Goal: Information Seeking & Learning: Compare options

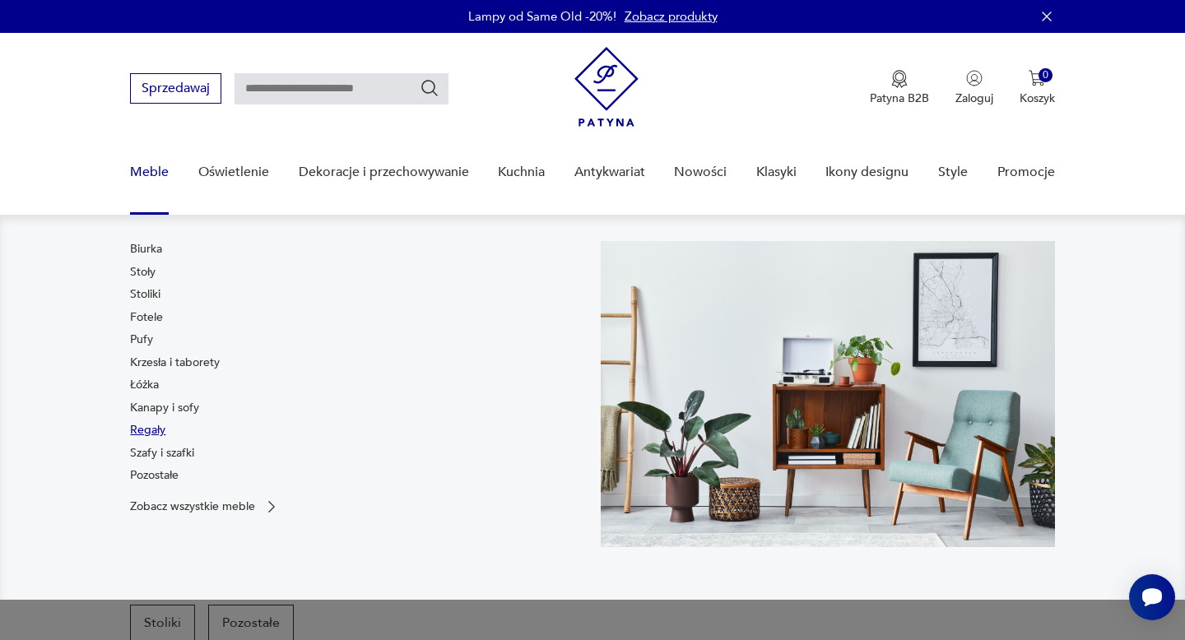
click at [151, 431] on link "Regały" at bounding box center [147, 430] width 35 height 16
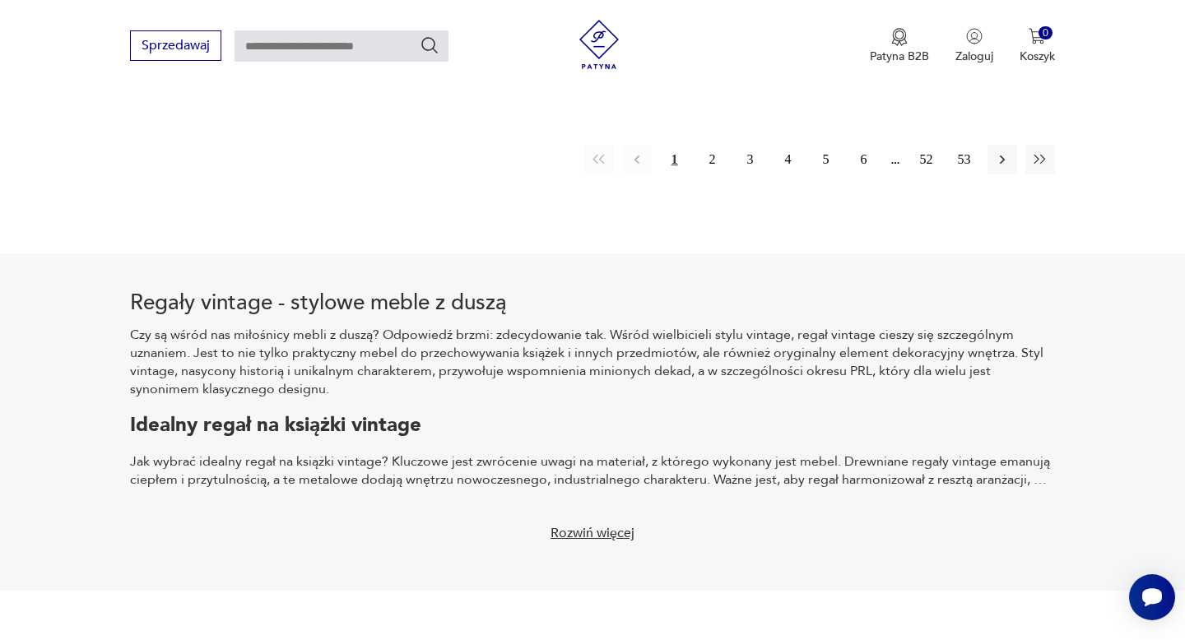
scroll to position [3001, 0]
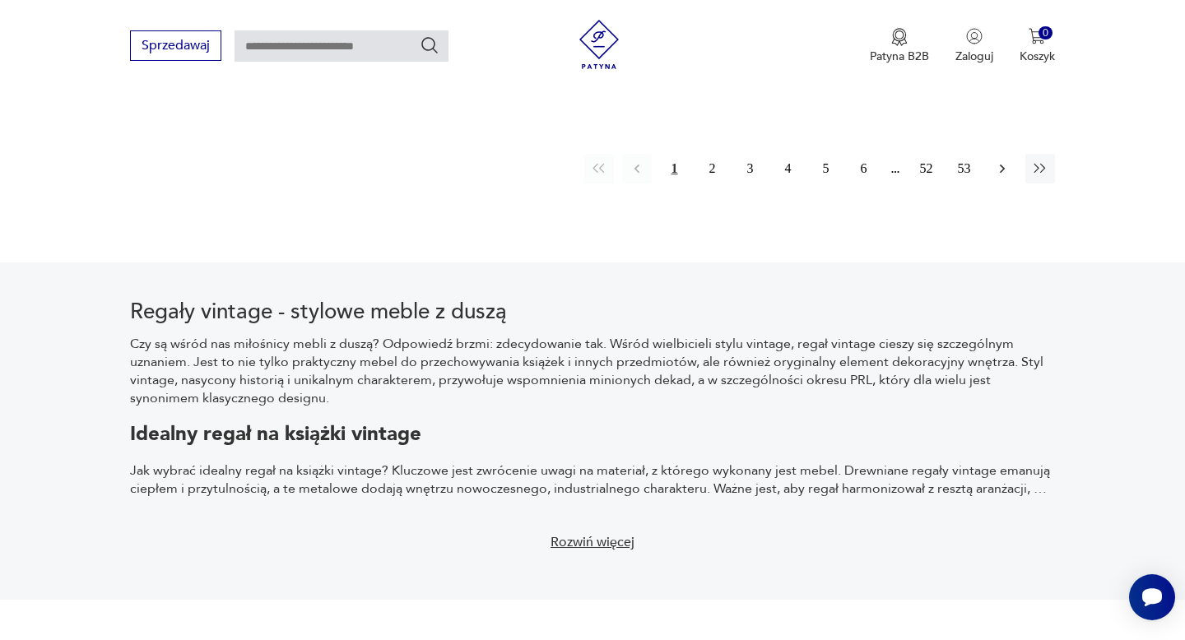
click at [993, 154] on button "button" at bounding box center [1003, 169] width 30 height 30
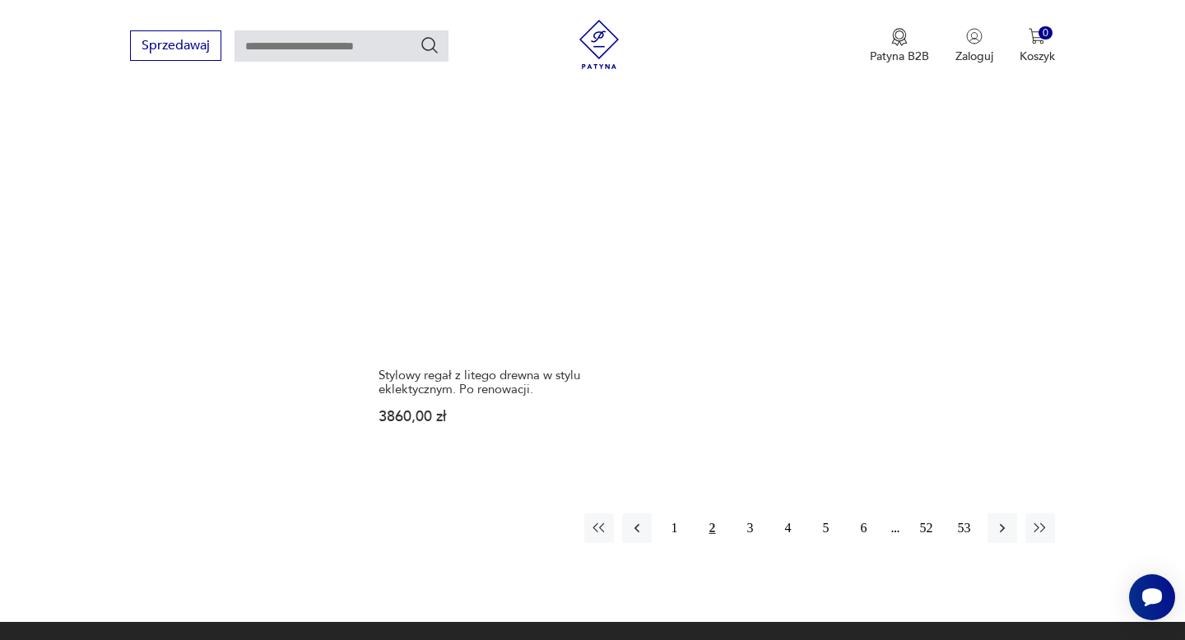
scroll to position [2423, 0]
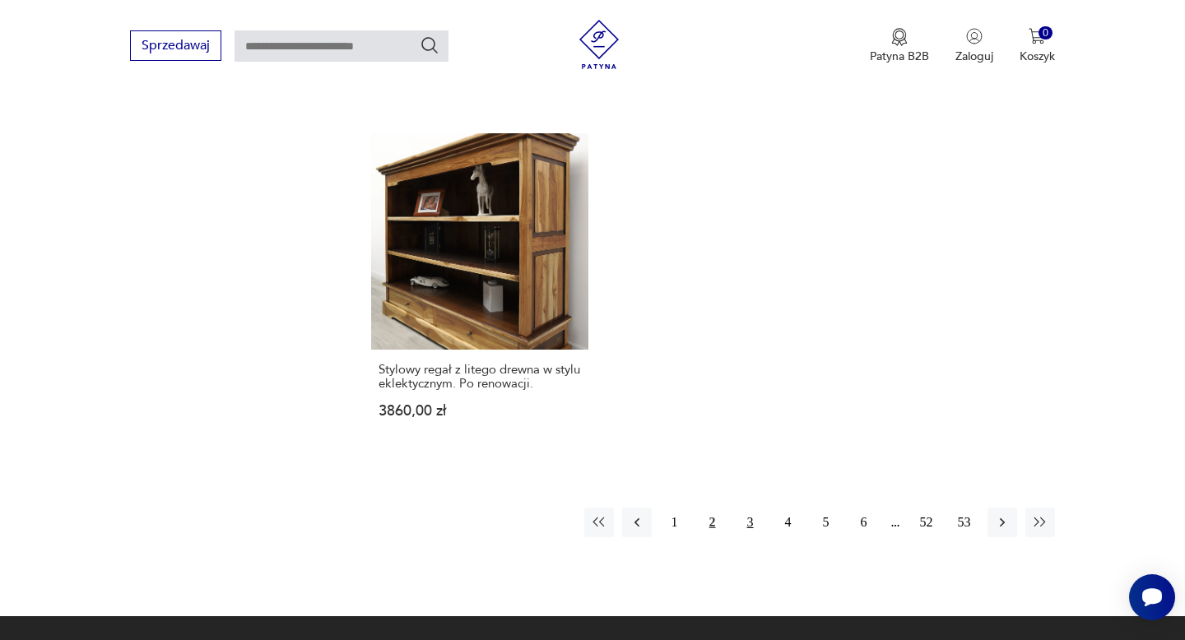
click at [744, 511] on button "3" at bounding box center [751, 523] width 30 height 30
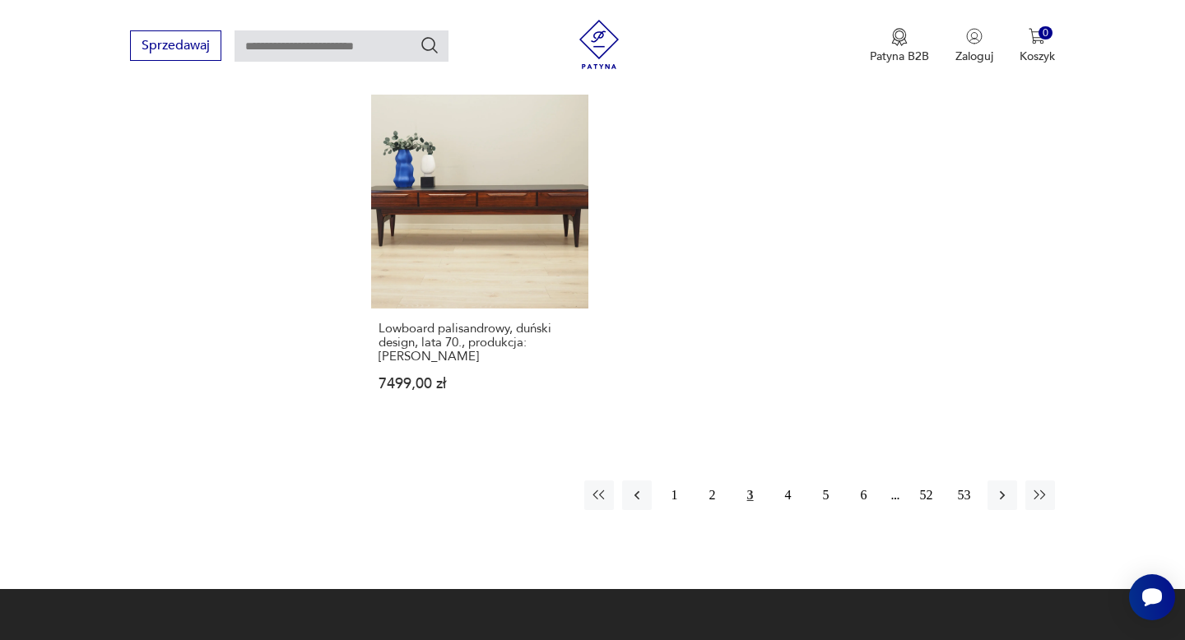
scroll to position [2535, 0]
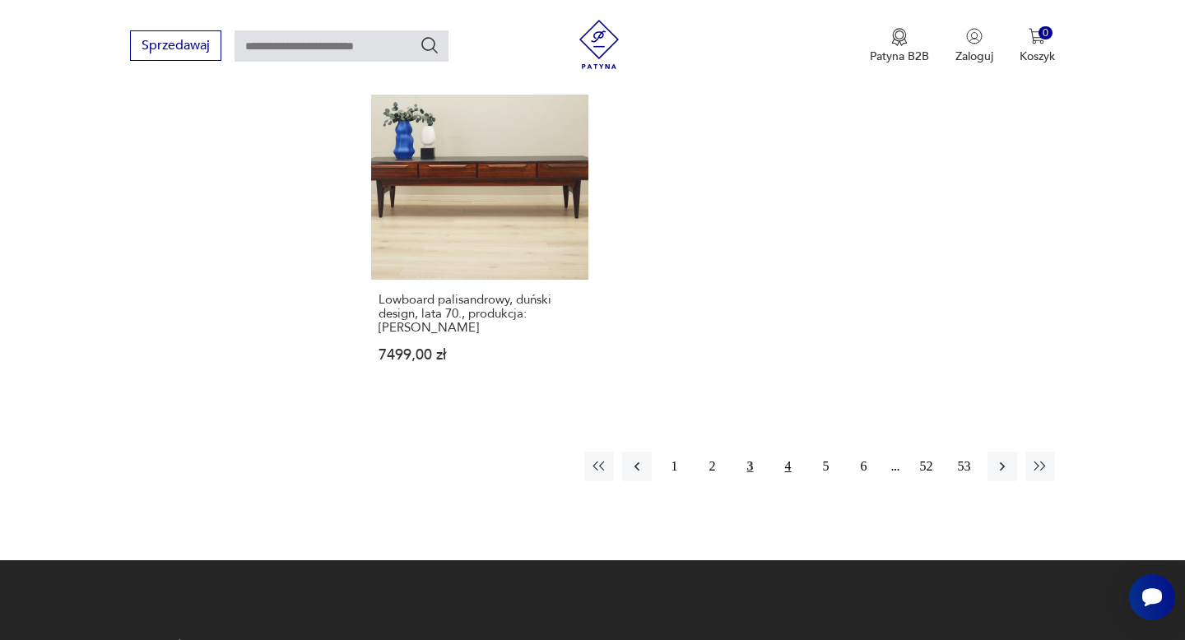
click at [779, 452] on button "4" at bounding box center [789, 467] width 30 height 30
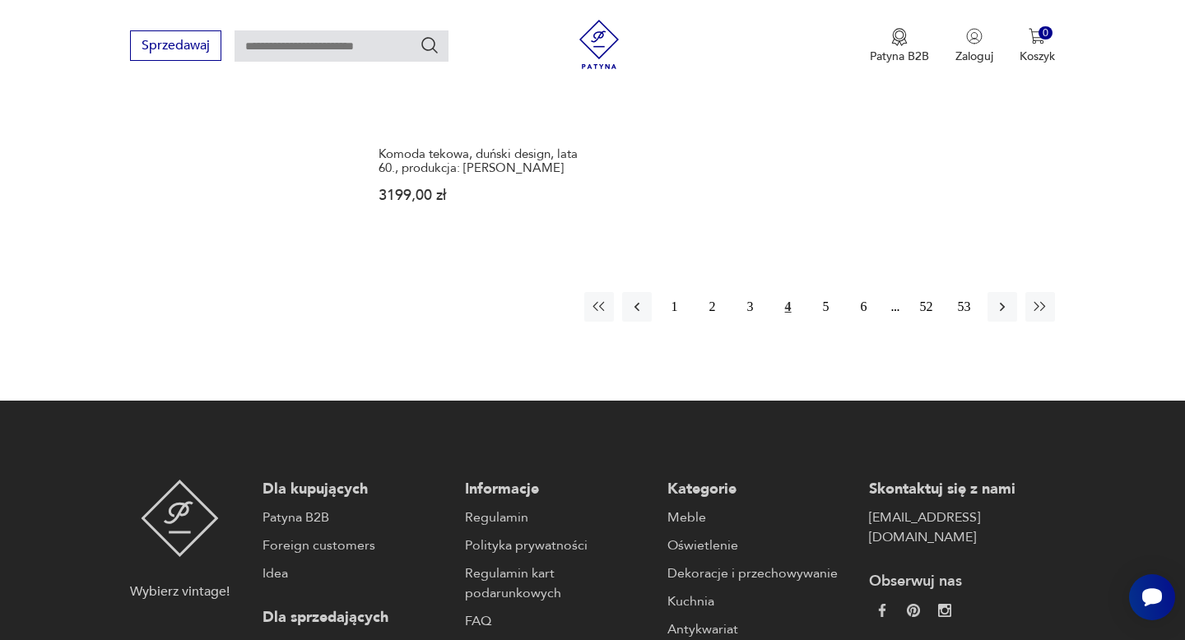
scroll to position [2775, 0]
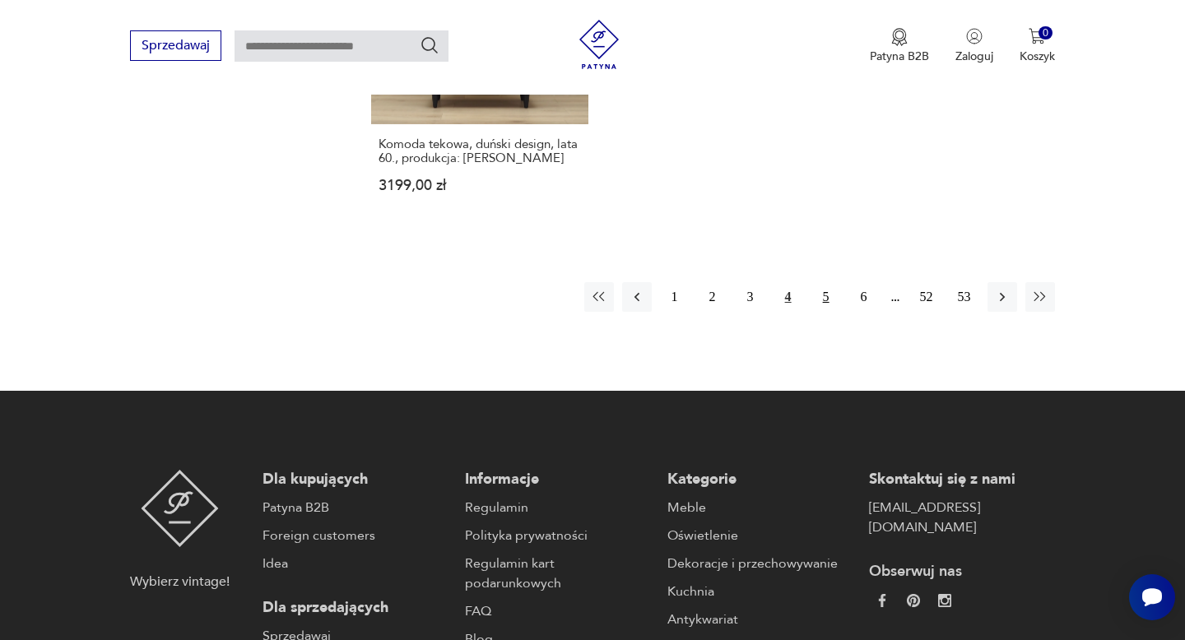
click at [828, 282] on button "5" at bounding box center [827, 297] width 30 height 30
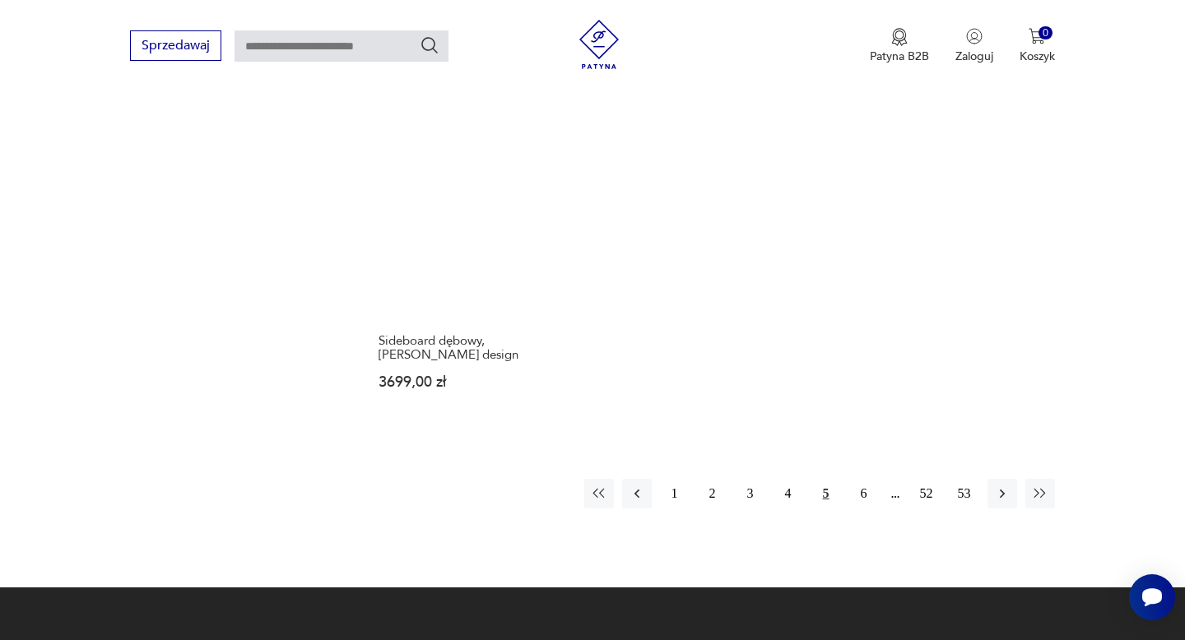
scroll to position [2487, 0]
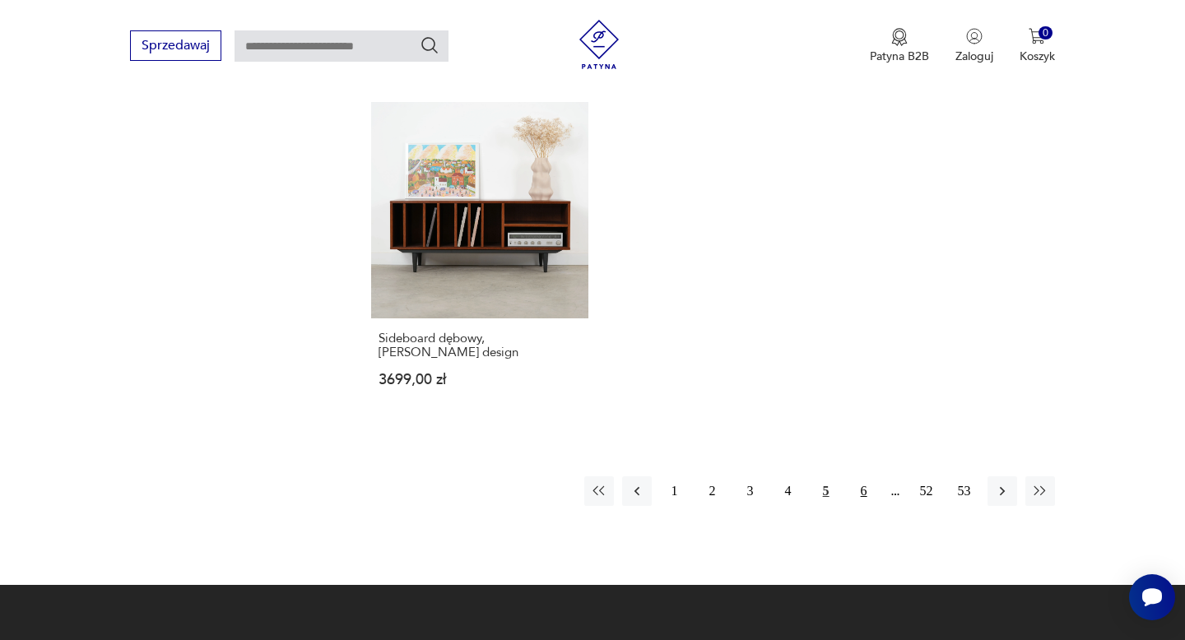
click at [859, 477] on button "6" at bounding box center [864, 492] width 30 height 30
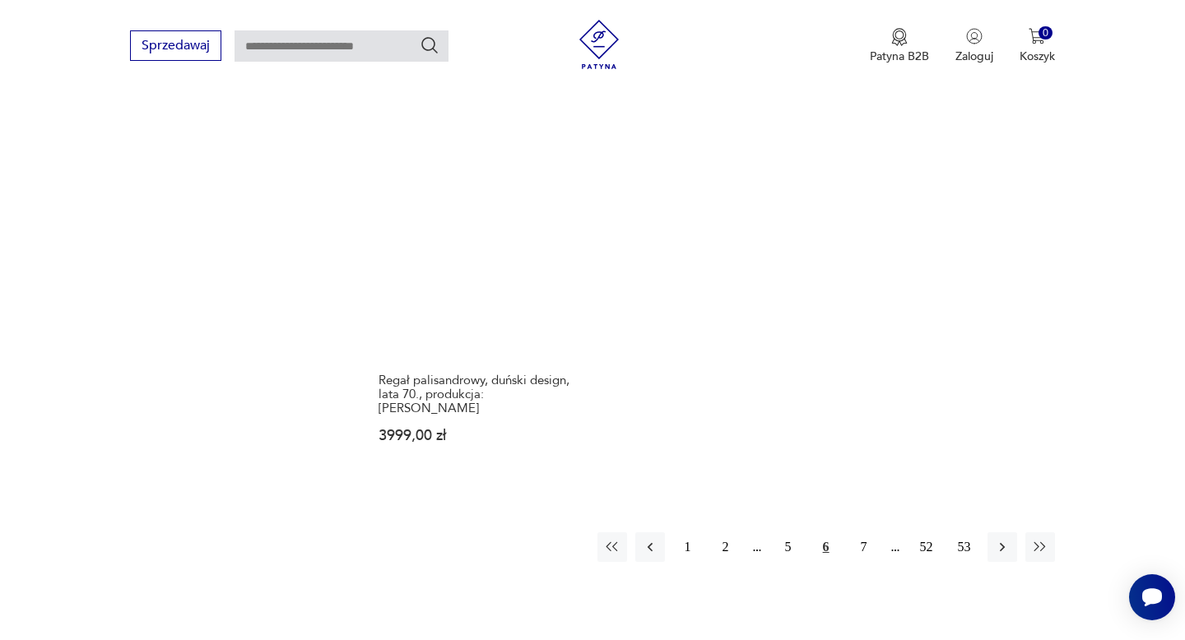
scroll to position [2399, 0]
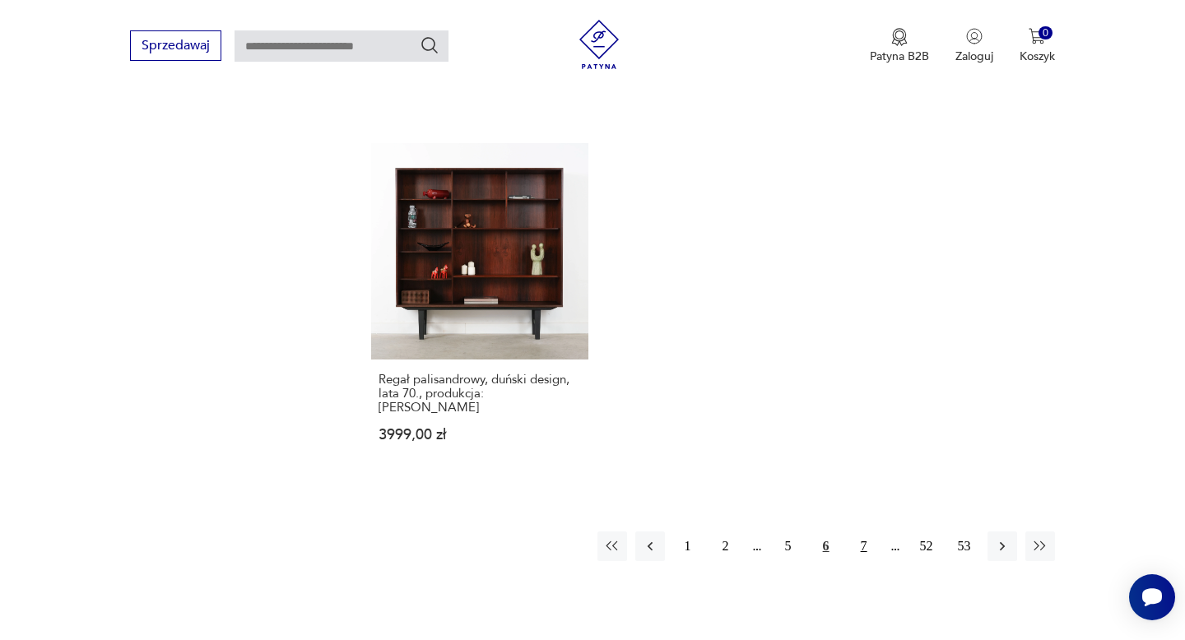
click at [865, 532] on button "7" at bounding box center [864, 547] width 30 height 30
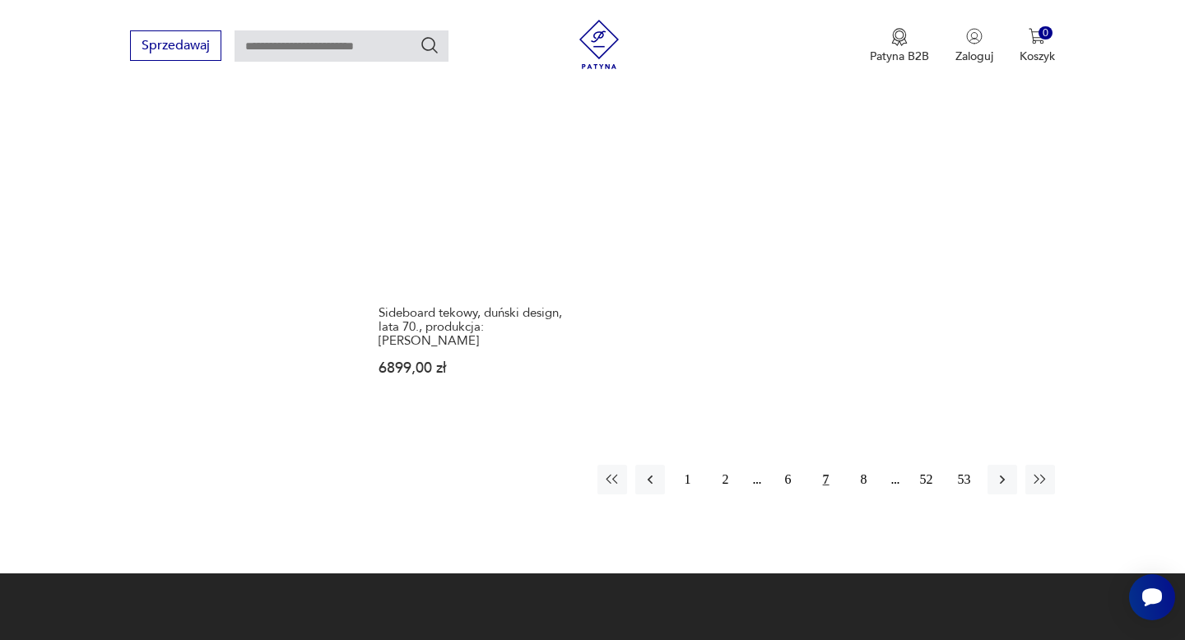
scroll to position [2485, 0]
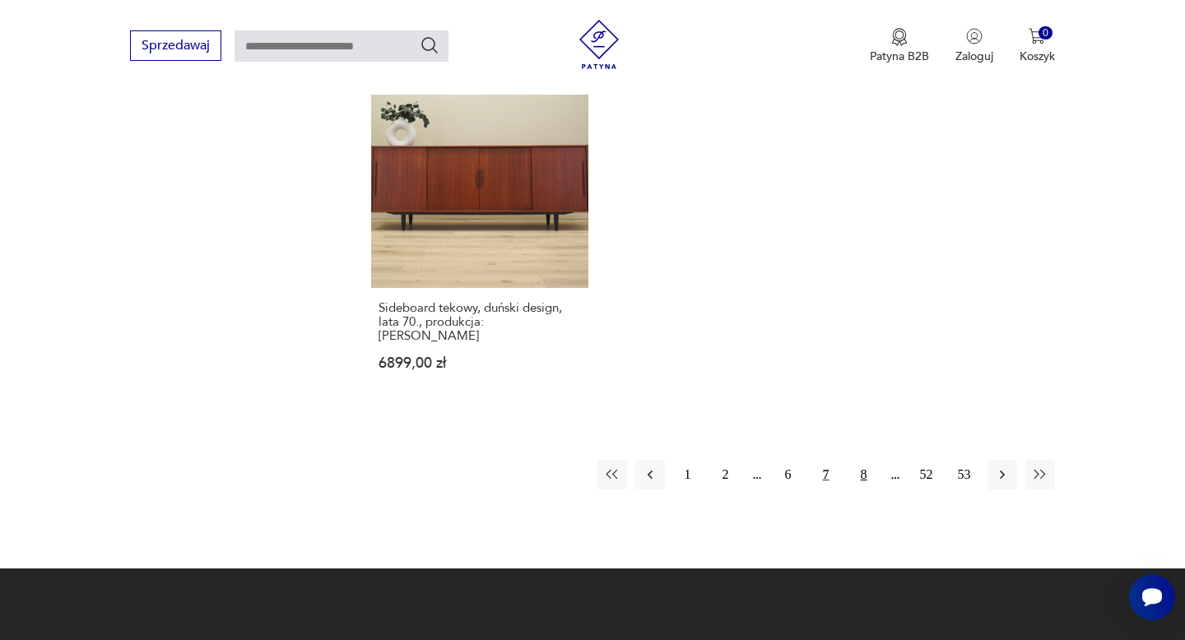
click at [869, 460] on button "8" at bounding box center [864, 475] width 30 height 30
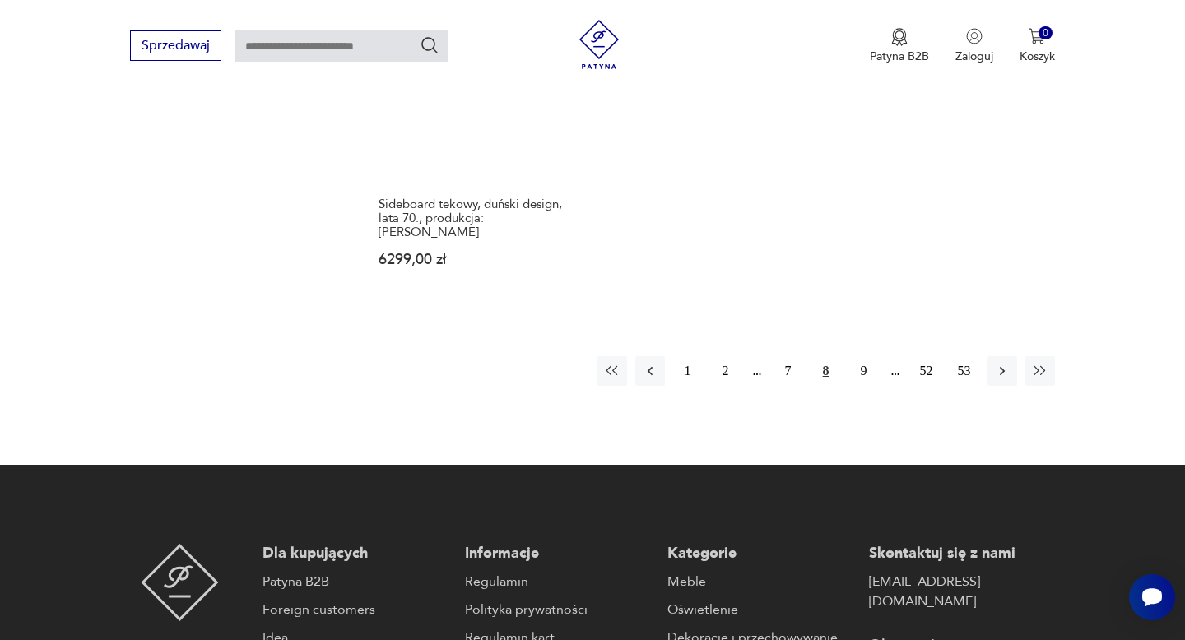
scroll to position [2549, 0]
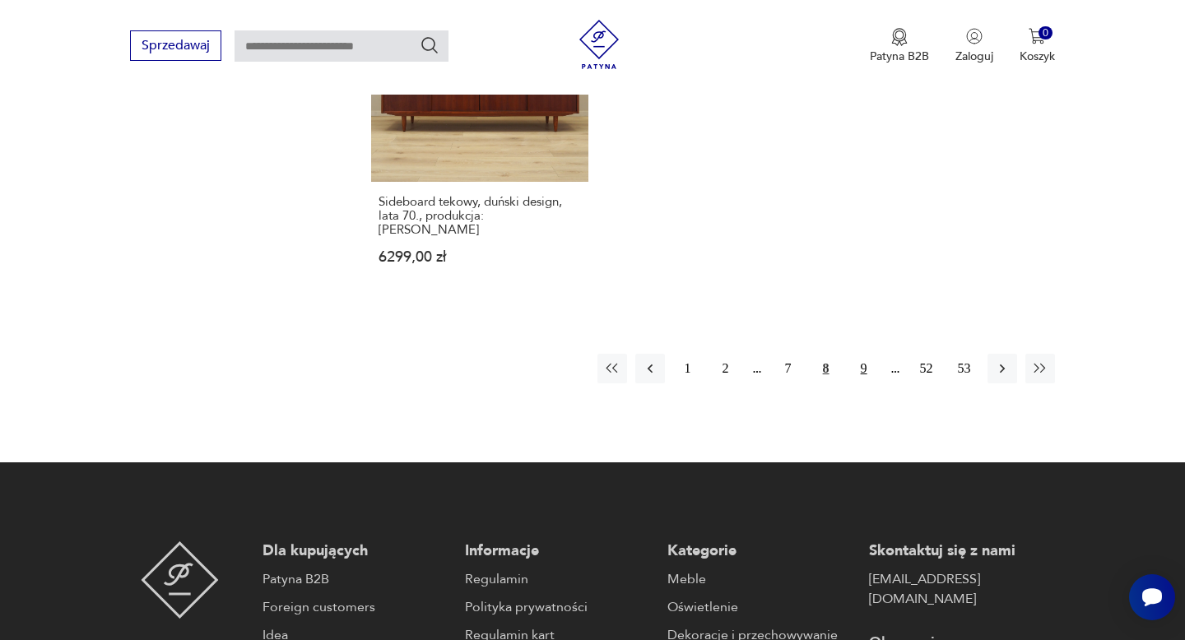
click at [864, 354] on button "9" at bounding box center [864, 369] width 30 height 30
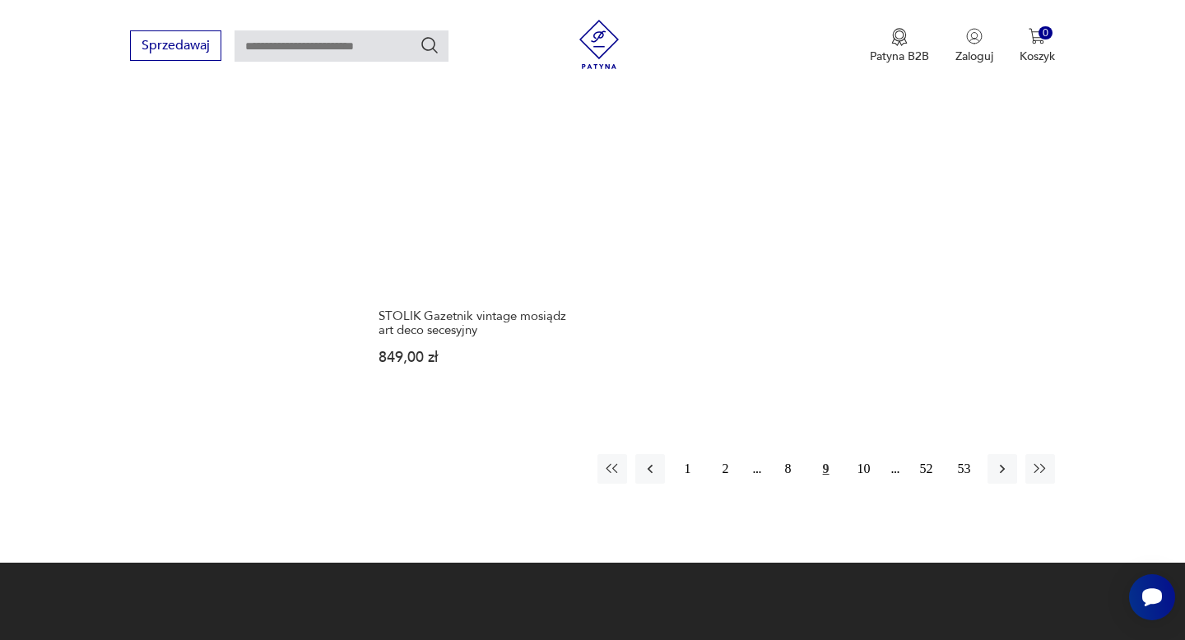
scroll to position [2480, 0]
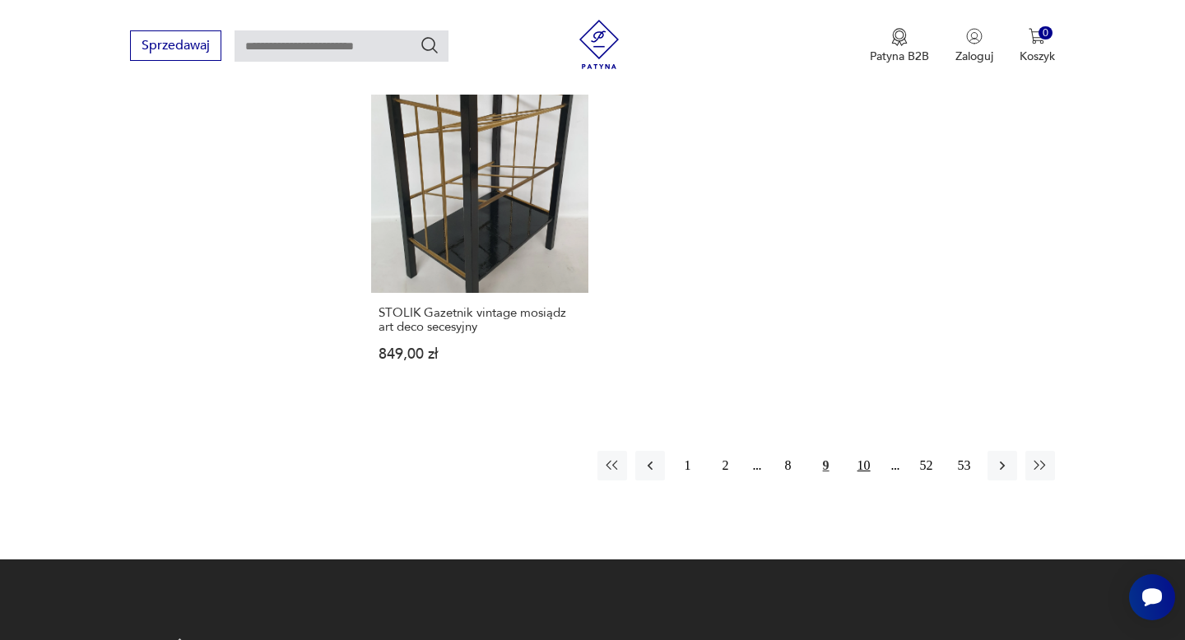
click at [864, 451] on button "10" at bounding box center [864, 466] width 30 height 30
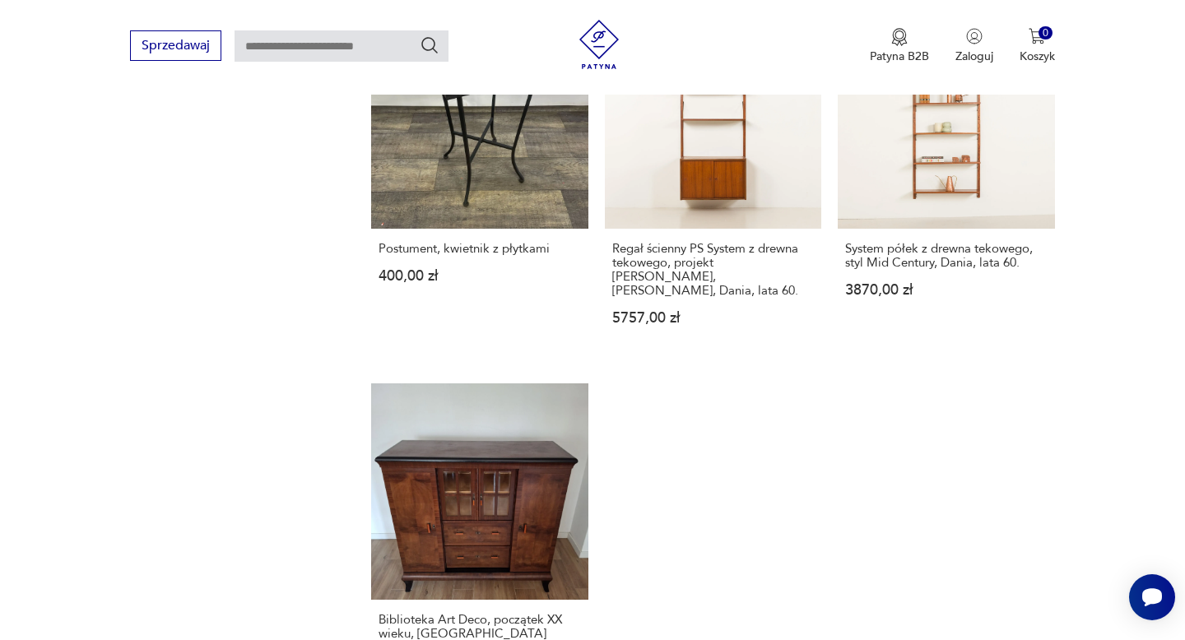
scroll to position [2428, 0]
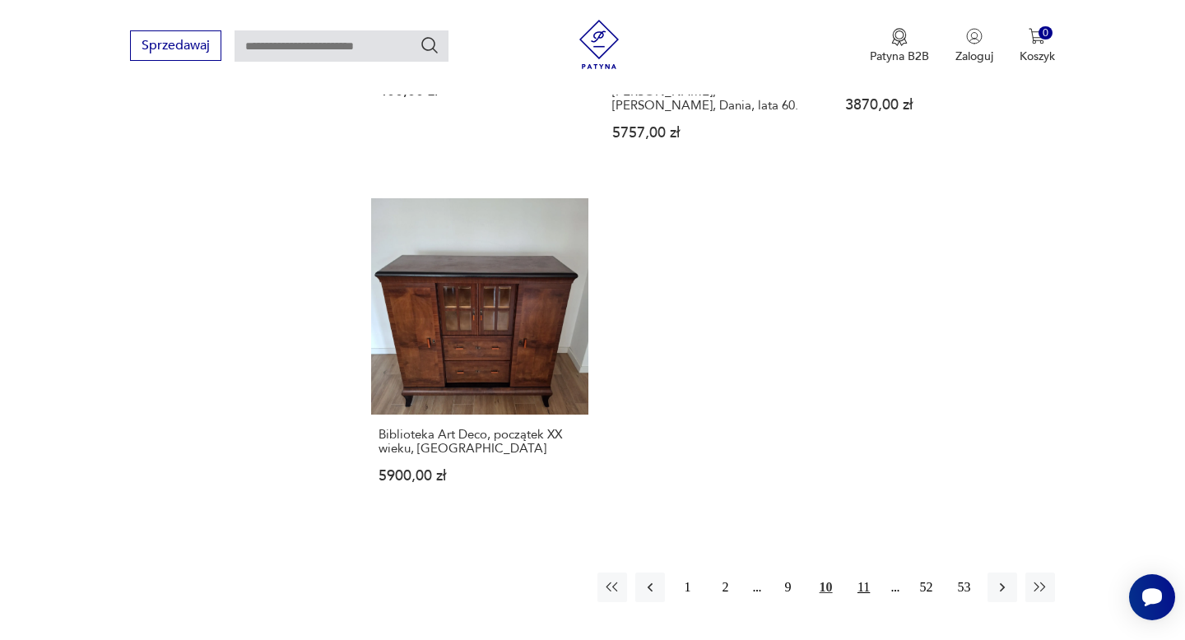
click at [868, 573] on button "11" at bounding box center [864, 588] width 30 height 30
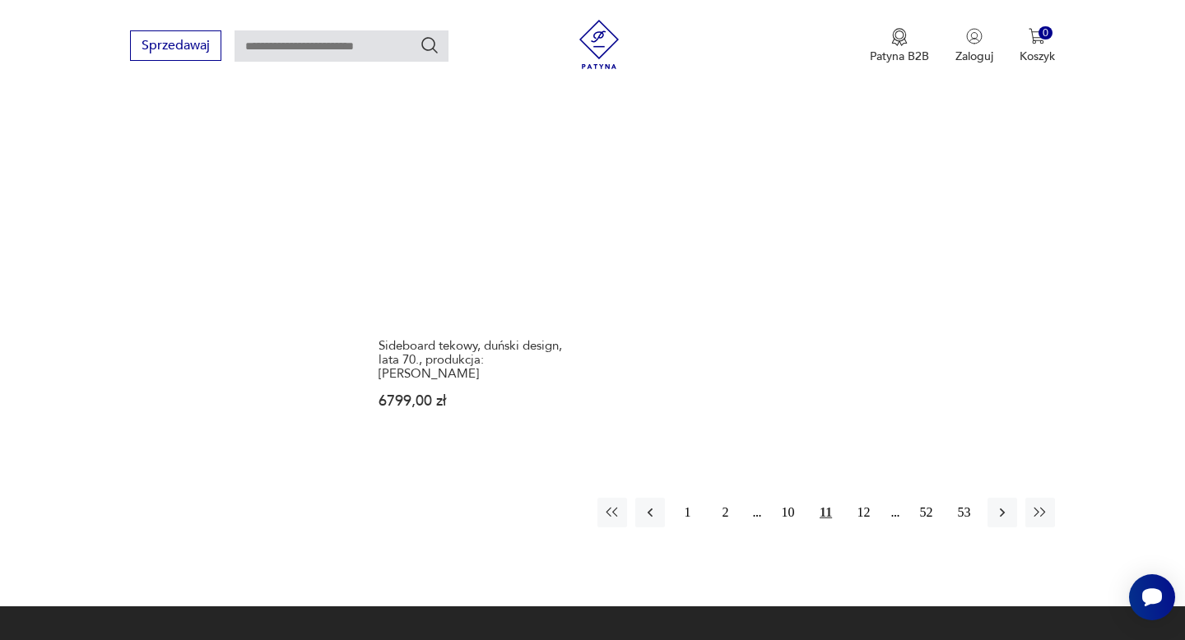
scroll to position [2518, 0]
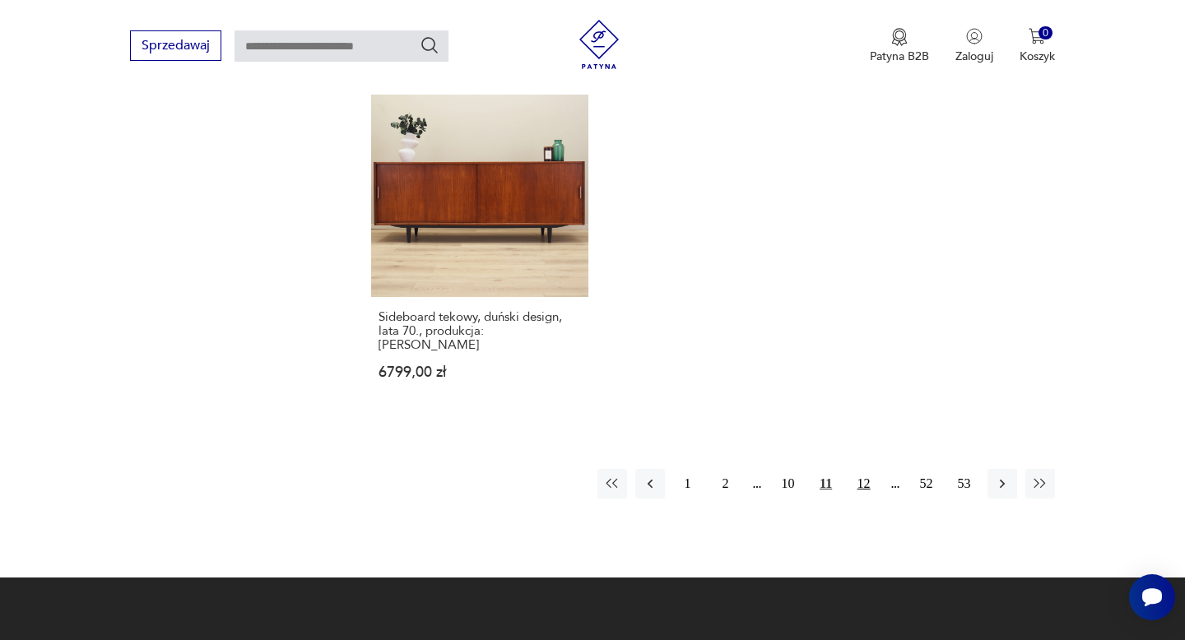
click at [872, 469] on button "12" at bounding box center [864, 484] width 30 height 30
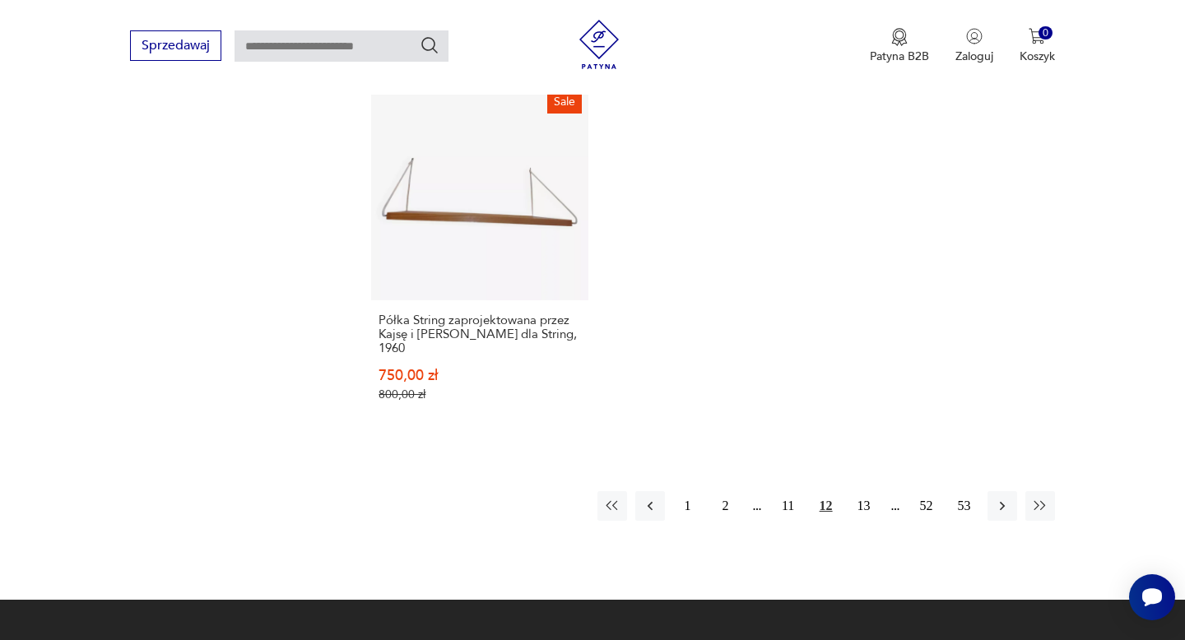
scroll to position [2463, 0]
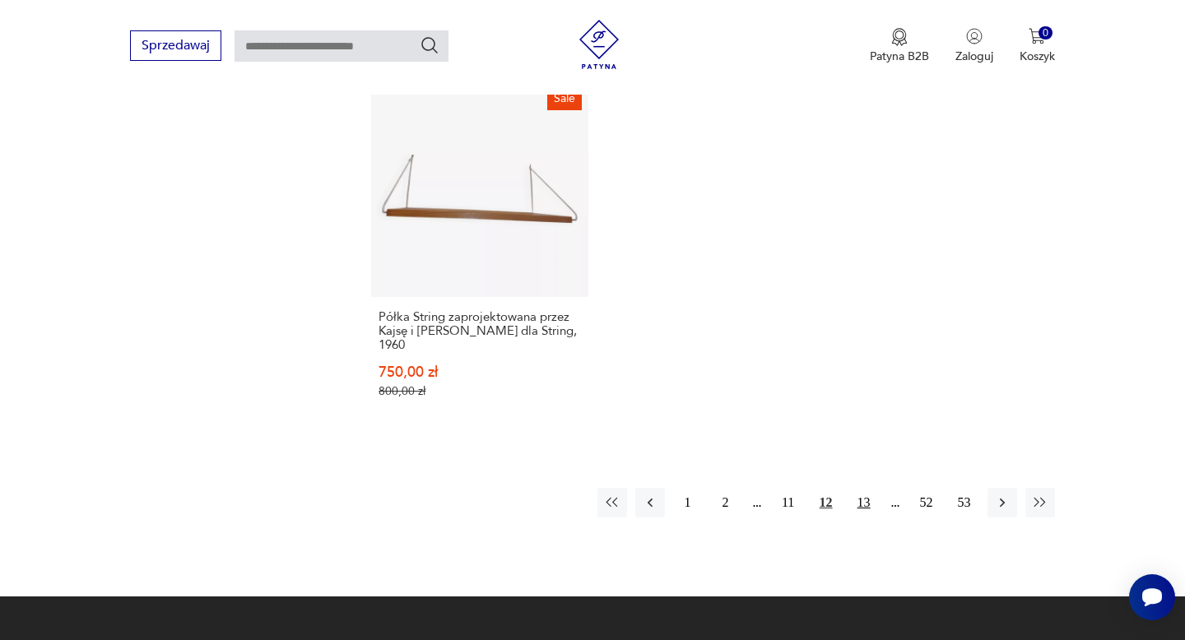
click at [866, 505] on button "13" at bounding box center [864, 503] width 30 height 30
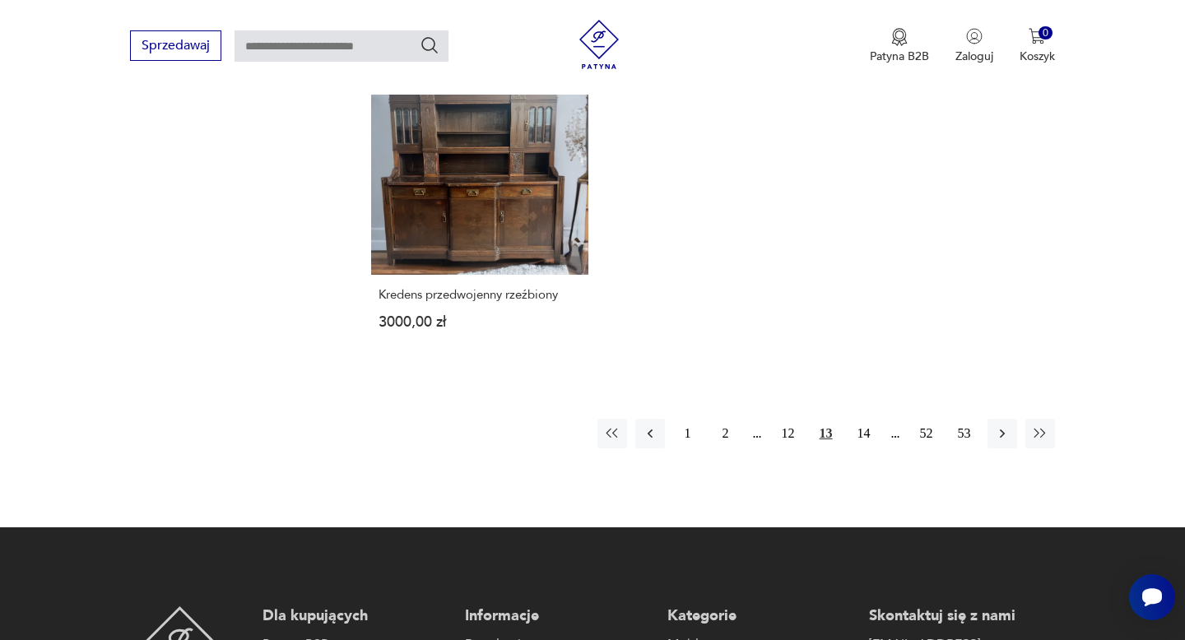
scroll to position [2491, 0]
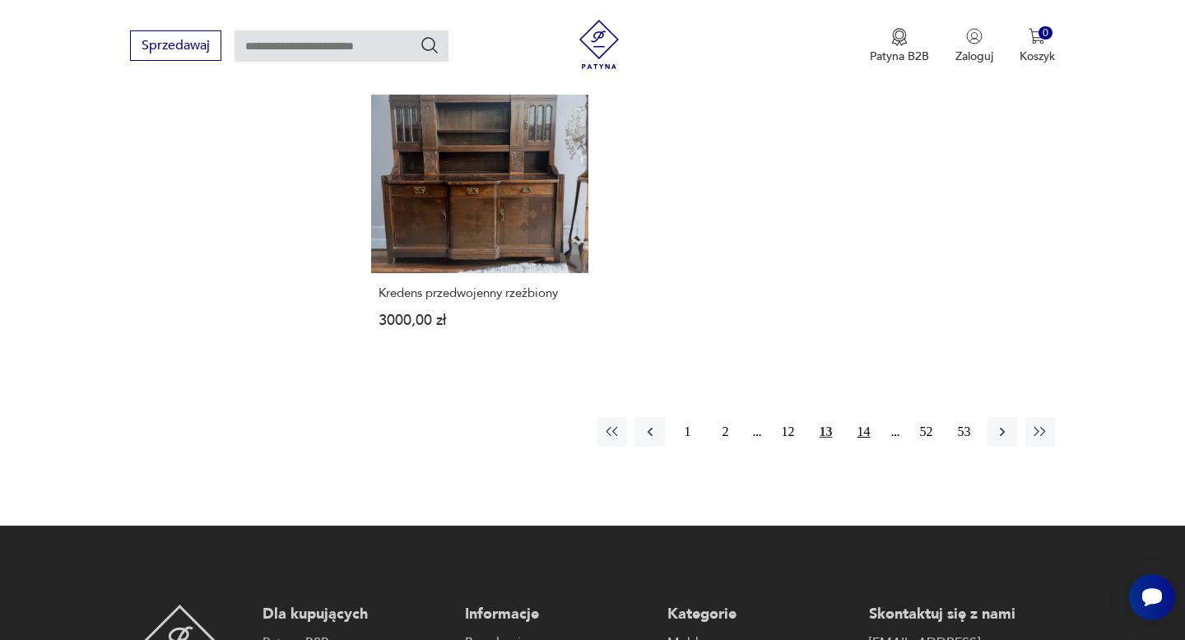
click at [867, 417] on button "14" at bounding box center [864, 432] width 30 height 30
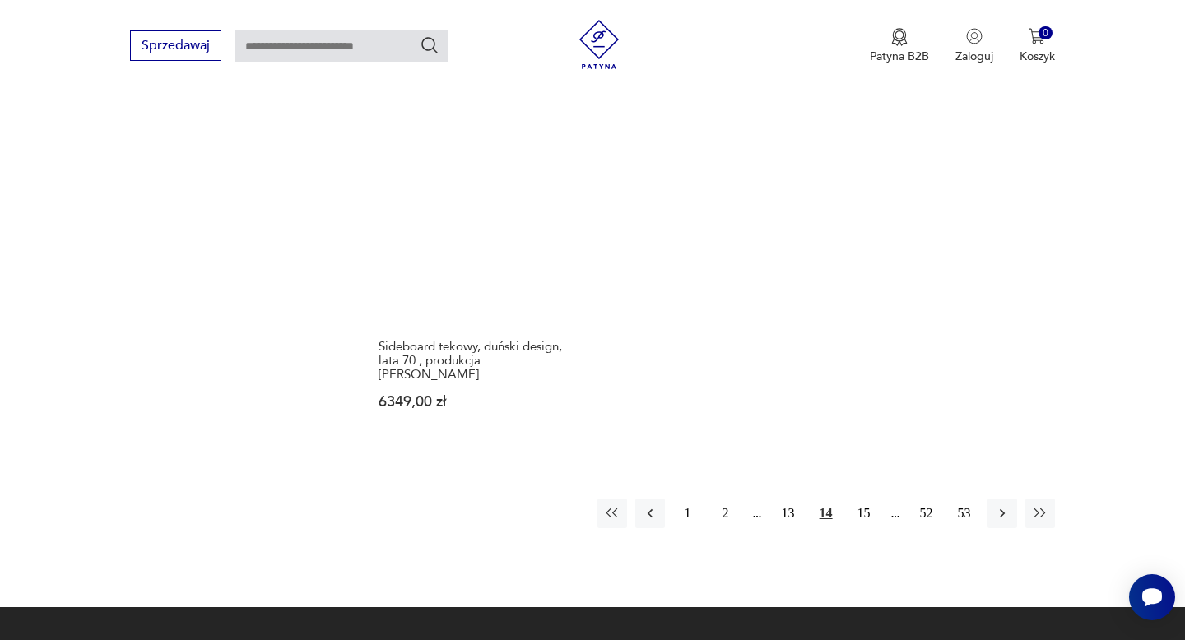
scroll to position [2466, 0]
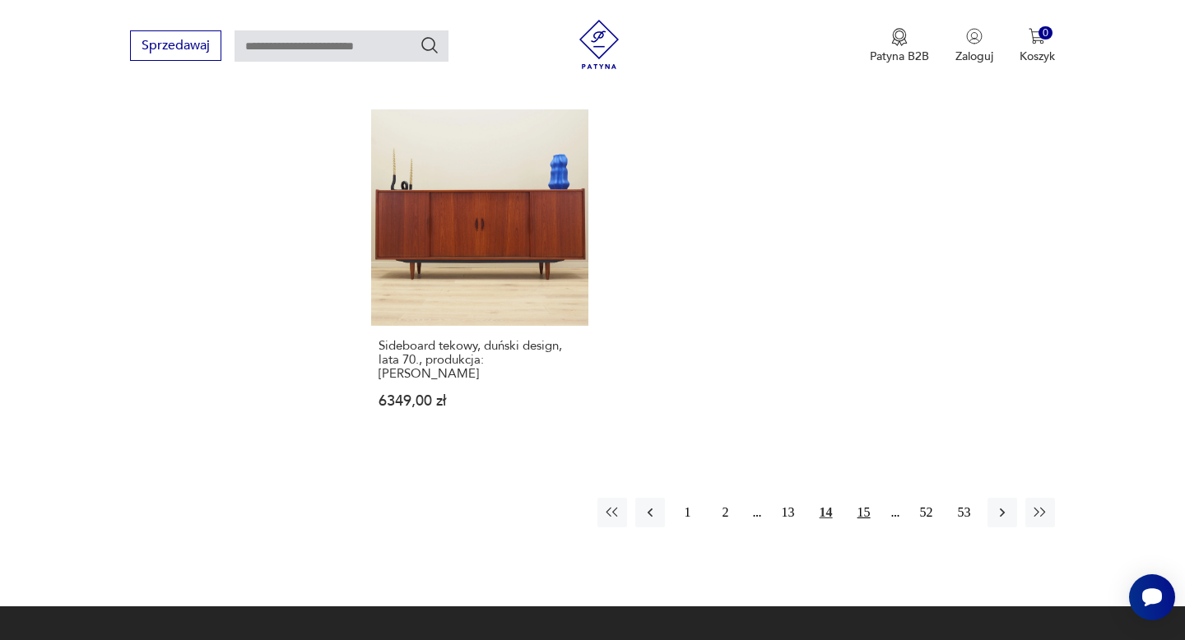
click at [870, 498] on button "15" at bounding box center [864, 513] width 30 height 30
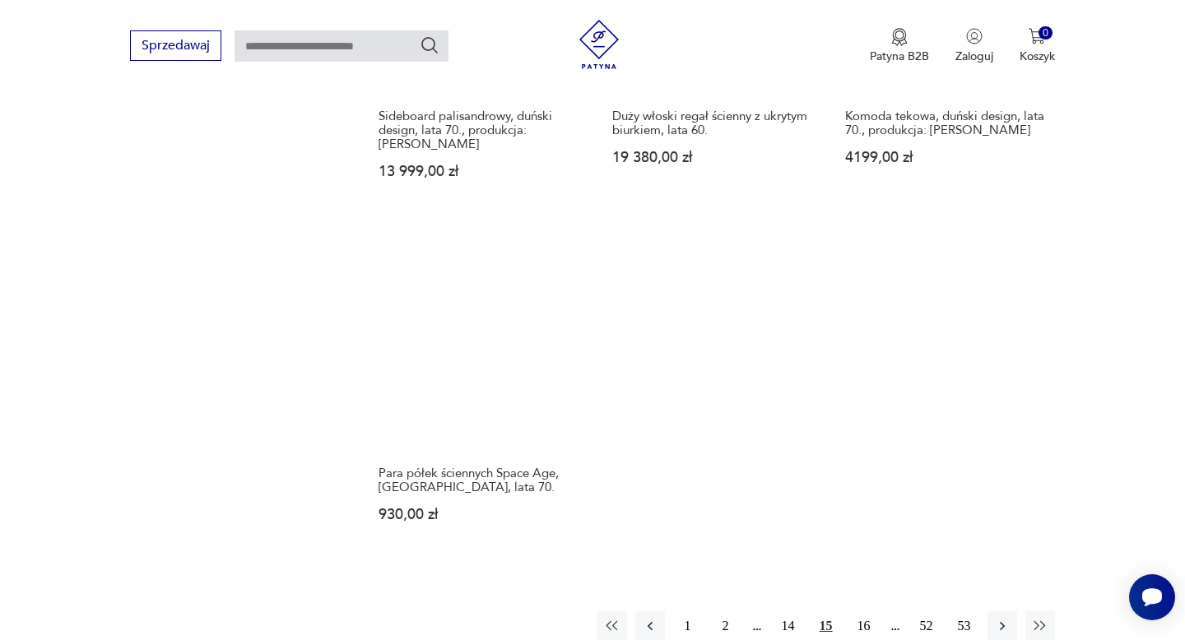
scroll to position [2407, 0]
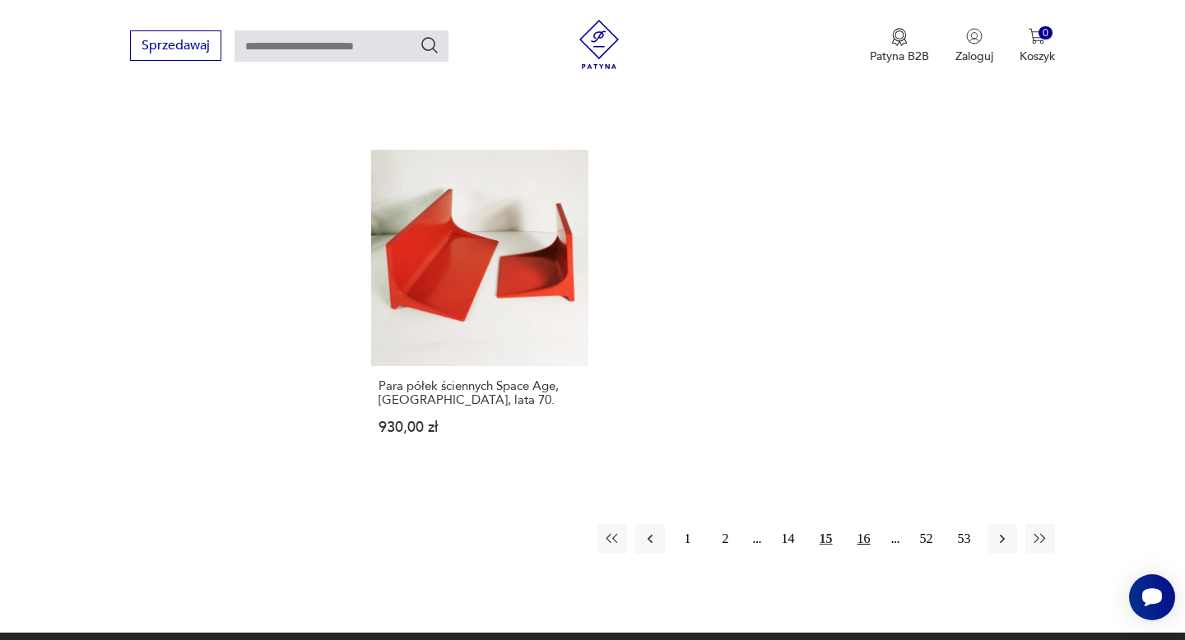
click at [872, 524] on button "16" at bounding box center [864, 539] width 30 height 30
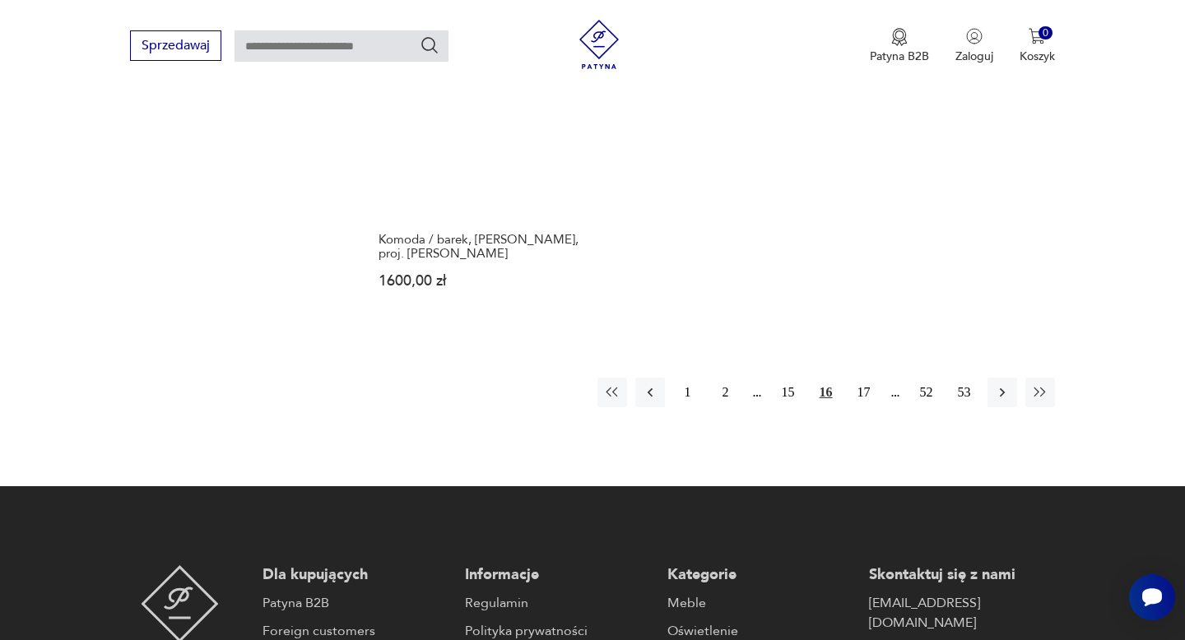
scroll to position [2547, 0]
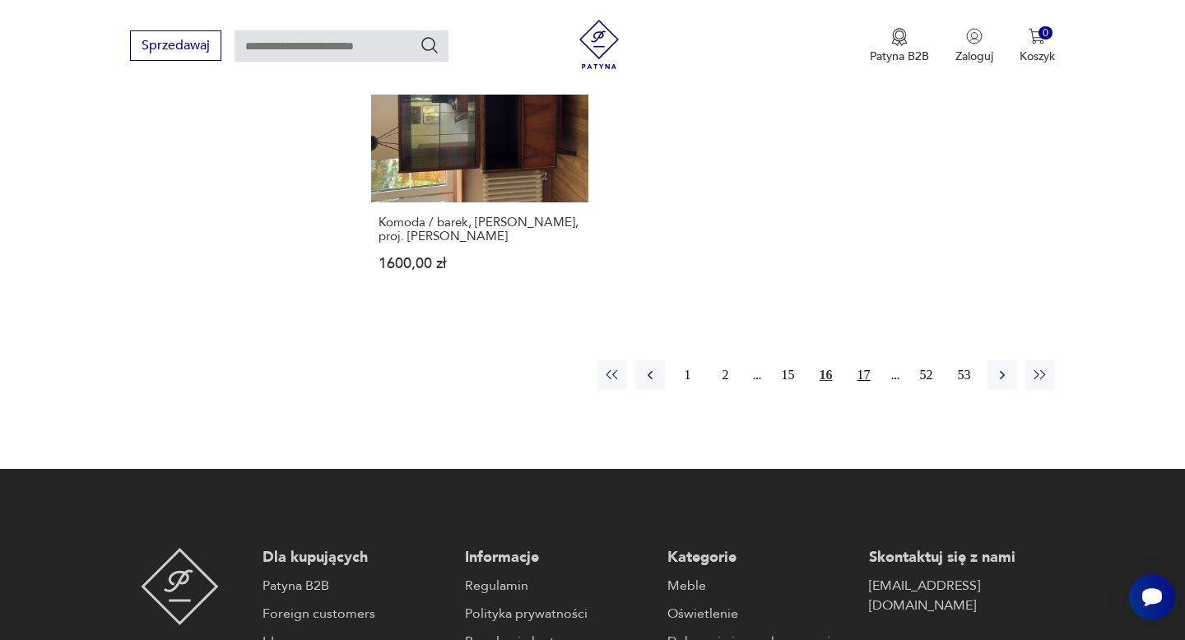
click at [865, 361] on button "17" at bounding box center [864, 376] width 30 height 30
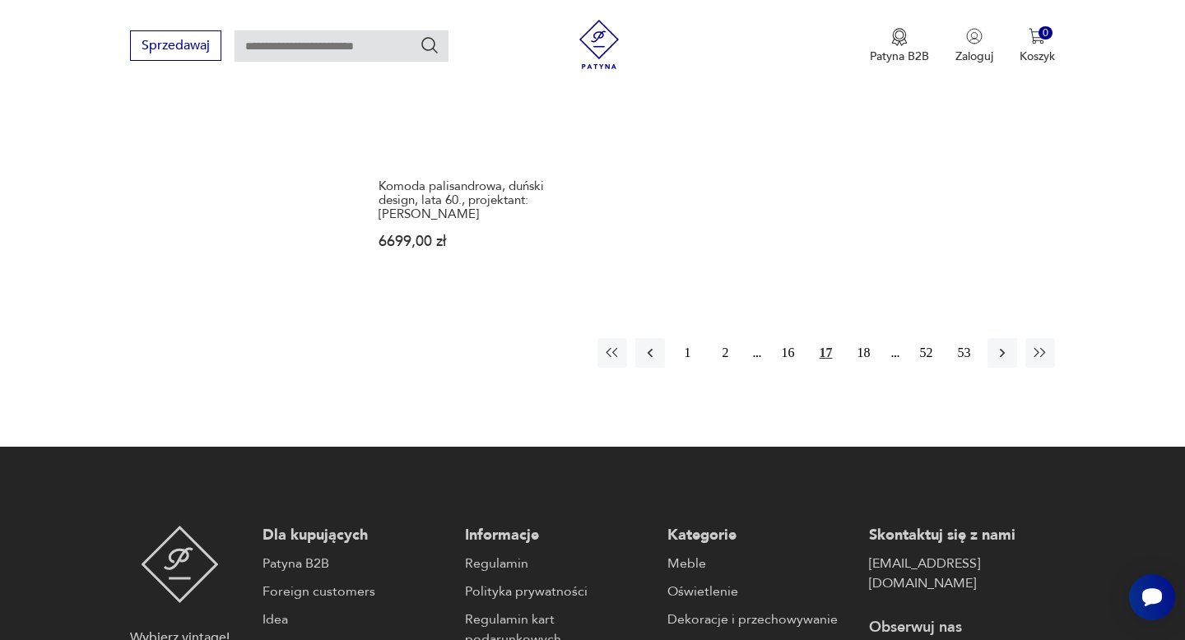
scroll to position [2622, 0]
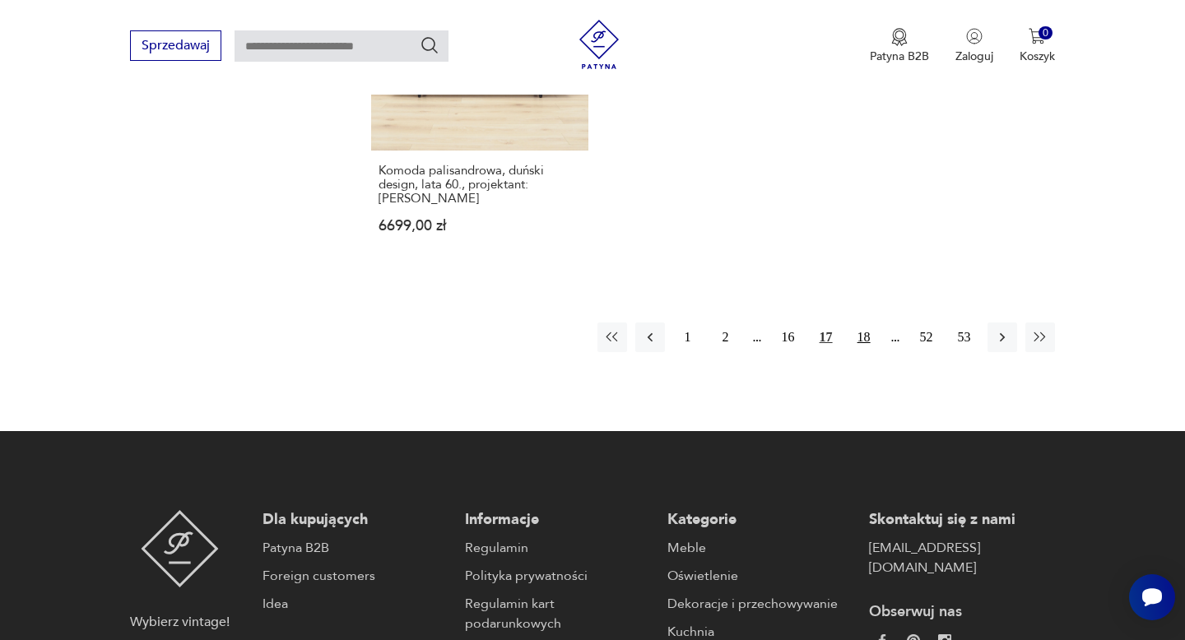
click at [869, 323] on button "18" at bounding box center [864, 338] width 30 height 30
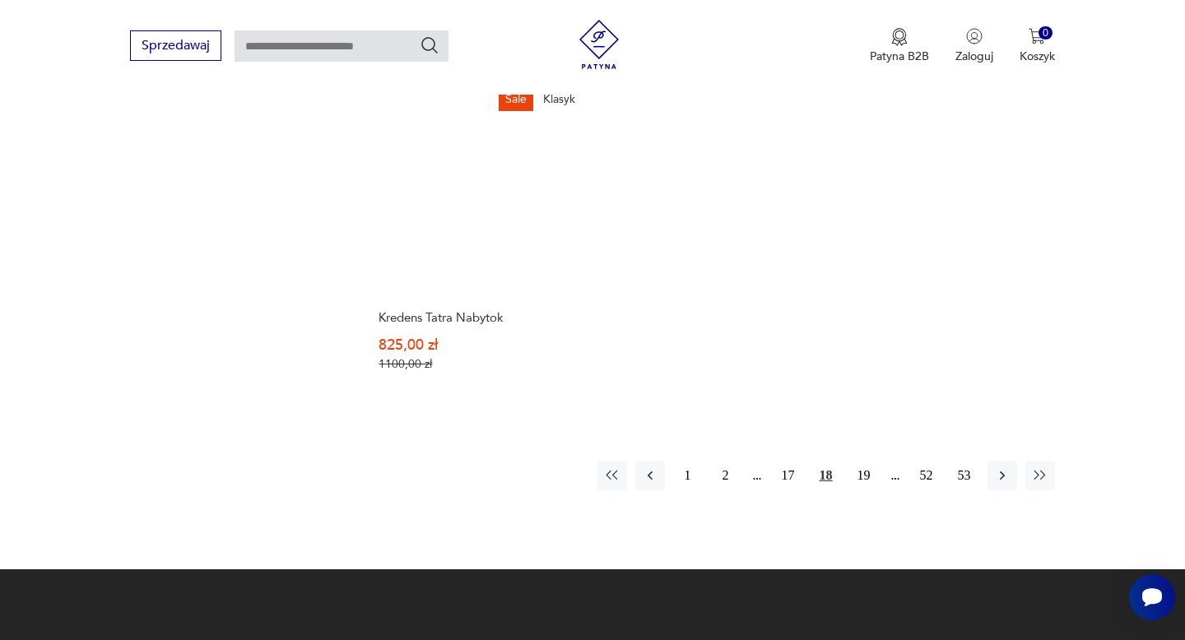
scroll to position [2448, 0]
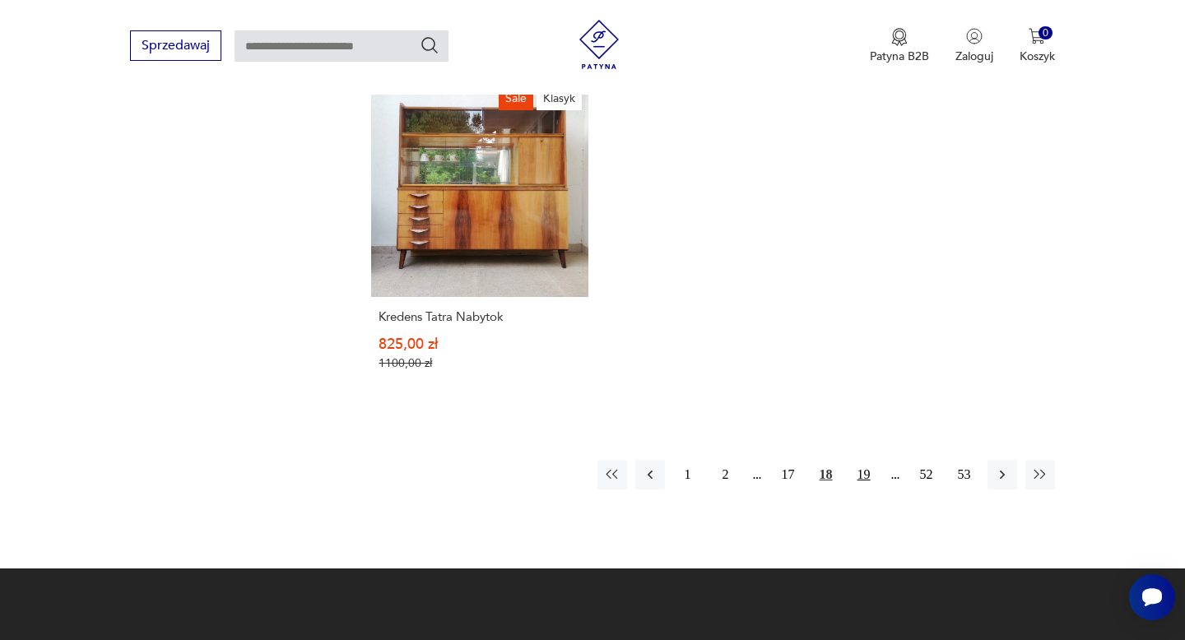
click at [858, 460] on button "19" at bounding box center [864, 475] width 30 height 30
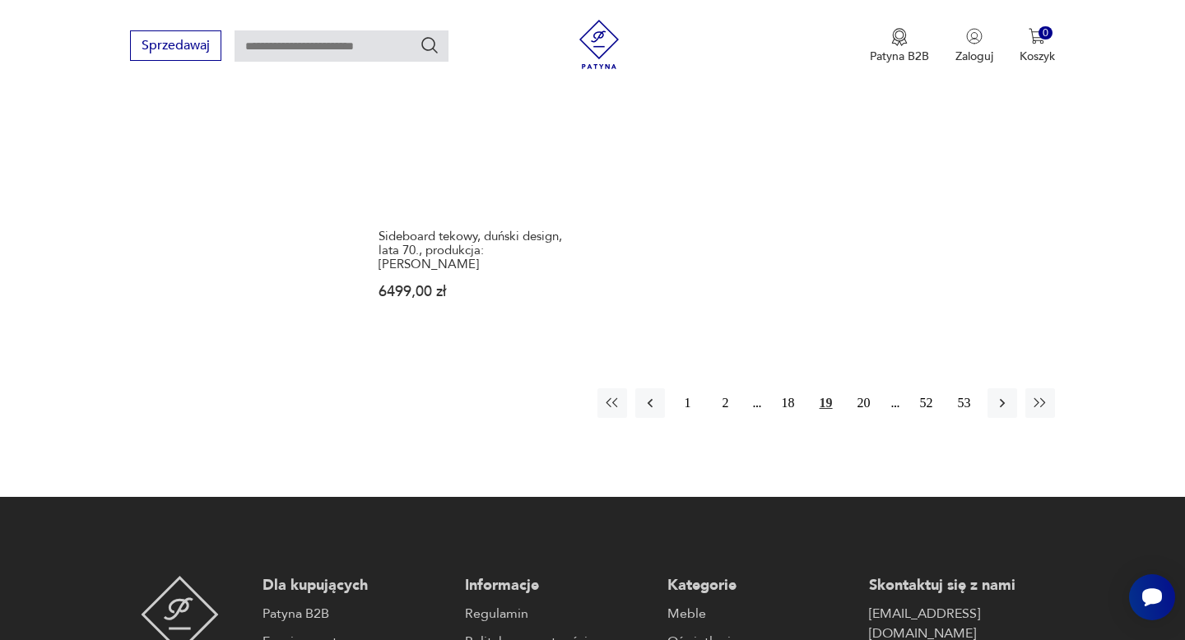
scroll to position [2548, 0]
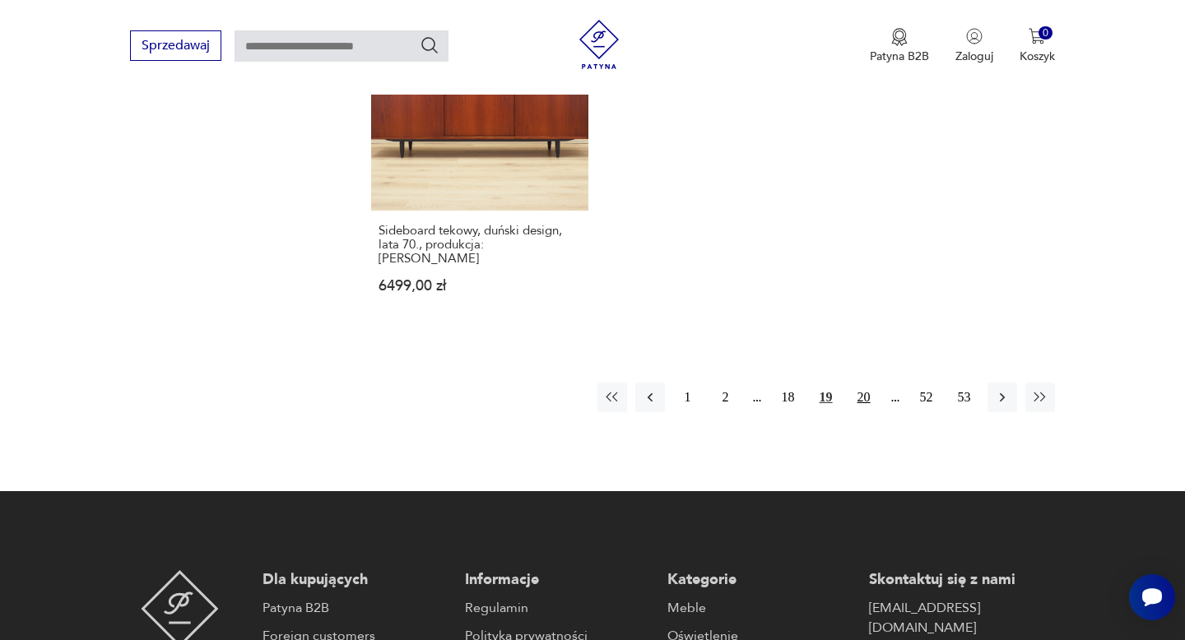
click at [856, 383] on button "20" at bounding box center [864, 398] width 30 height 30
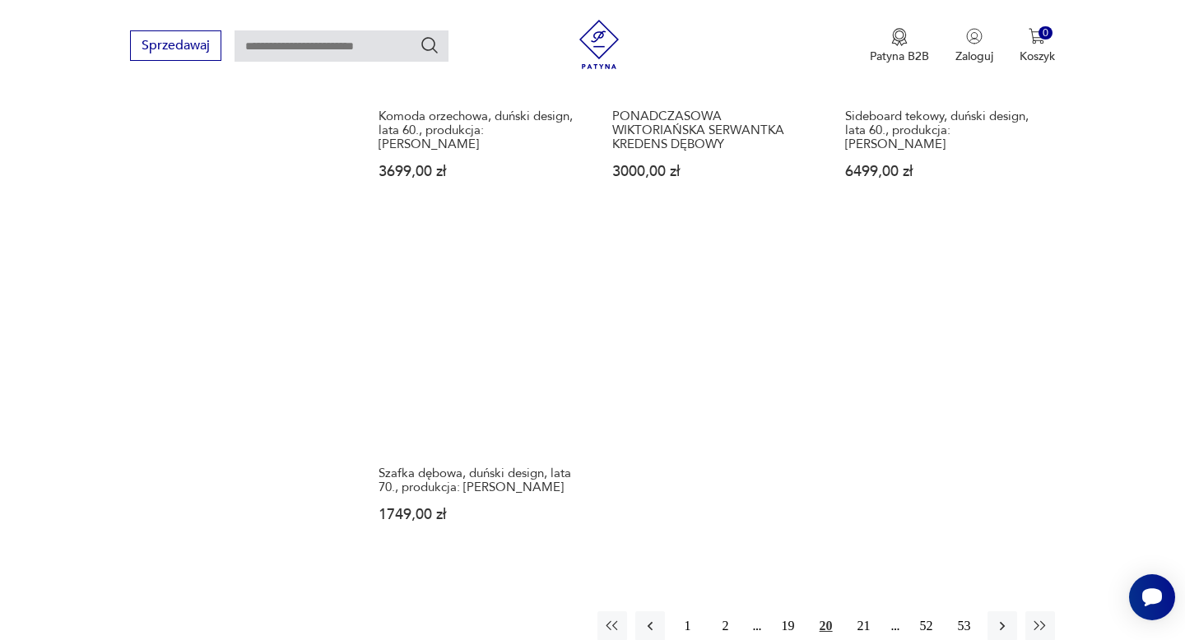
scroll to position [2364, 0]
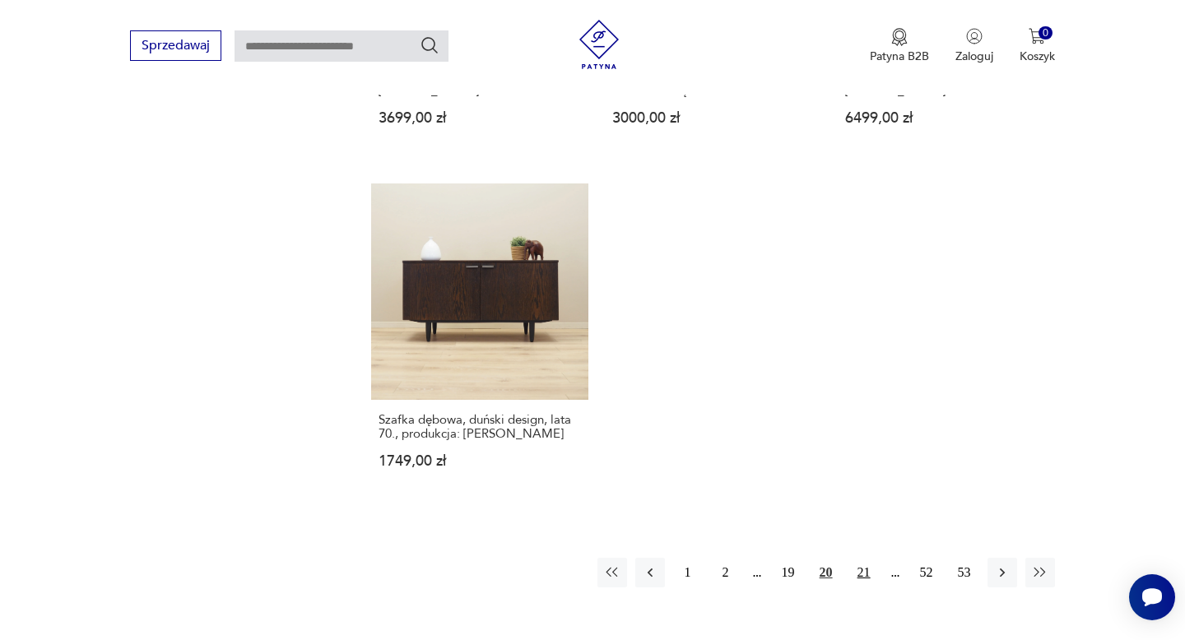
click at [862, 558] on button "21" at bounding box center [864, 573] width 30 height 30
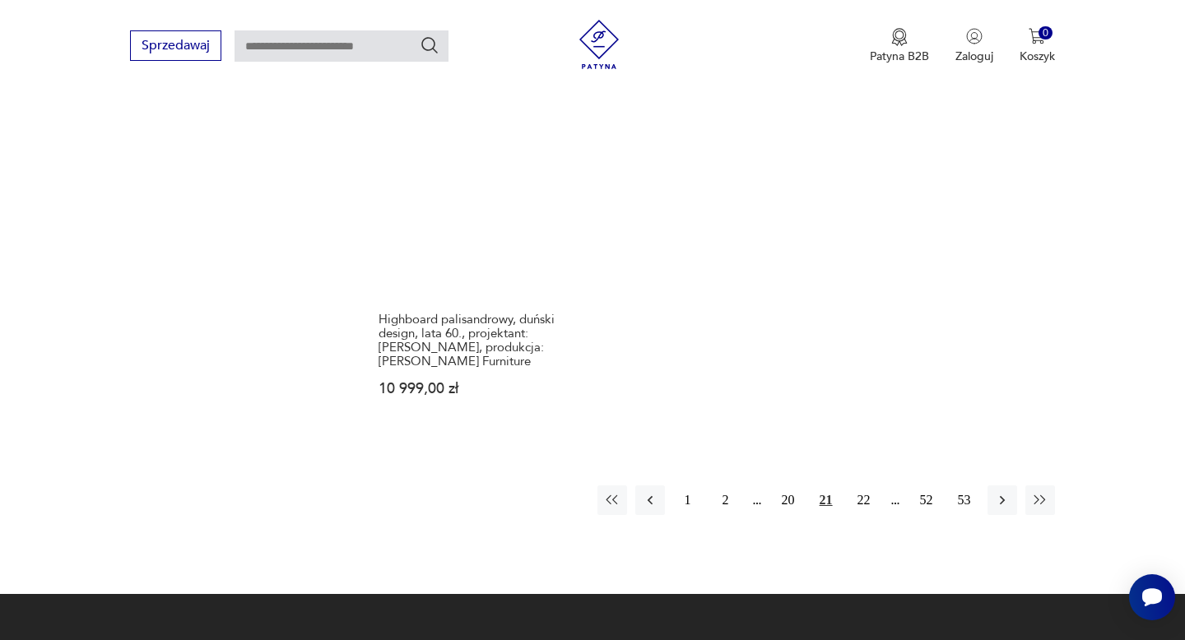
scroll to position [2464, 0]
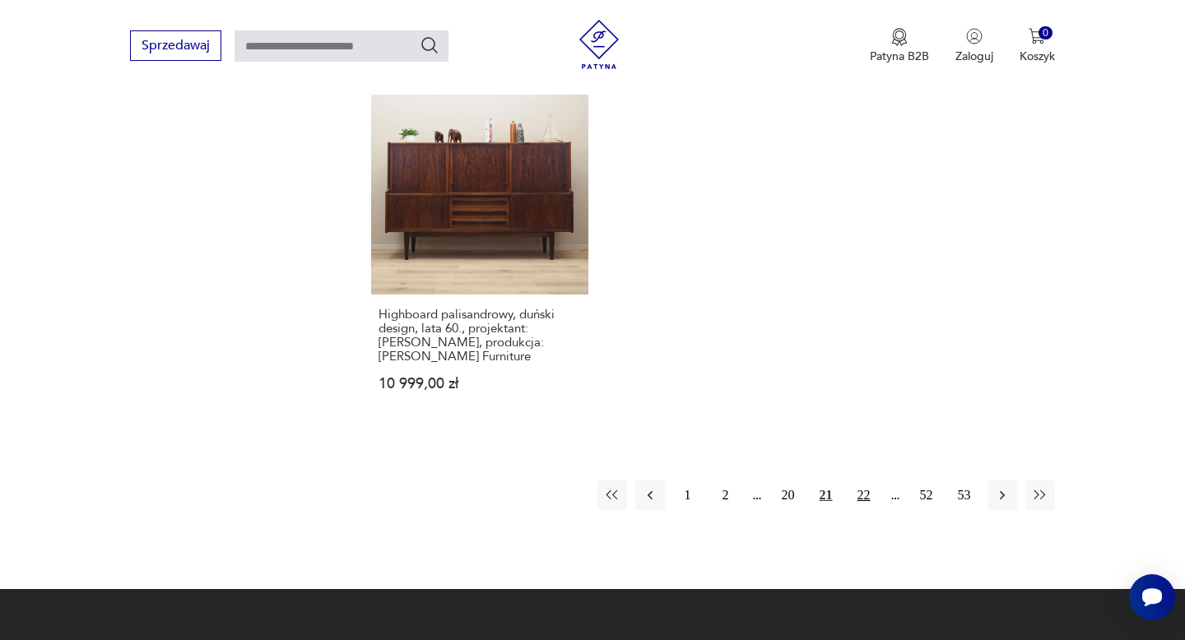
click at [861, 481] on button "22" at bounding box center [864, 496] width 30 height 30
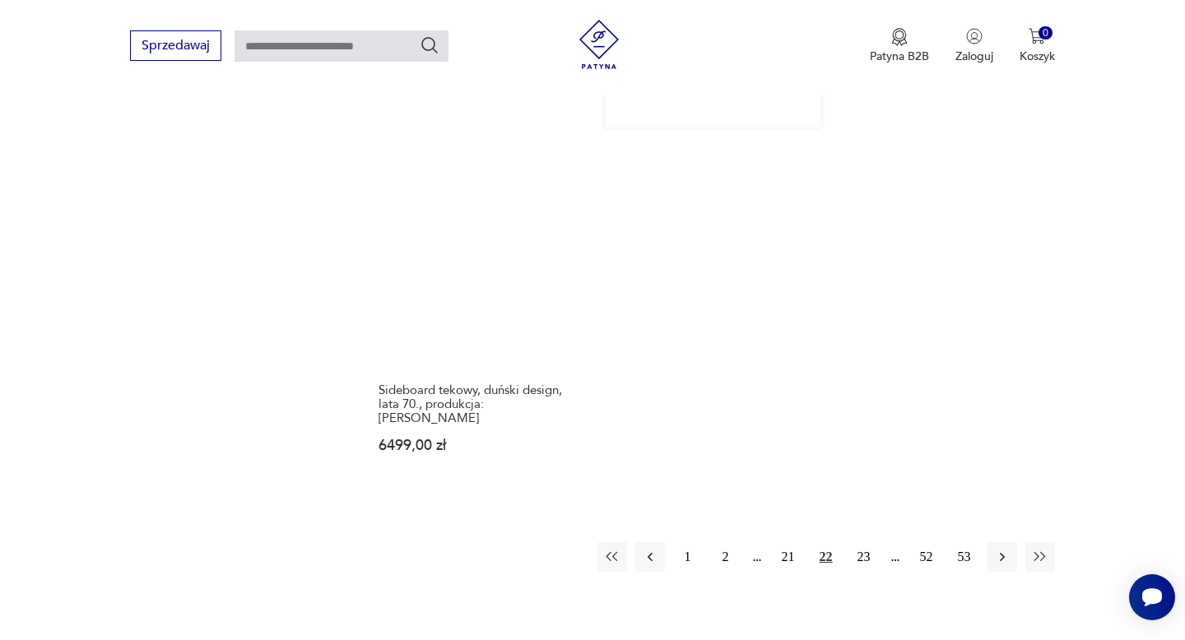
scroll to position [2402, 0]
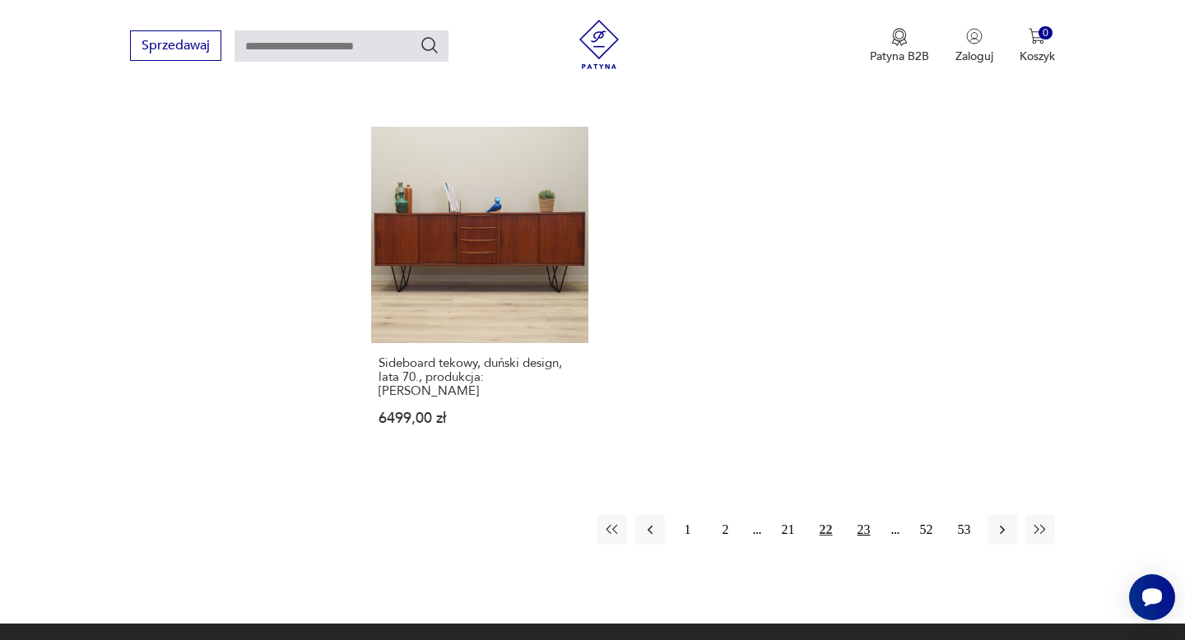
click at [863, 515] on button "23" at bounding box center [864, 530] width 30 height 30
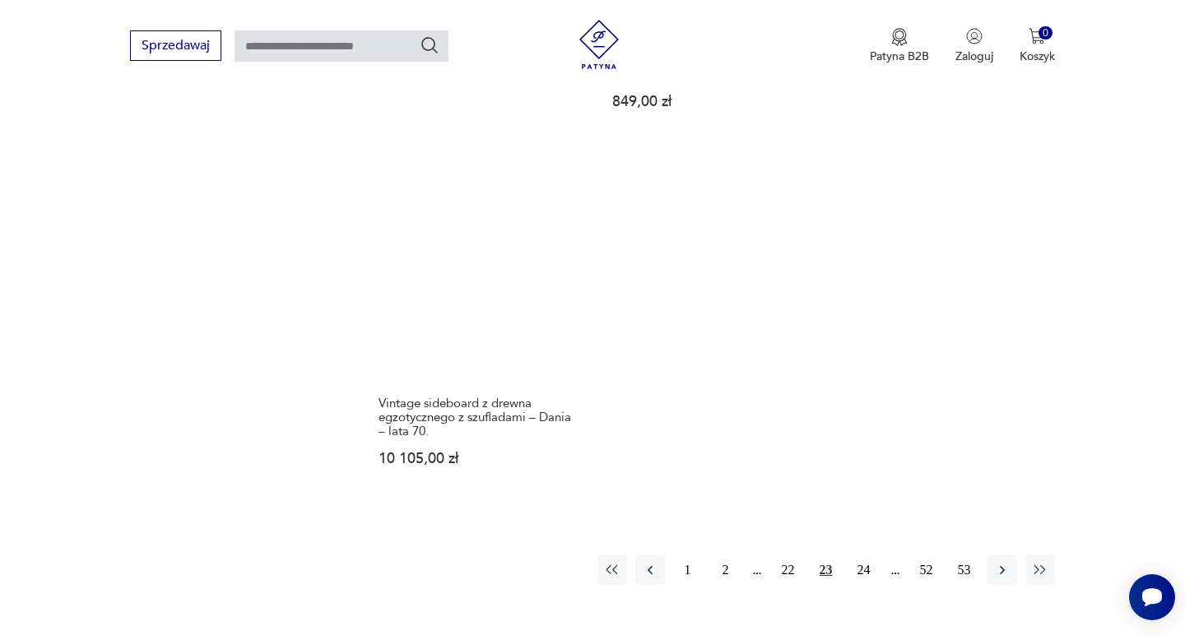
scroll to position [2359, 0]
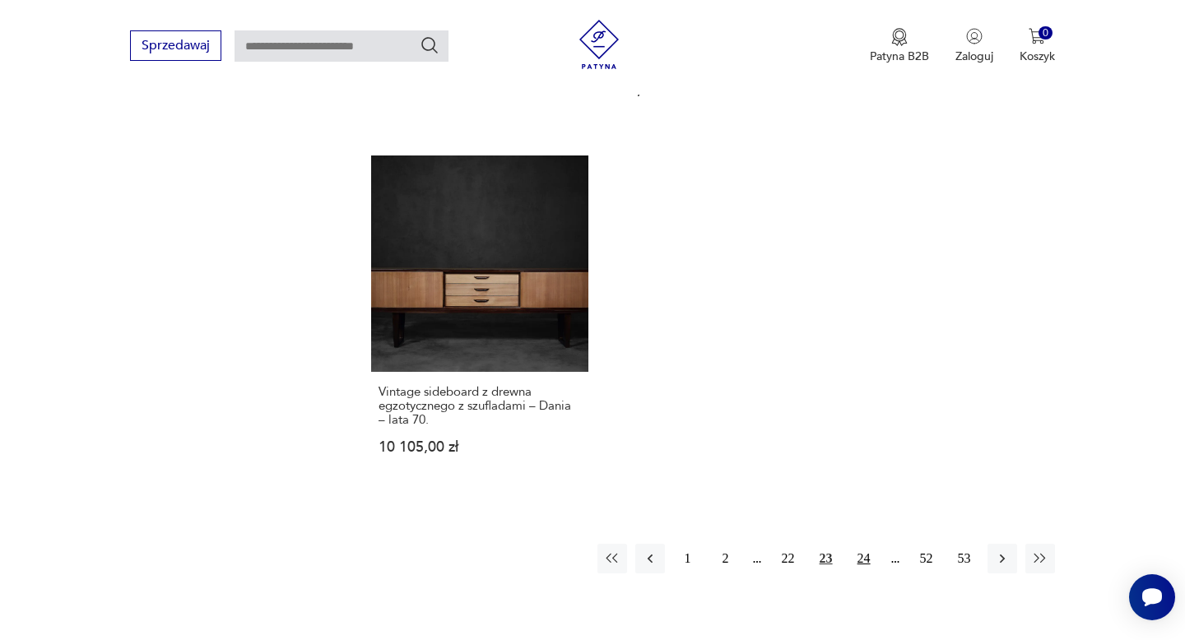
click at [870, 544] on button "24" at bounding box center [864, 559] width 30 height 30
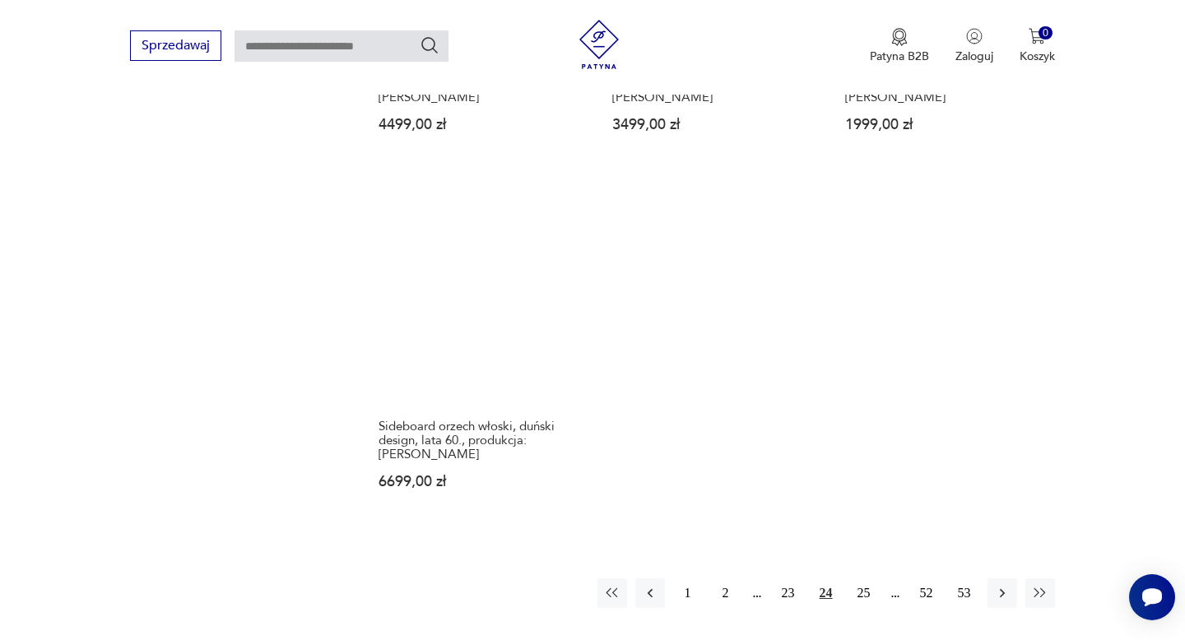
scroll to position [2375, 0]
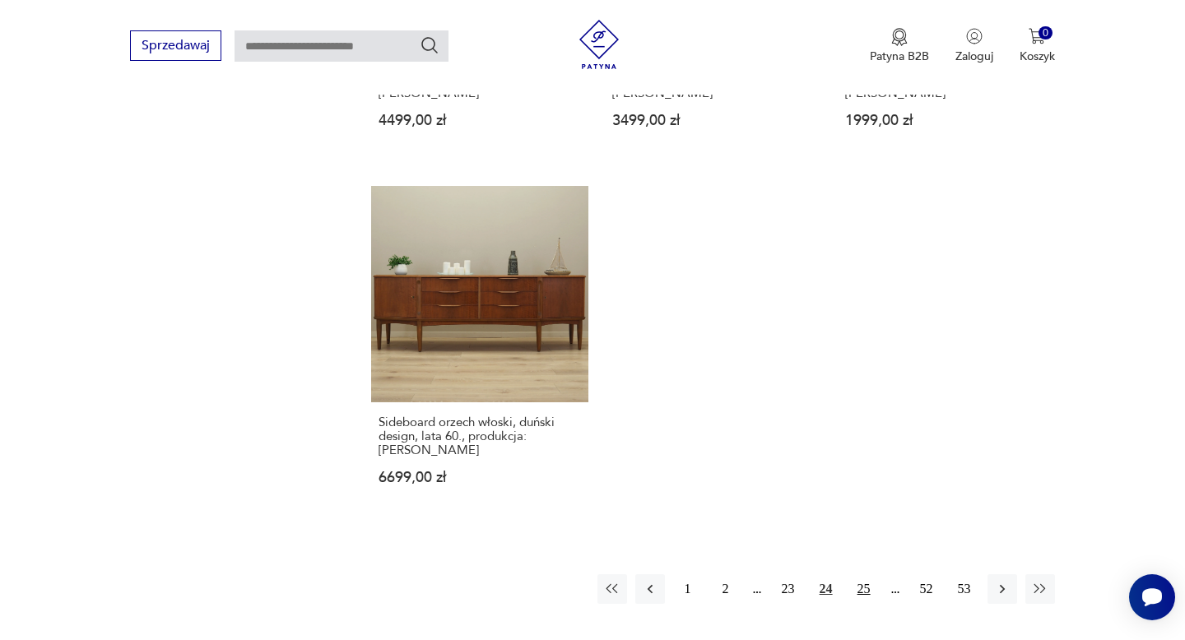
click at [856, 575] on button "25" at bounding box center [864, 590] width 30 height 30
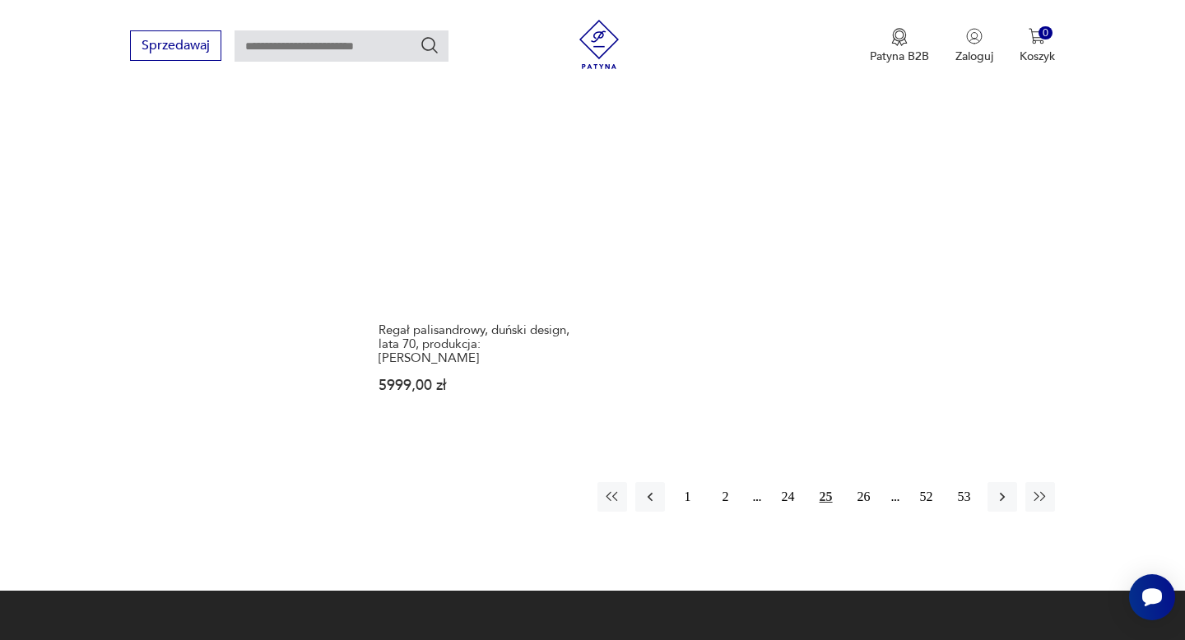
scroll to position [2469, 0]
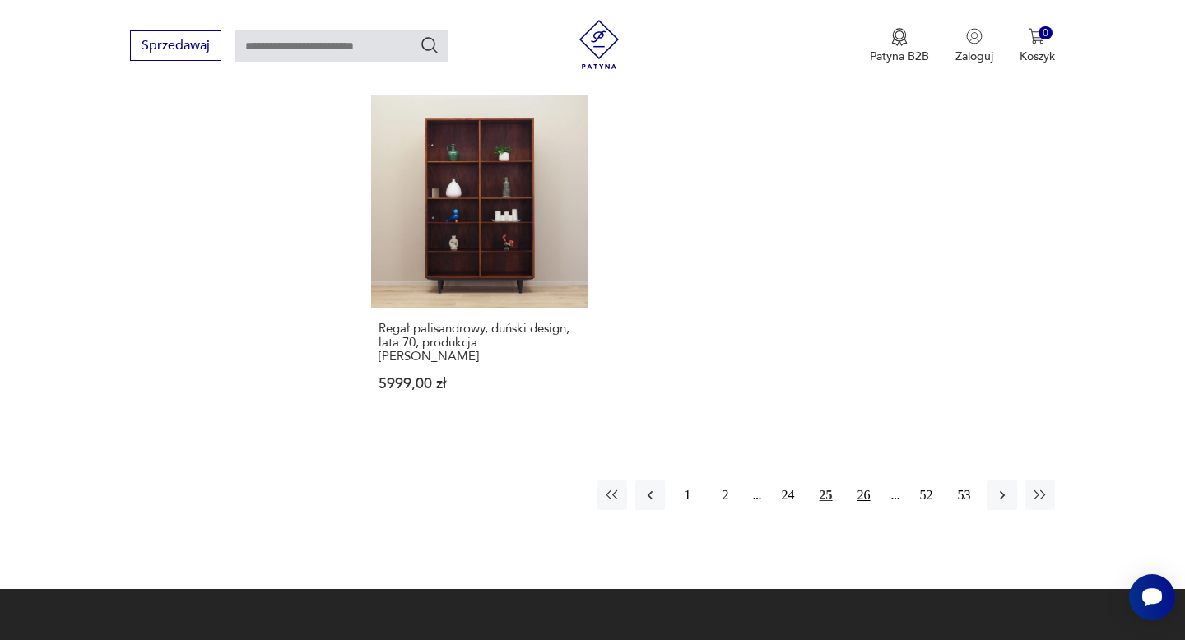
click at [856, 481] on button "26" at bounding box center [864, 496] width 30 height 30
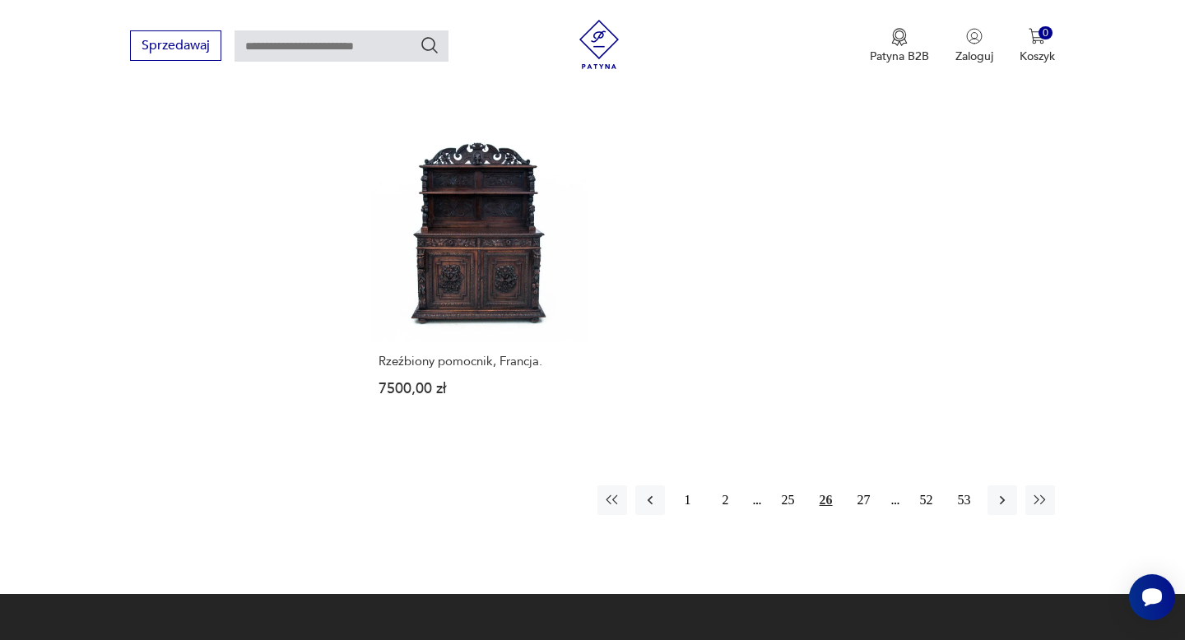
scroll to position [2421, 0]
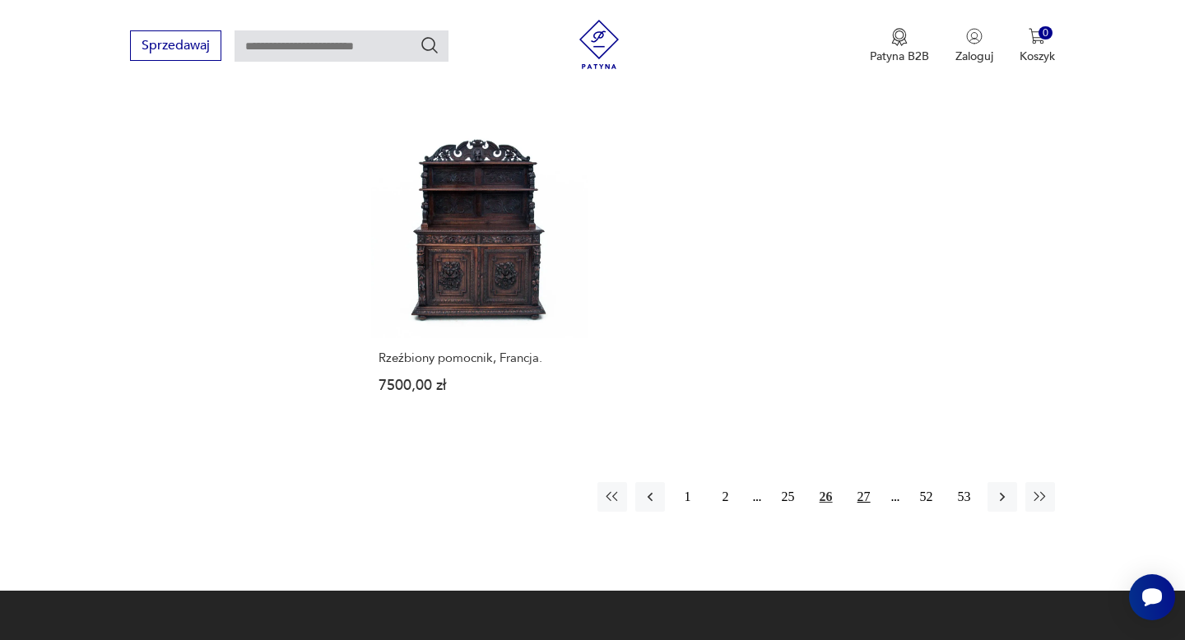
click at [865, 482] on button "27" at bounding box center [864, 497] width 30 height 30
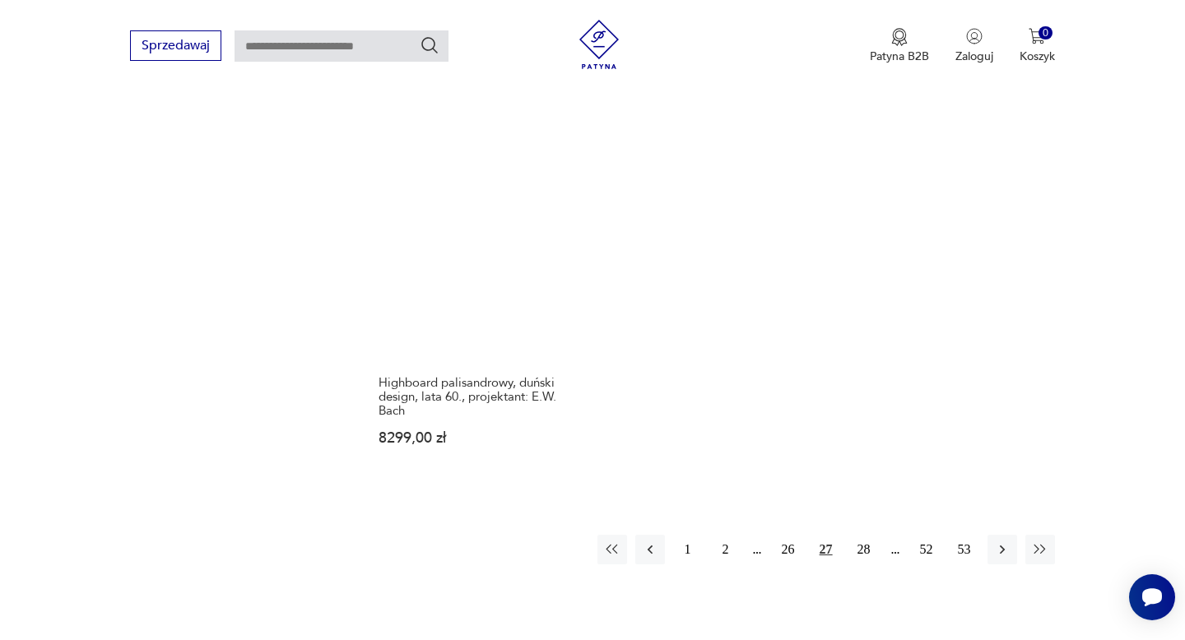
scroll to position [2409, 0]
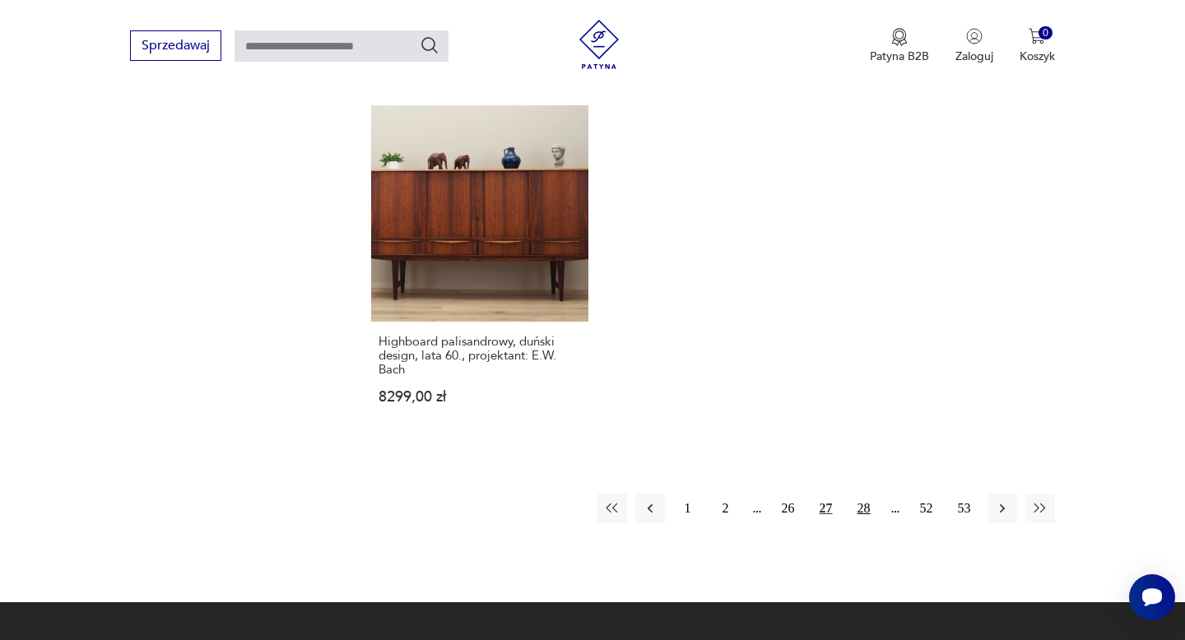
click at [863, 494] on button "28" at bounding box center [864, 509] width 30 height 30
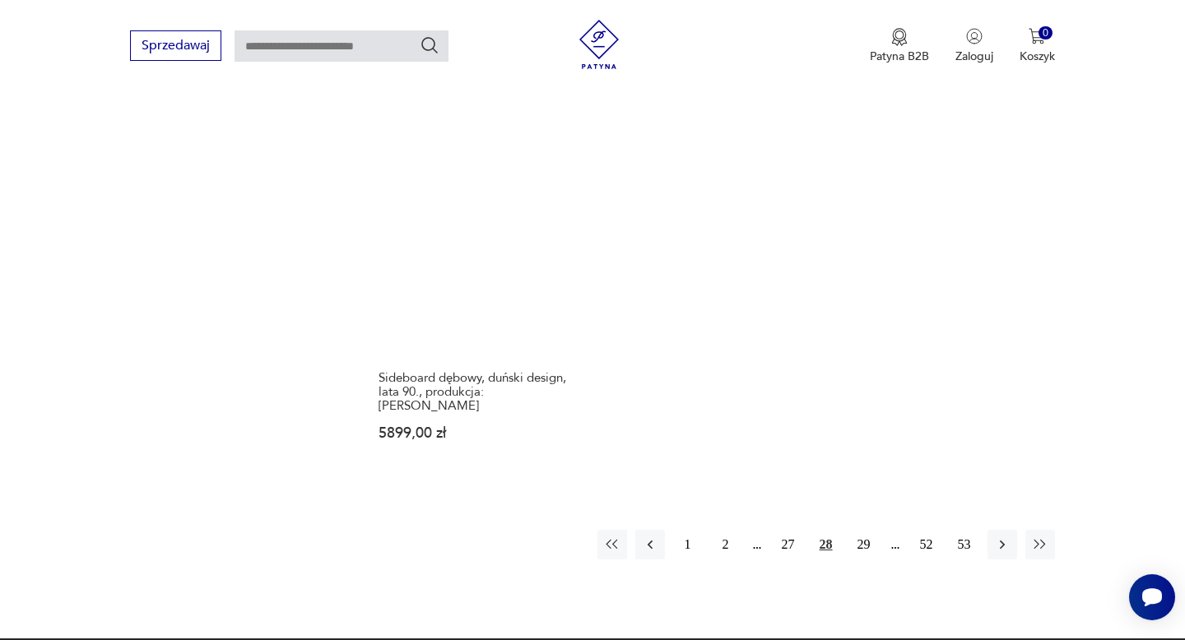
scroll to position [2423, 0]
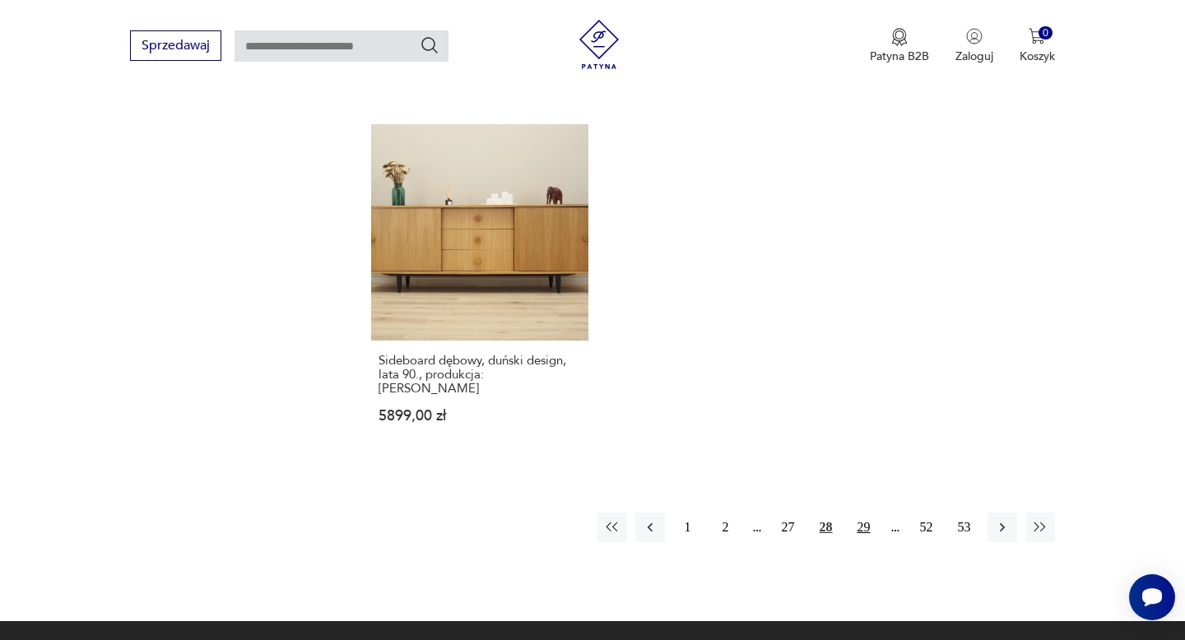
click at [864, 513] on button "29" at bounding box center [864, 528] width 30 height 30
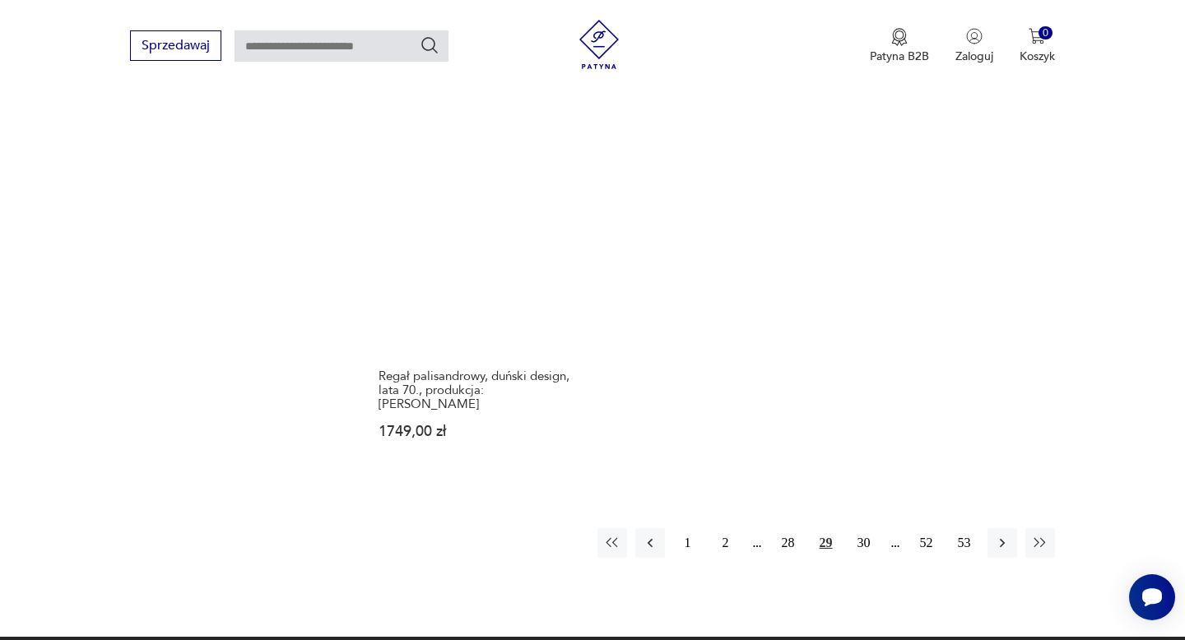
scroll to position [2372, 0]
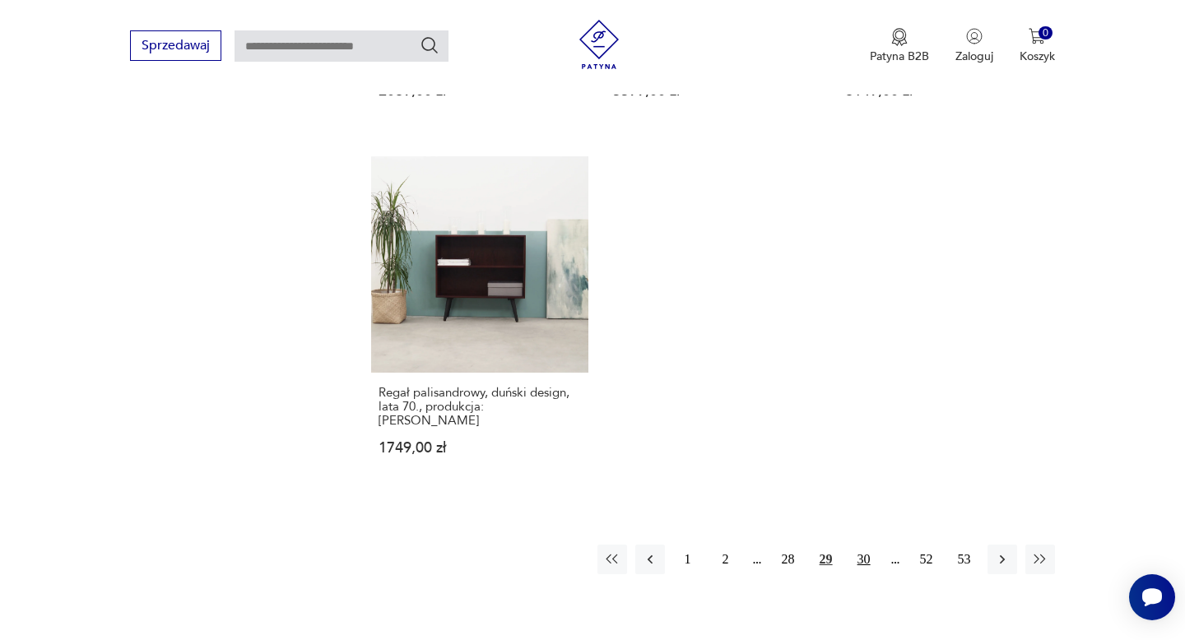
click at [863, 545] on button "30" at bounding box center [864, 560] width 30 height 30
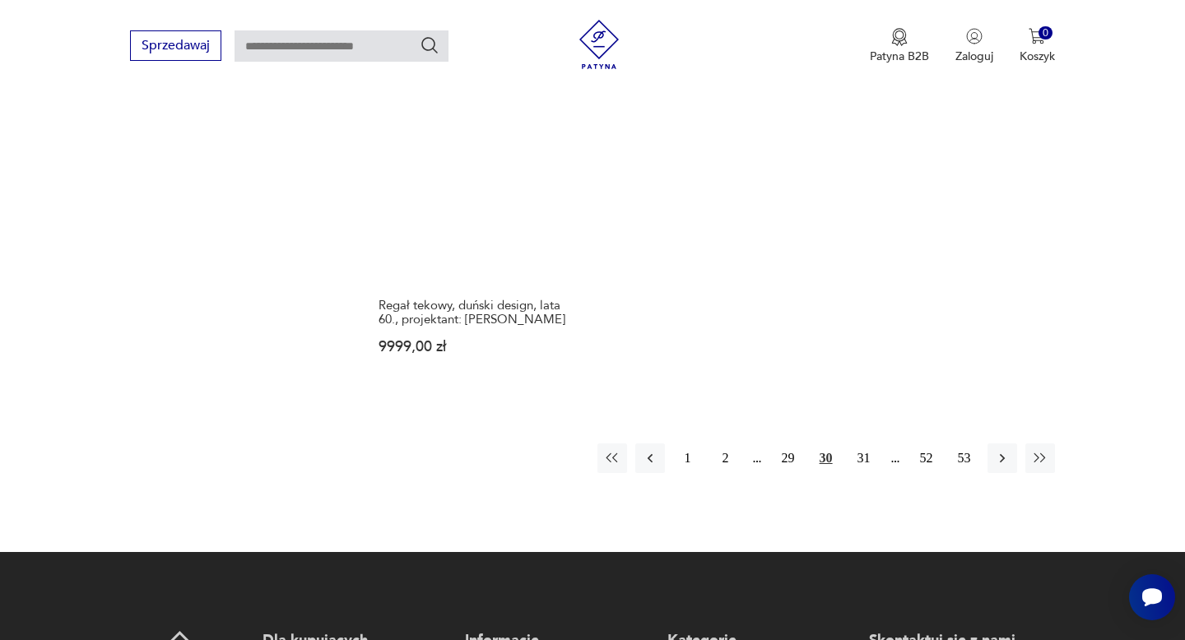
scroll to position [2493, 0]
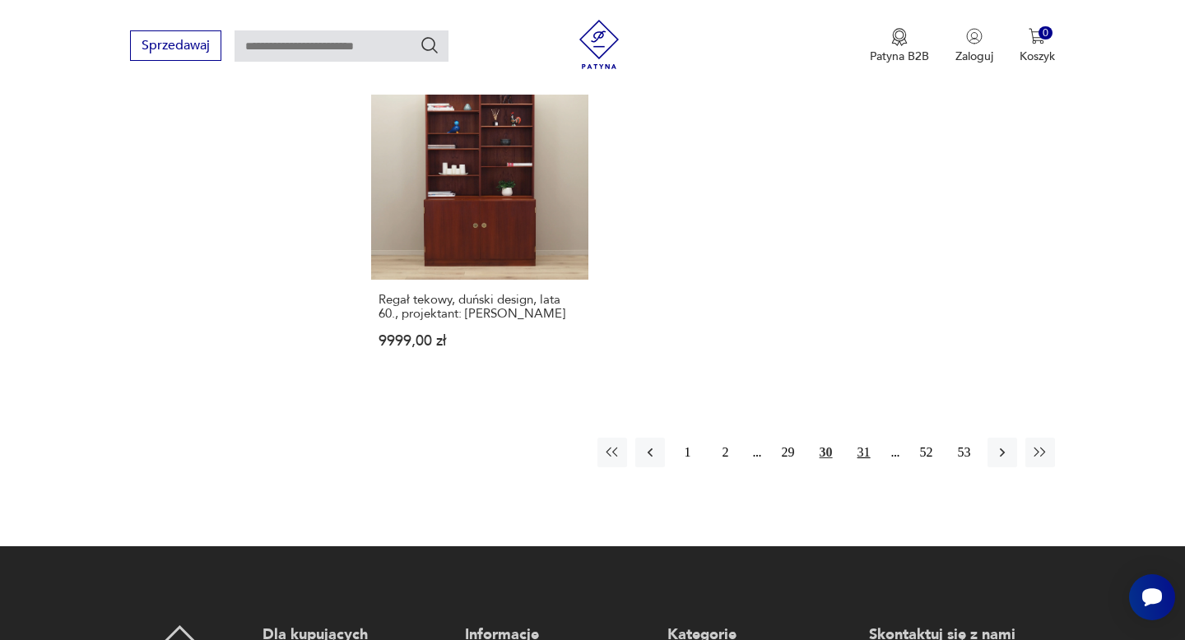
click at [866, 438] on button "31" at bounding box center [864, 453] width 30 height 30
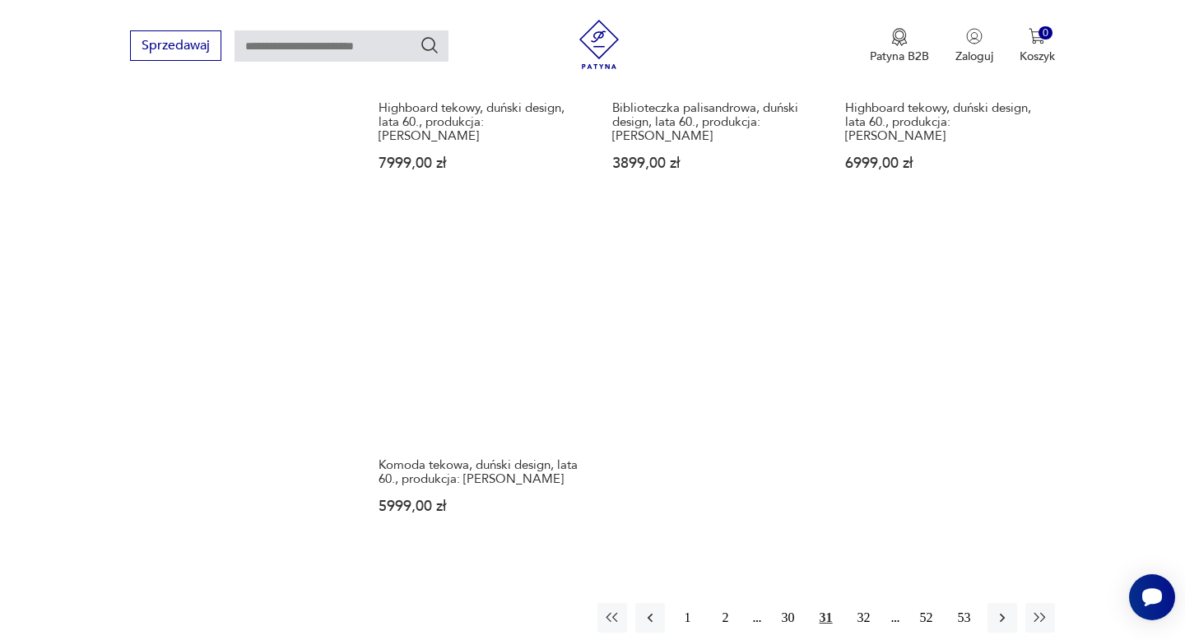
scroll to position [2338, 0]
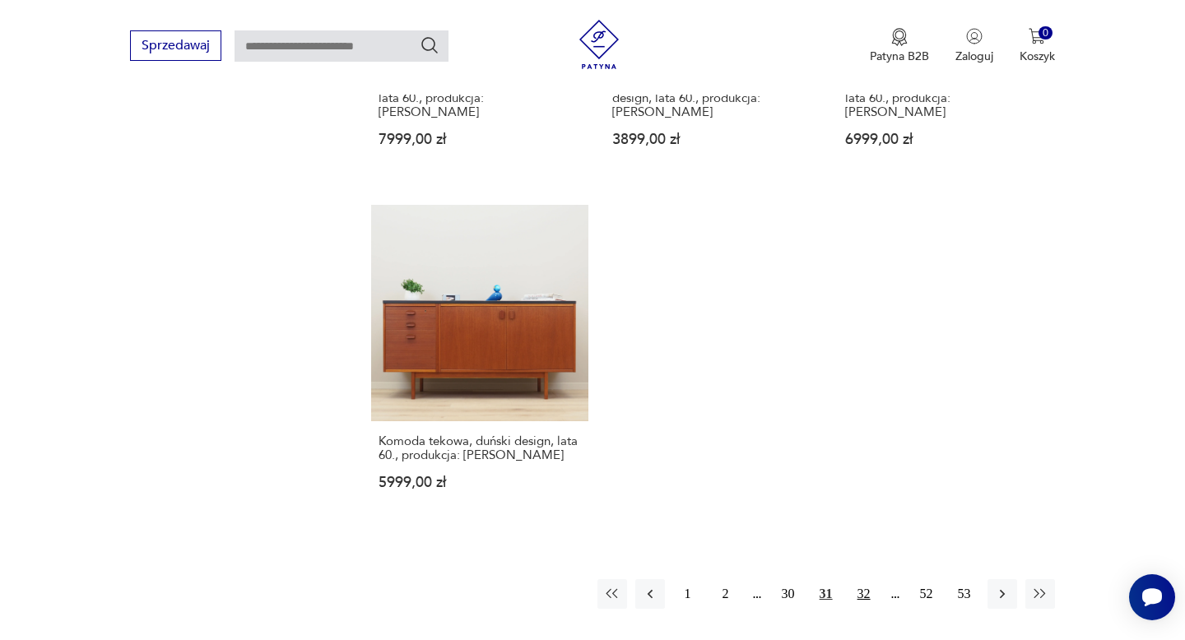
click at [859, 579] on button "32" at bounding box center [864, 594] width 30 height 30
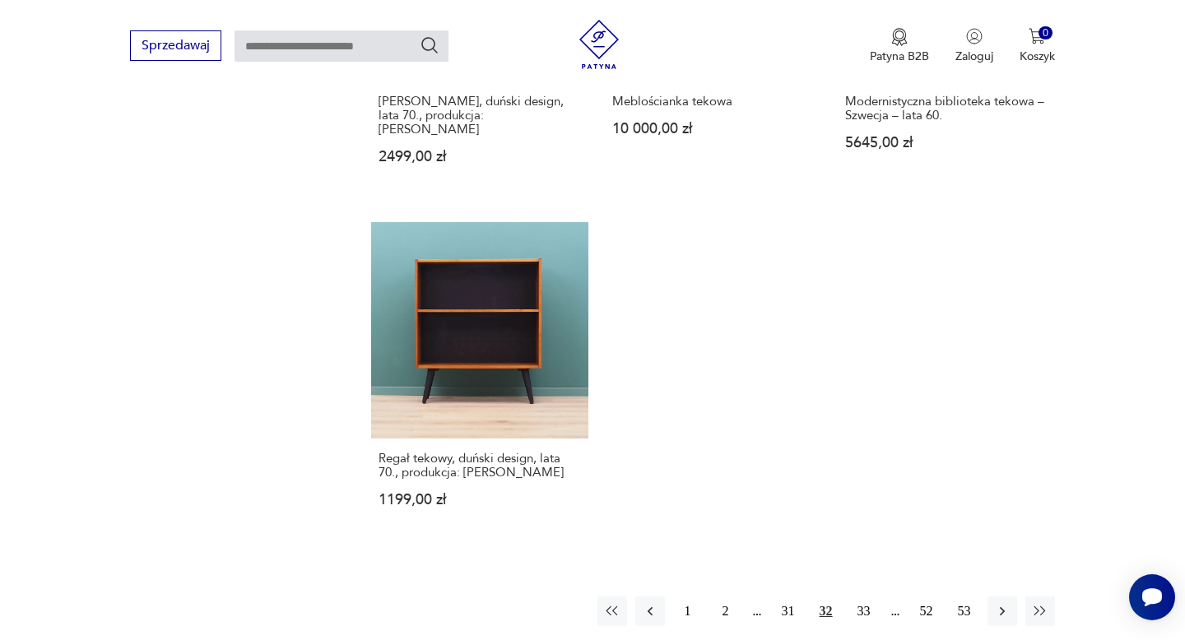
scroll to position [2364, 0]
click at [864, 595] on button "33" at bounding box center [864, 610] width 30 height 30
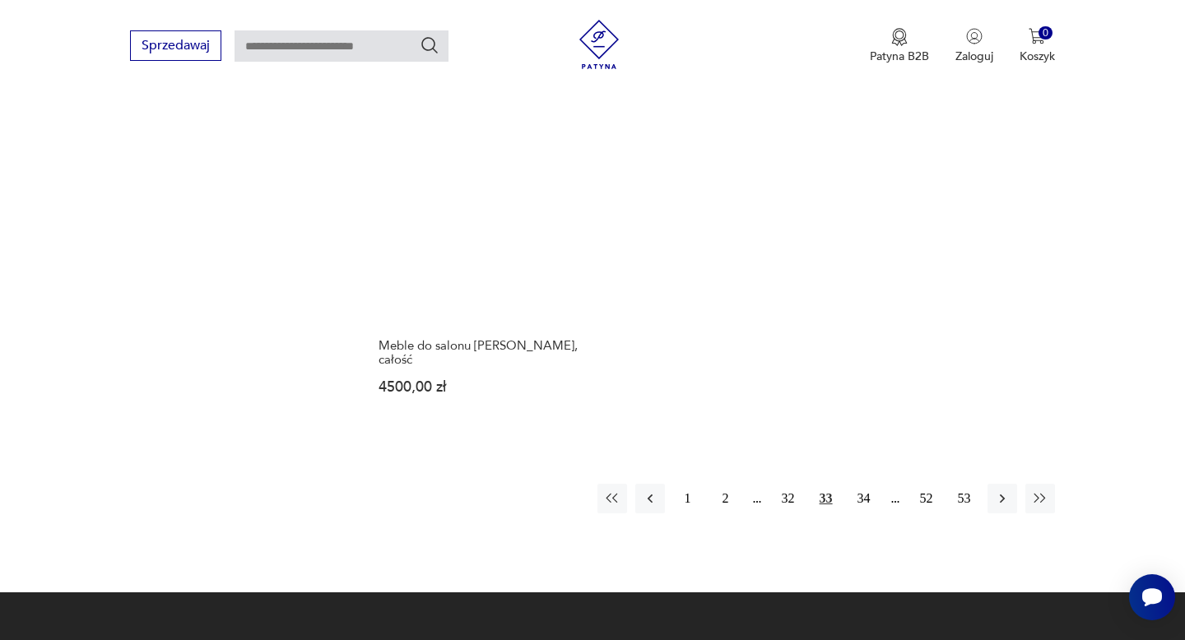
scroll to position [2459, 0]
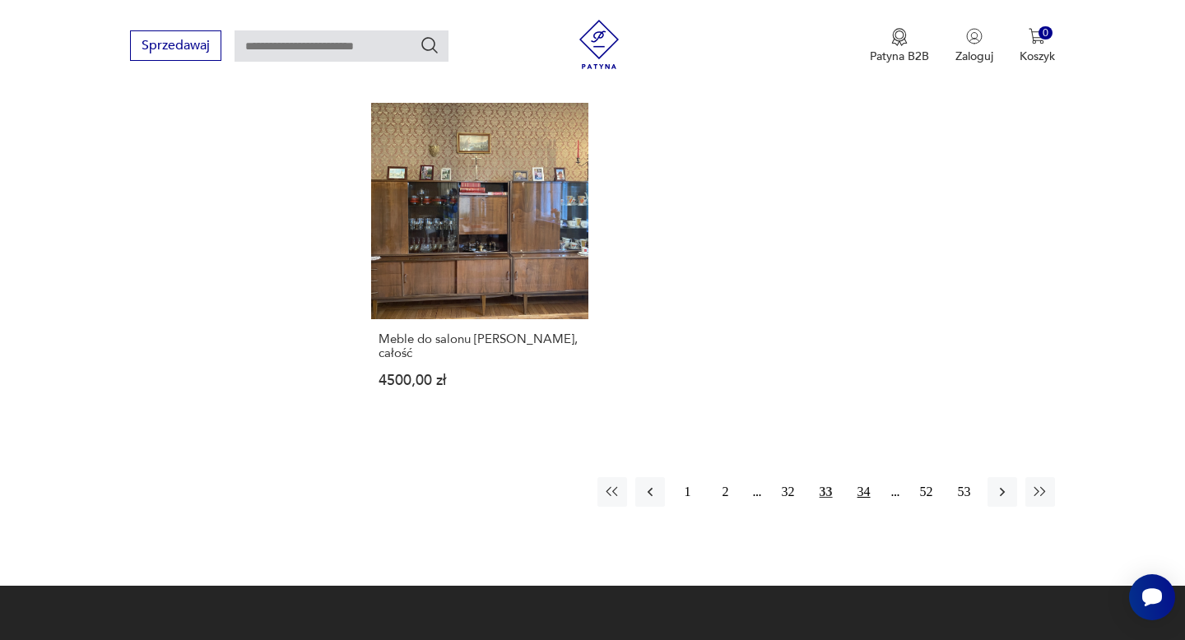
click at [859, 477] on button "34" at bounding box center [864, 492] width 30 height 30
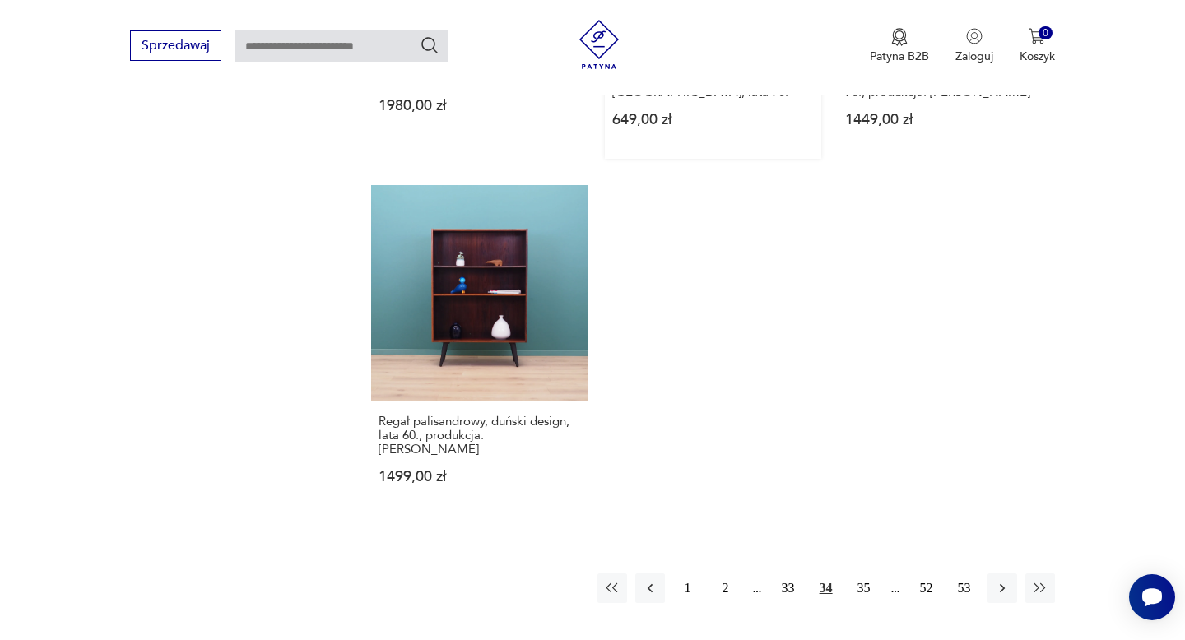
scroll to position [2316, 0]
click at [859, 573] on button "35" at bounding box center [864, 588] width 30 height 30
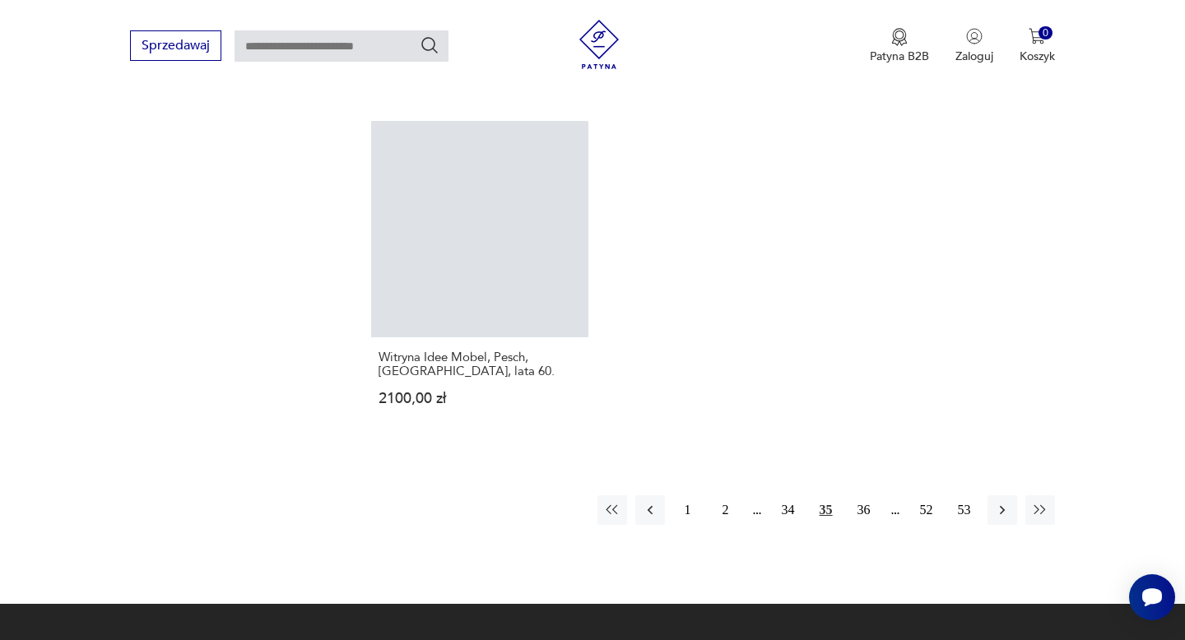
scroll to position [2456, 0]
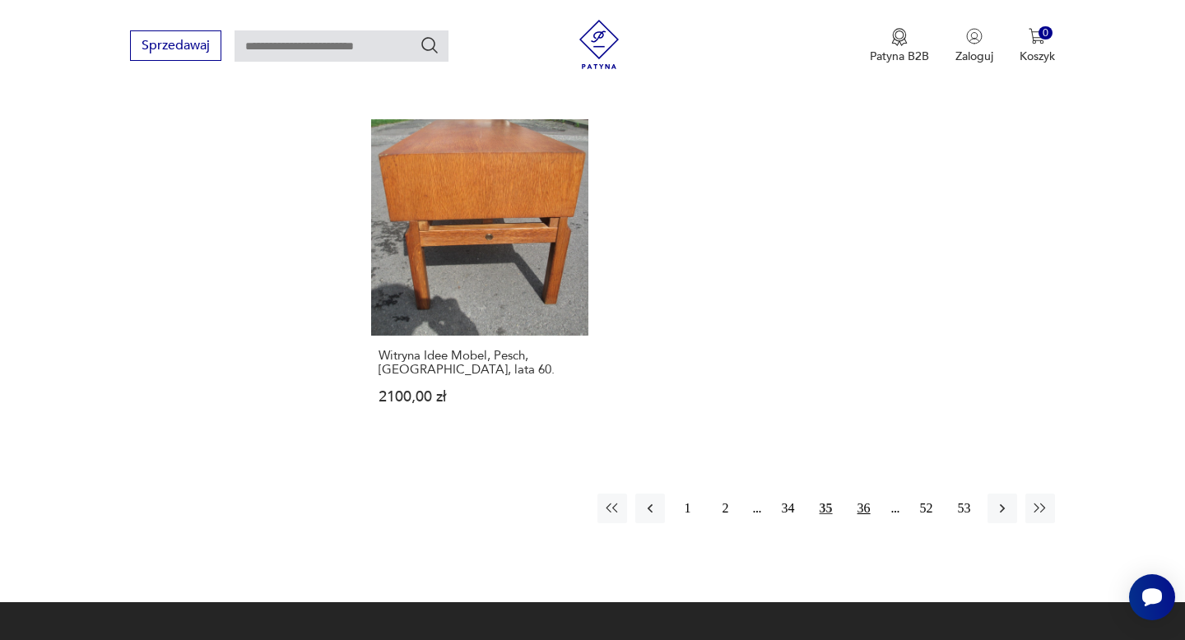
click at [861, 494] on button "36" at bounding box center [864, 509] width 30 height 30
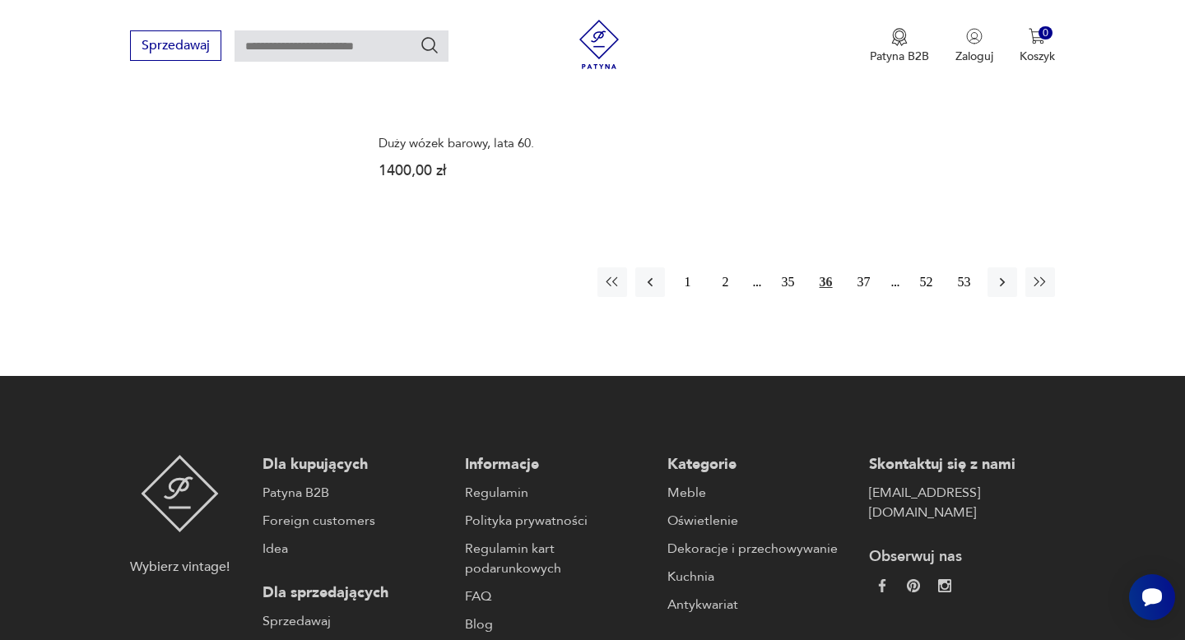
scroll to position [2648, 0]
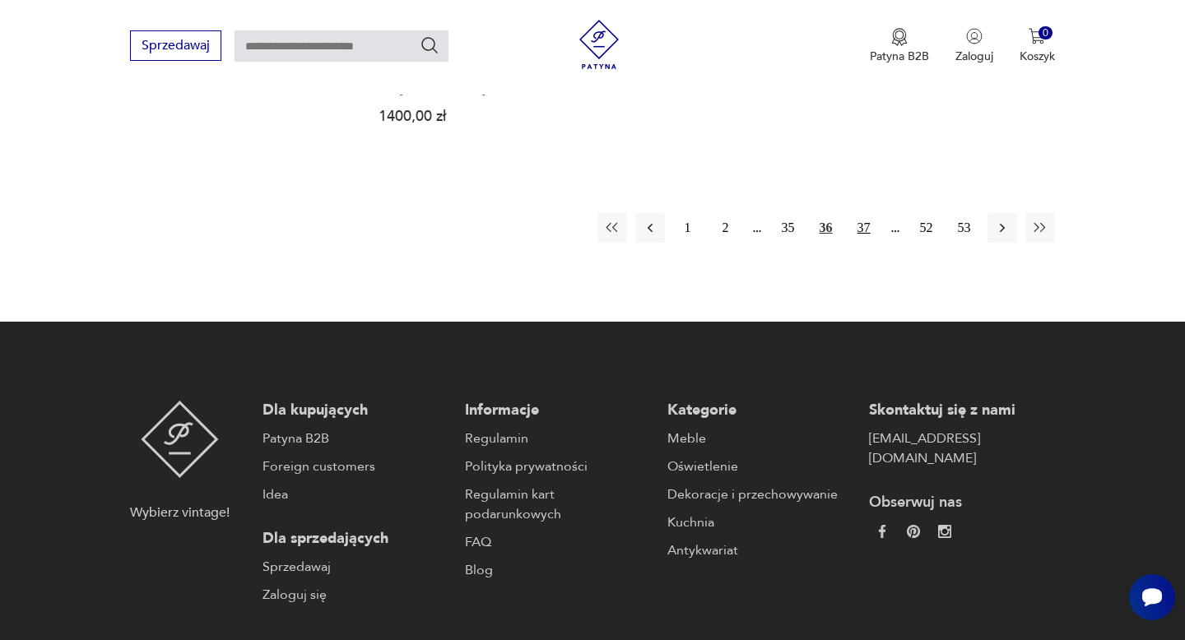
click at [863, 227] on button "37" at bounding box center [864, 228] width 30 height 30
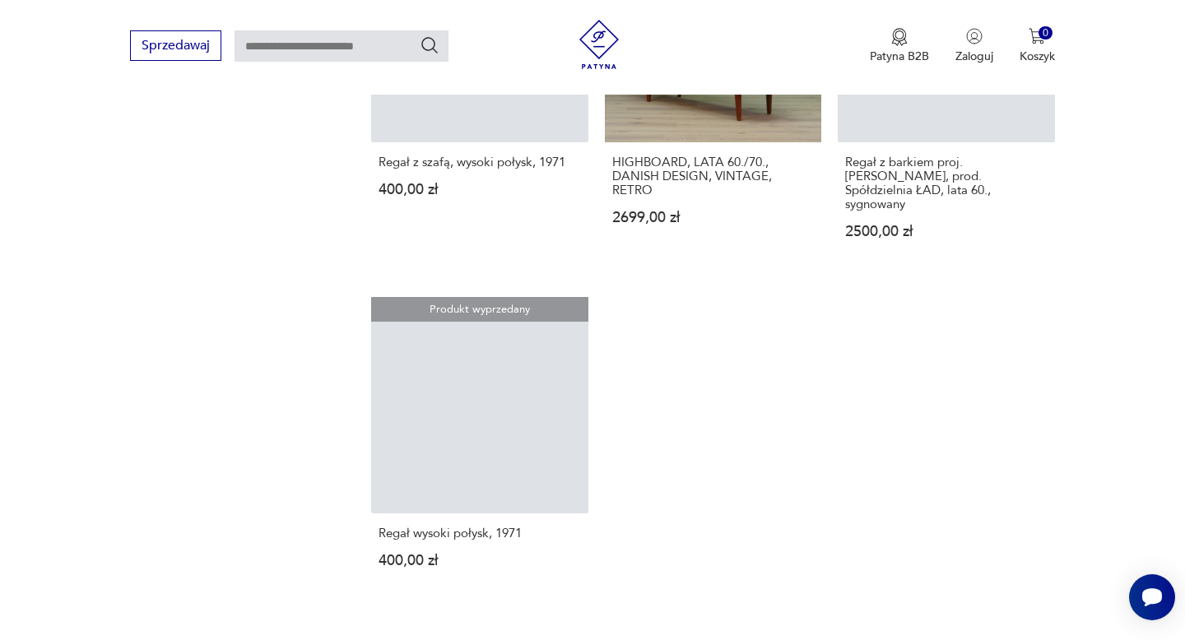
scroll to position [2282, 0]
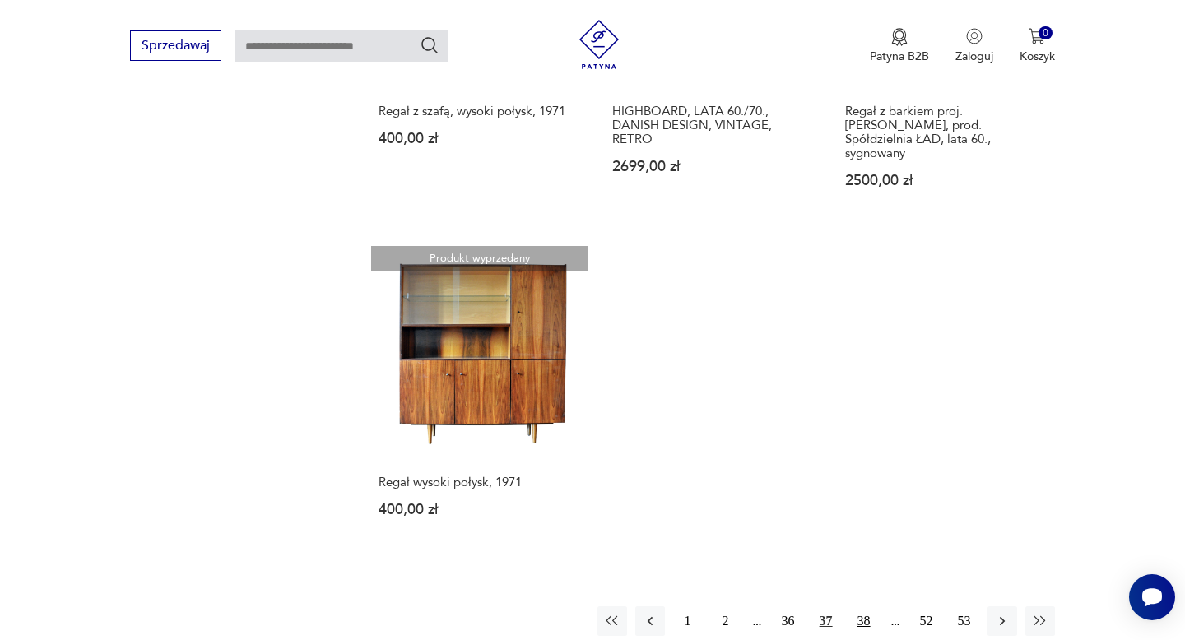
click at [861, 607] on button "38" at bounding box center [864, 622] width 30 height 30
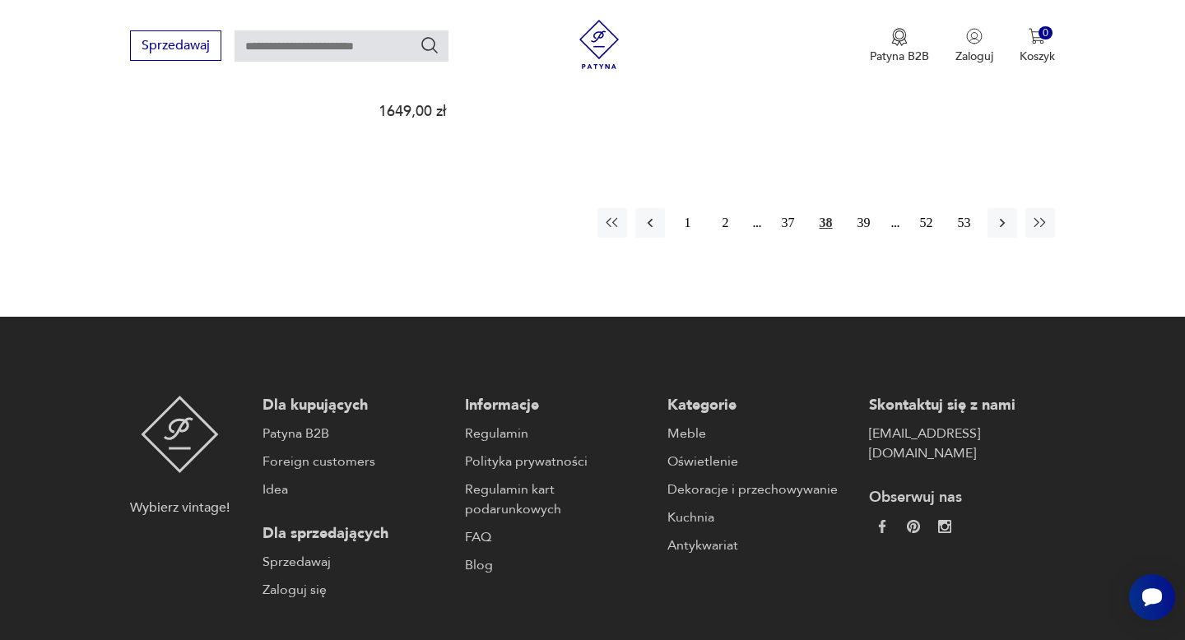
scroll to position [2712, 0]
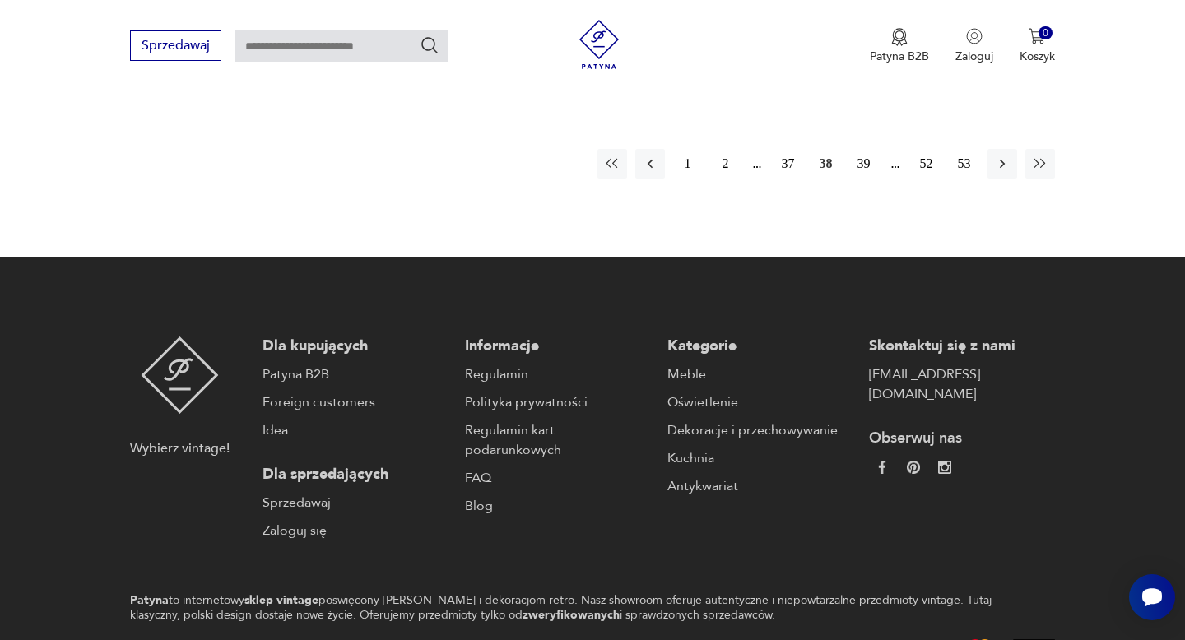
click at [682, 151] on button "1" at bounding box center [688, 164] width 30 height 30
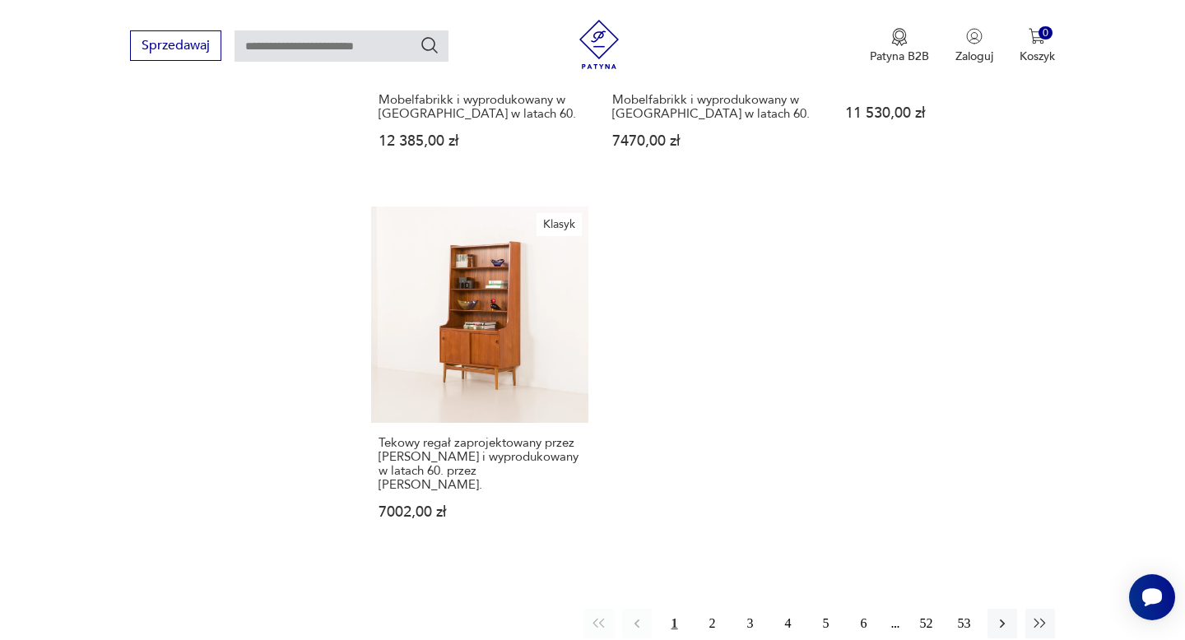
scroll to position [2662, 0]
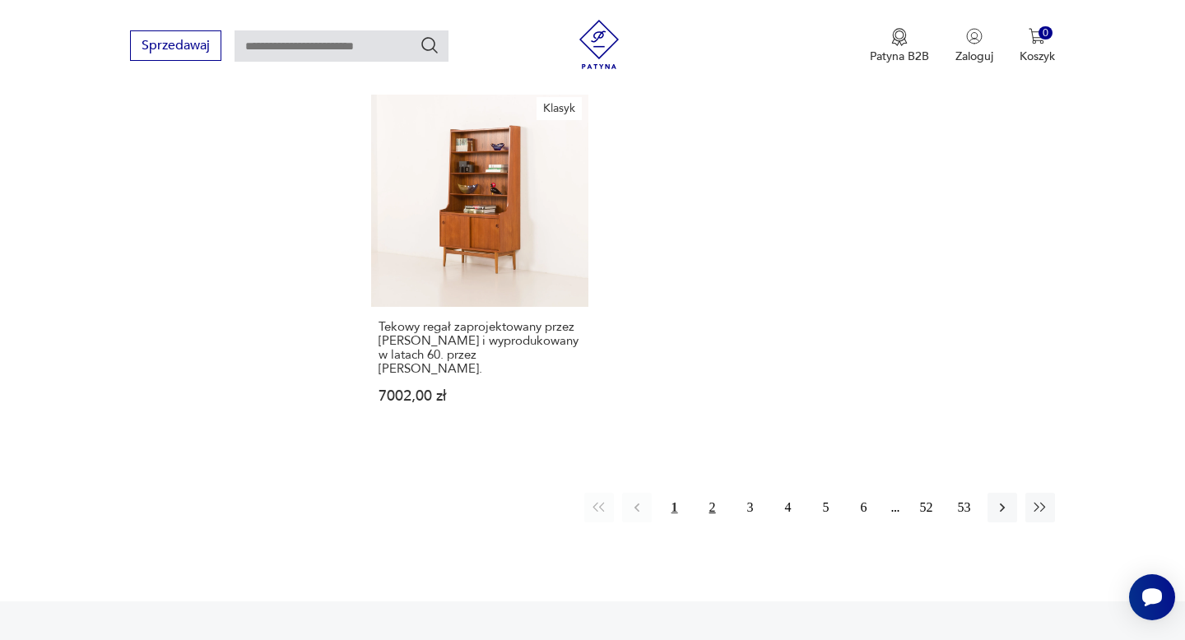
click at [714, 500] on button "2" at bounding box center [713, 508] width 30 height 30
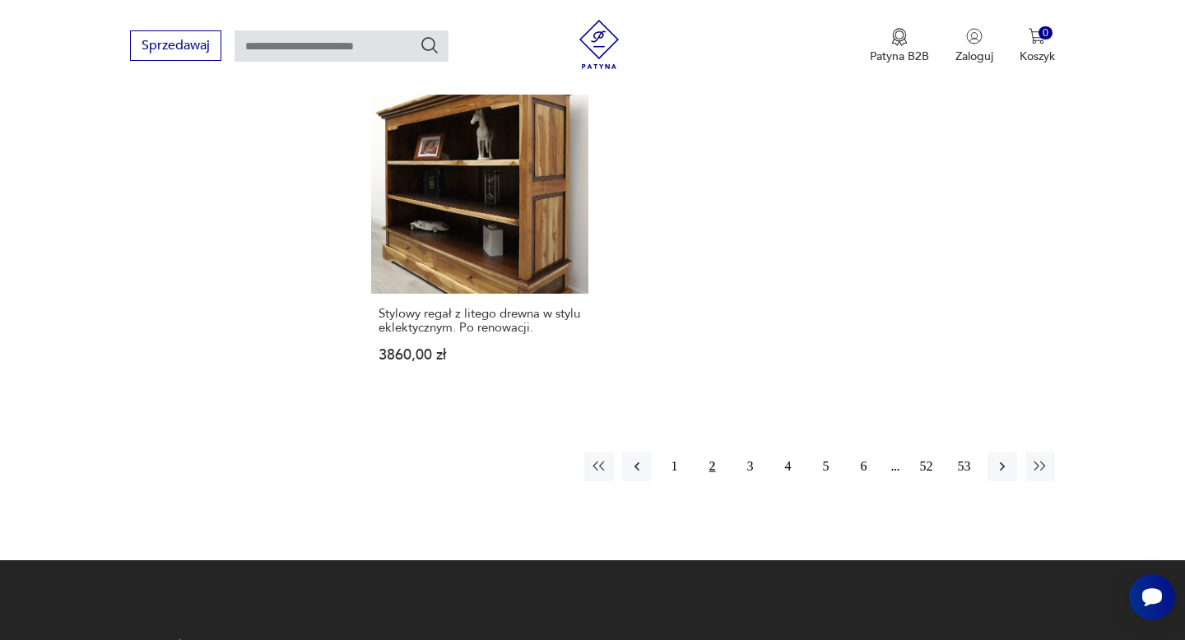
scroll to position [2531, 0]
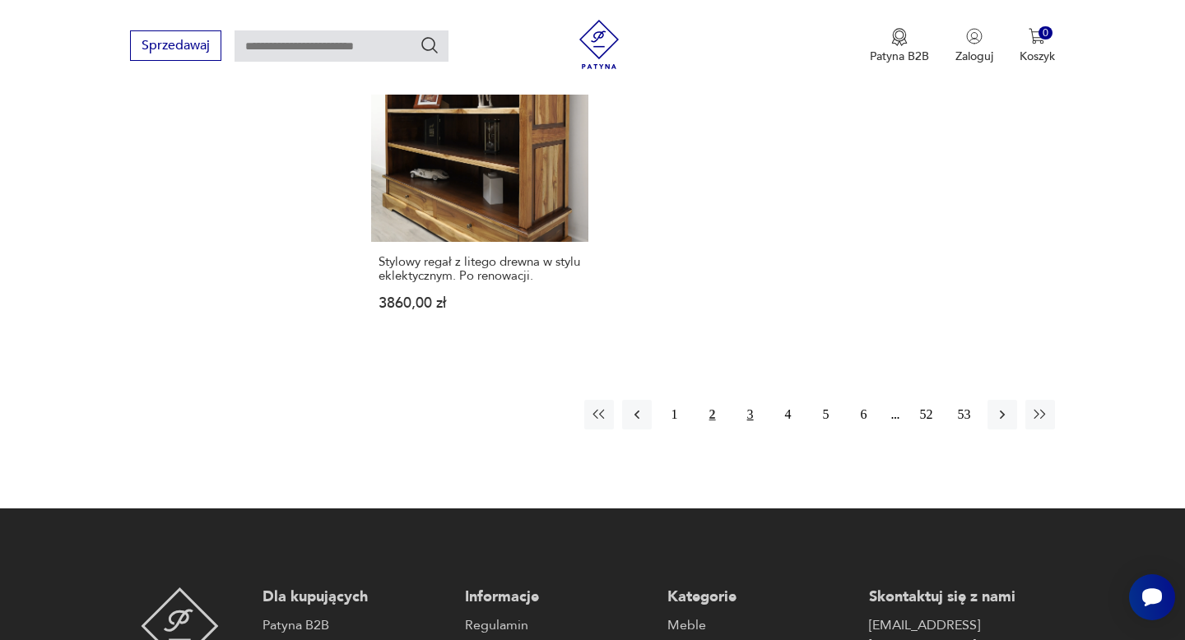
click at [752, 408] on button "3" at bounding box center [751, 415] width 30 height 30
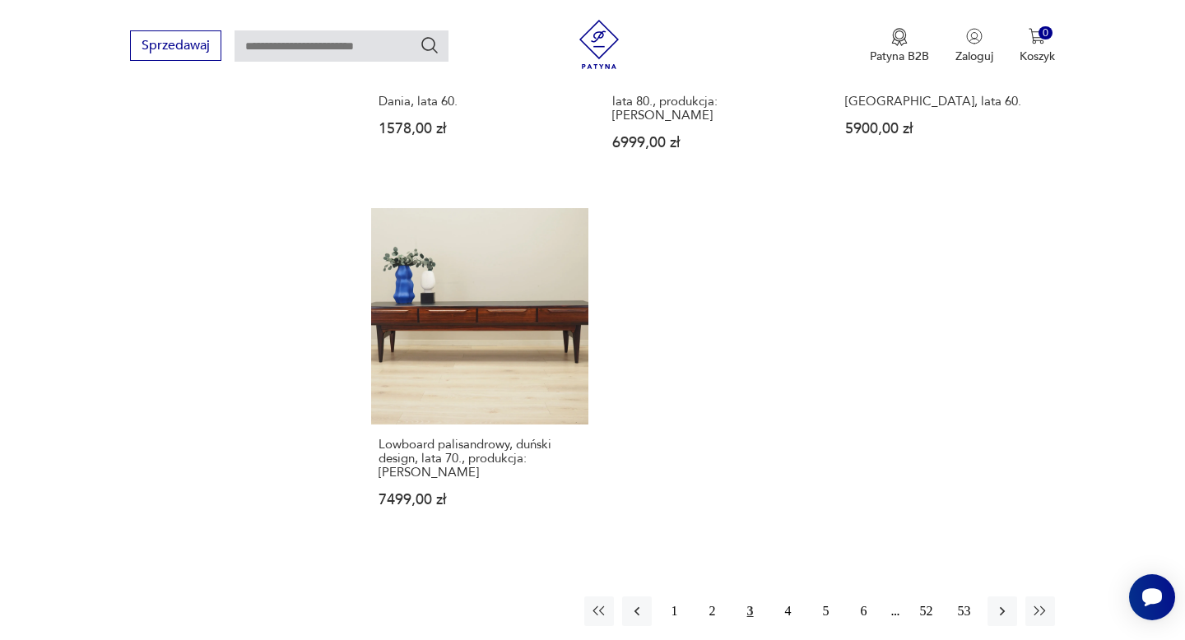
scroll to position [2406, 0]
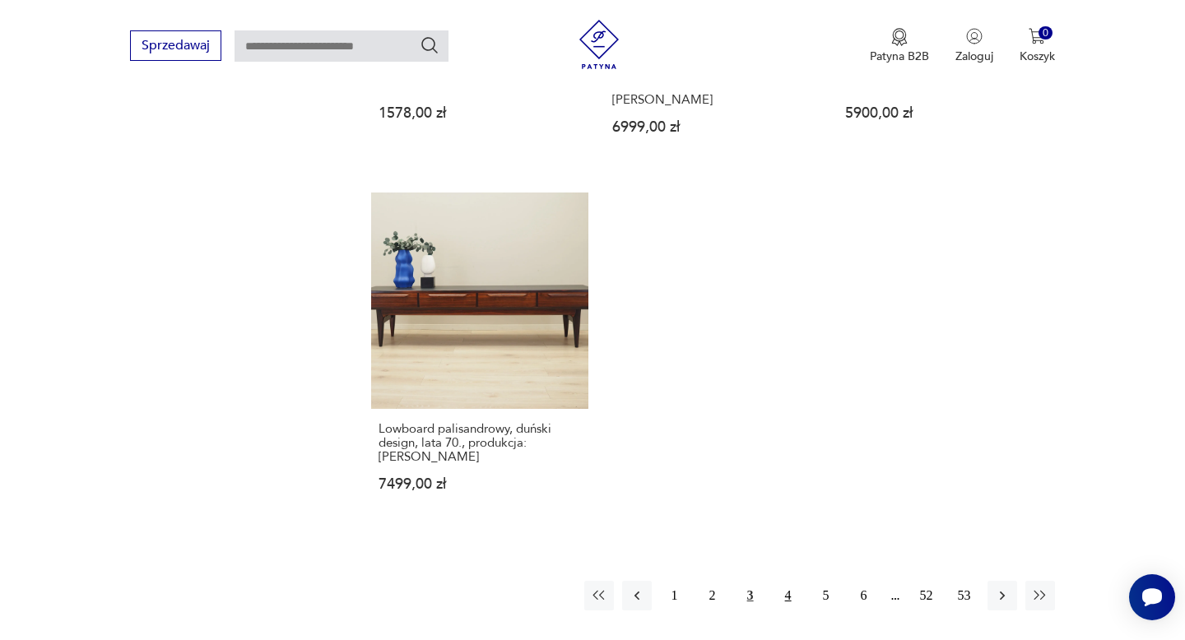
click at [788, 581] on button "4" at bounding box center [789, 596] width 30 height 30
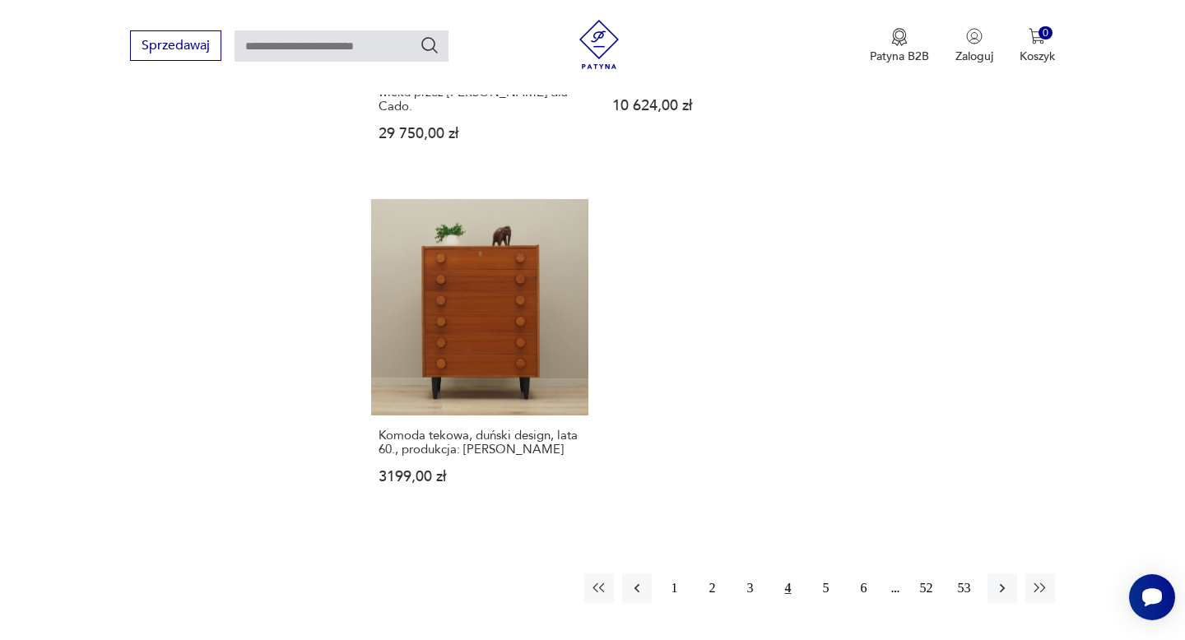
scroll to position [2485, 0]
click at [827, 572] on button "5" at bounding box center [827, 587] width 30 height 30
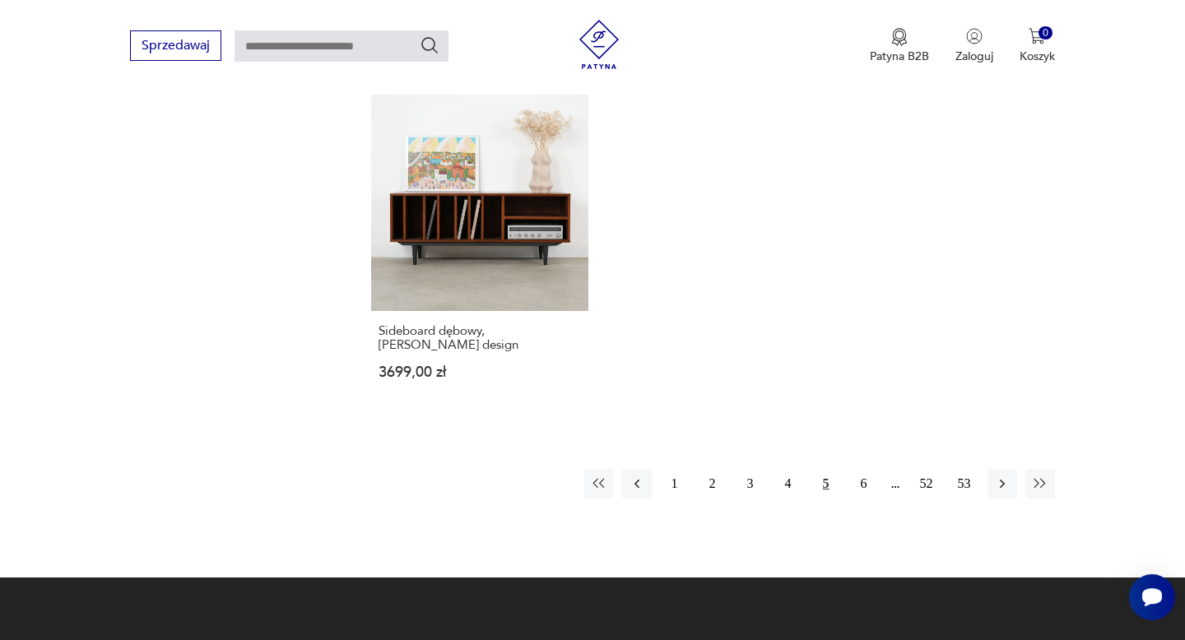
scroll to position [2503, 0]
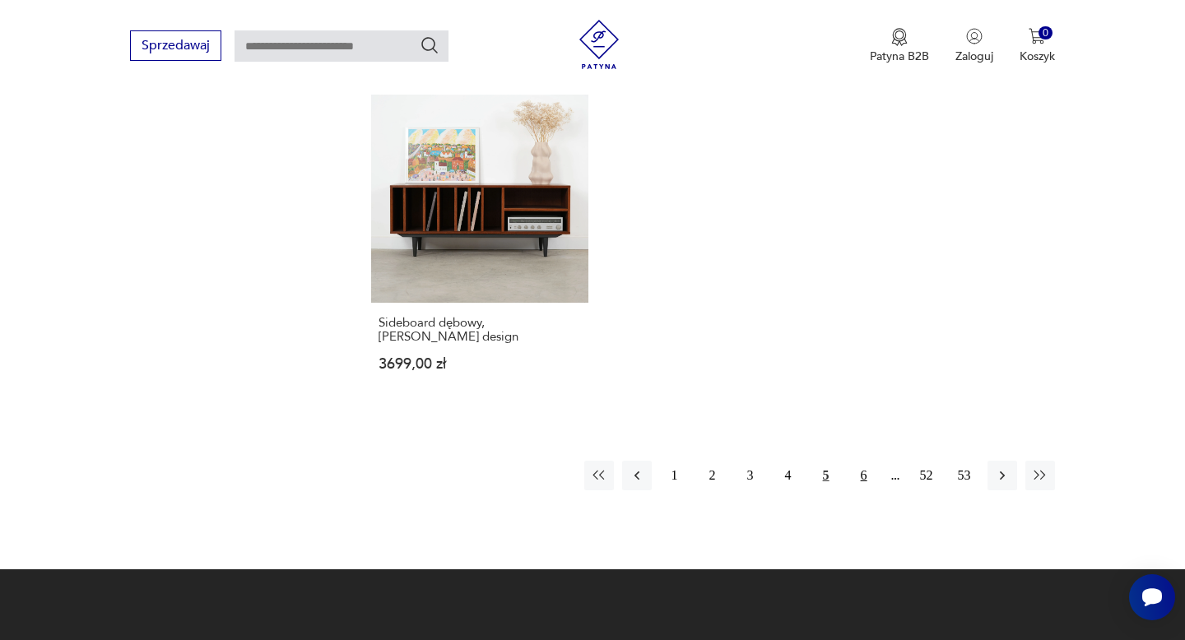
click at [861, 461] on button "6" at bounding box center [864, 476] width 30 height 30
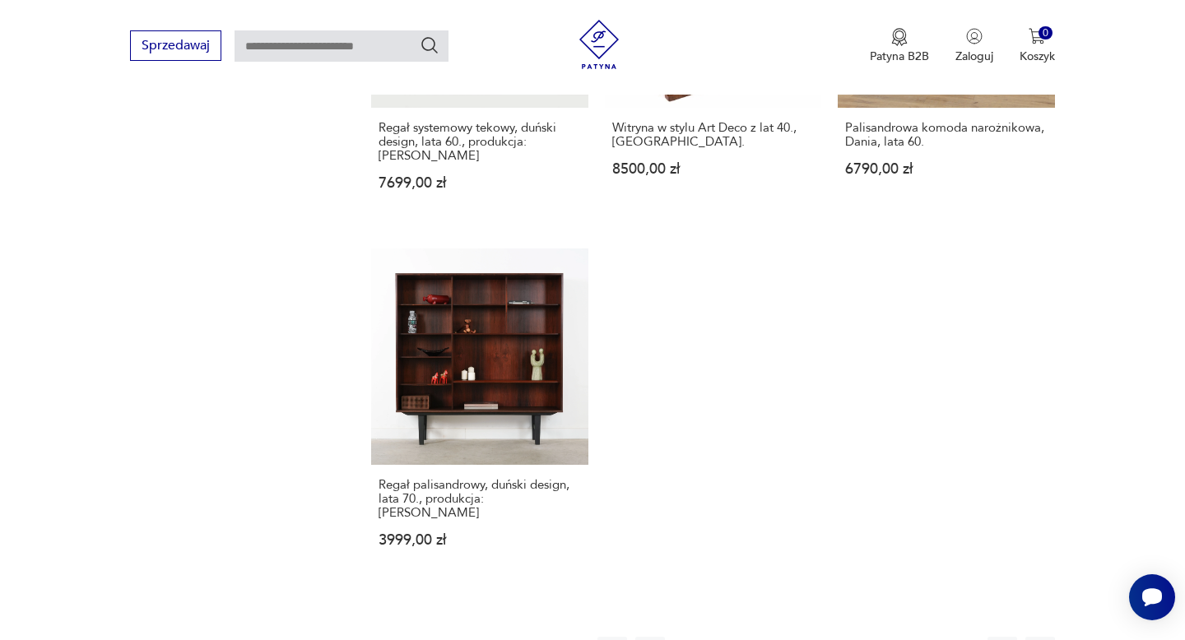
scroll to position [2298, 0]
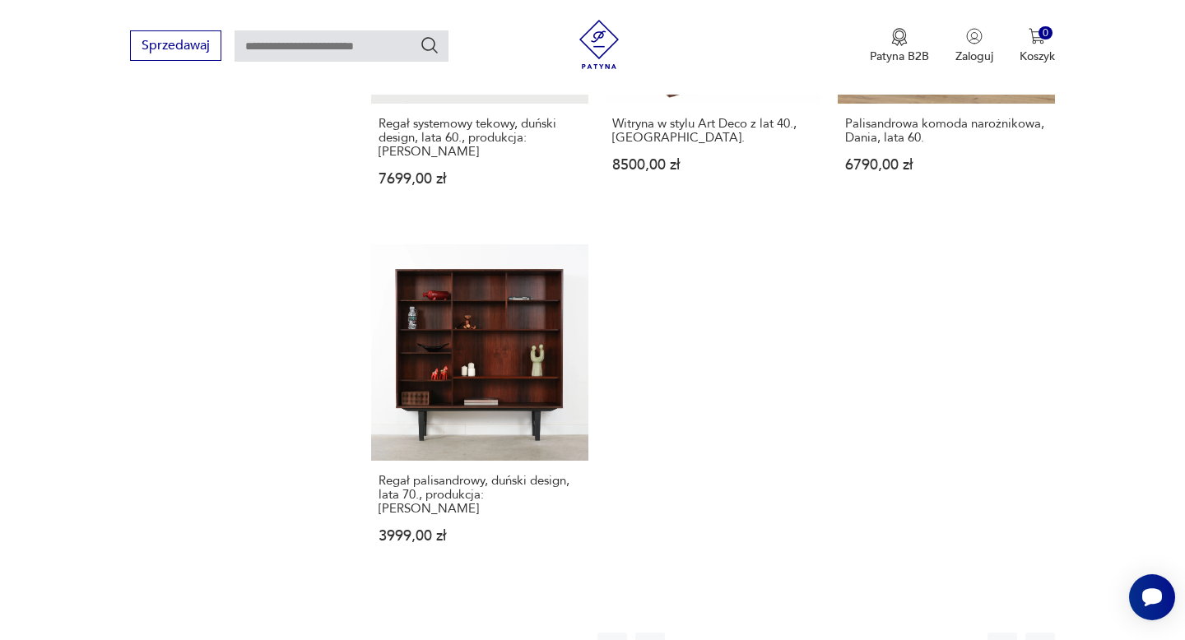
click at [864, 633] on button "7" at bounding box center [864, 648] width 30 height 30
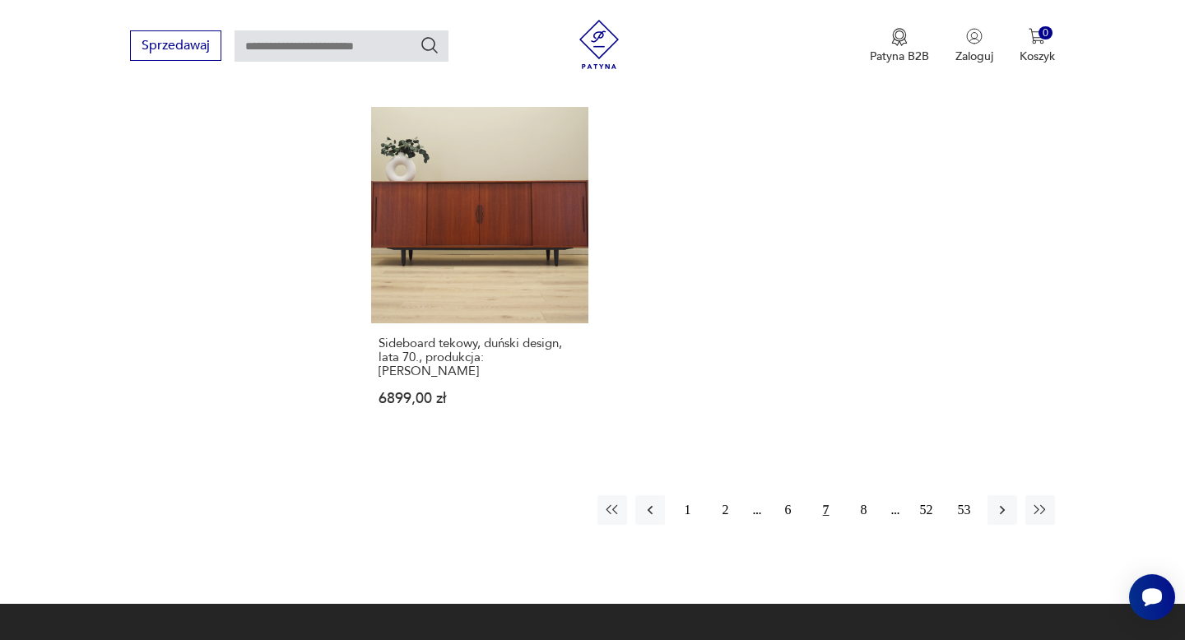
scroll to position [2451, 0]
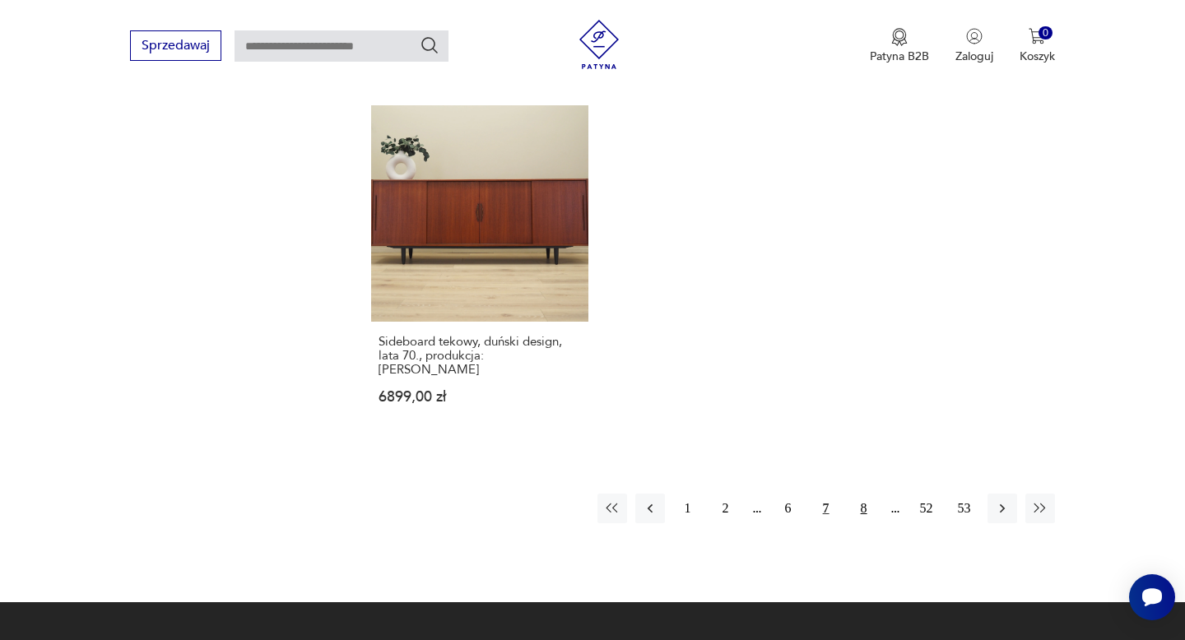
click at [861, 494] on button "8" at bounding box center [864, 509] width 30 height 30
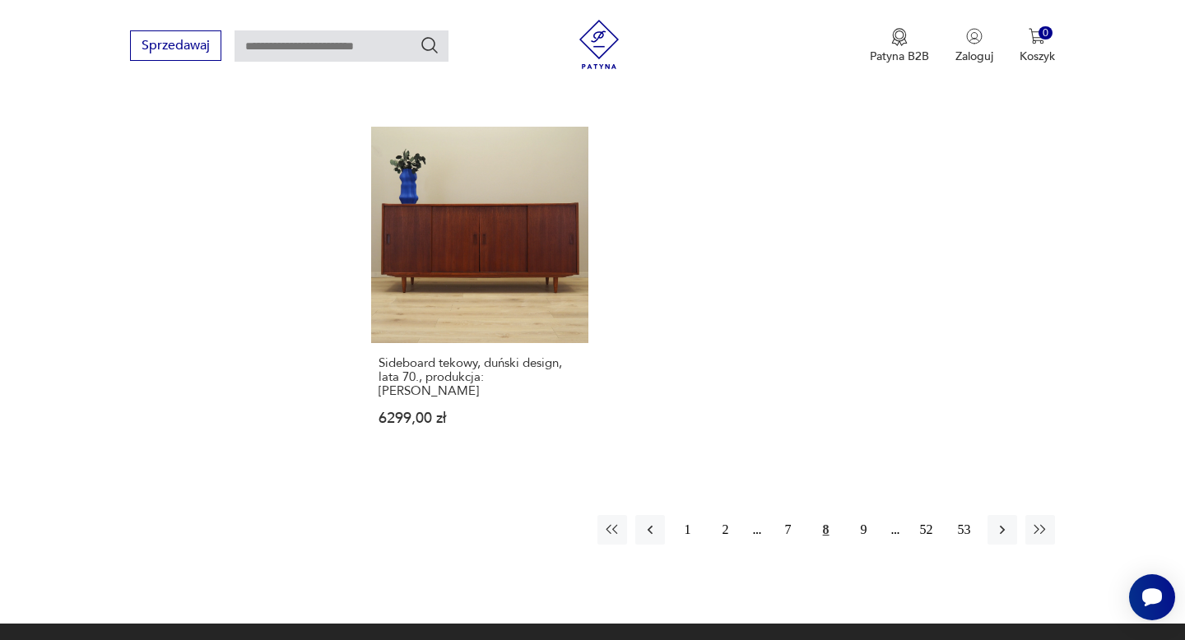
scroll to position [2411, 0]
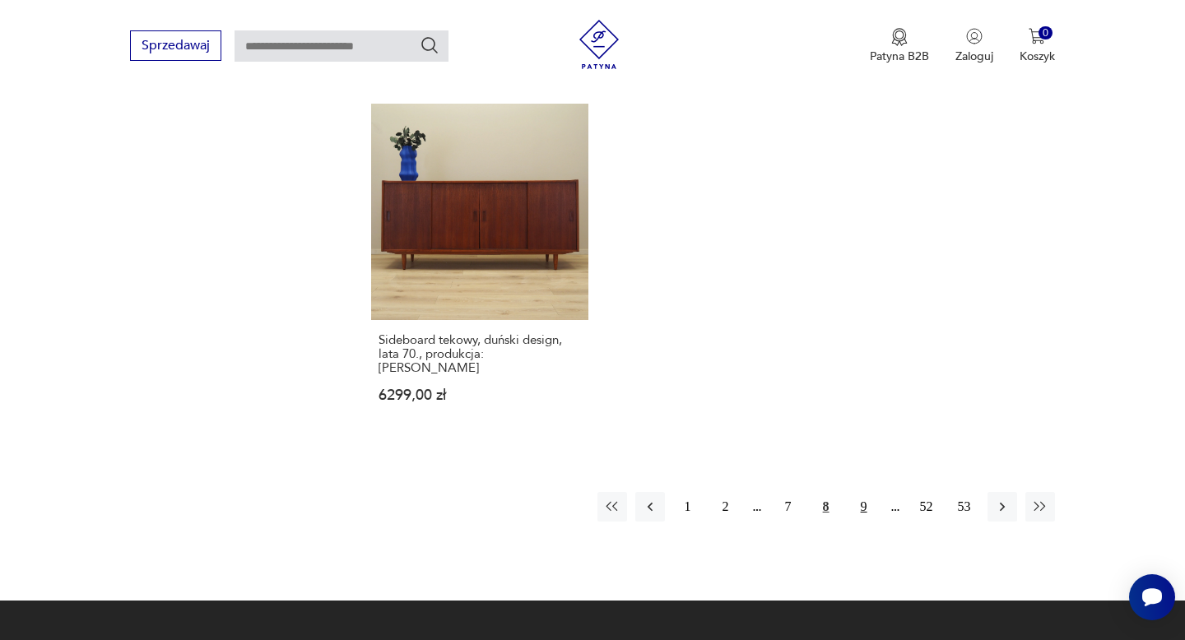
click at [867, 492] on button "9" at bounding box center [864, 507] width 30 height 30
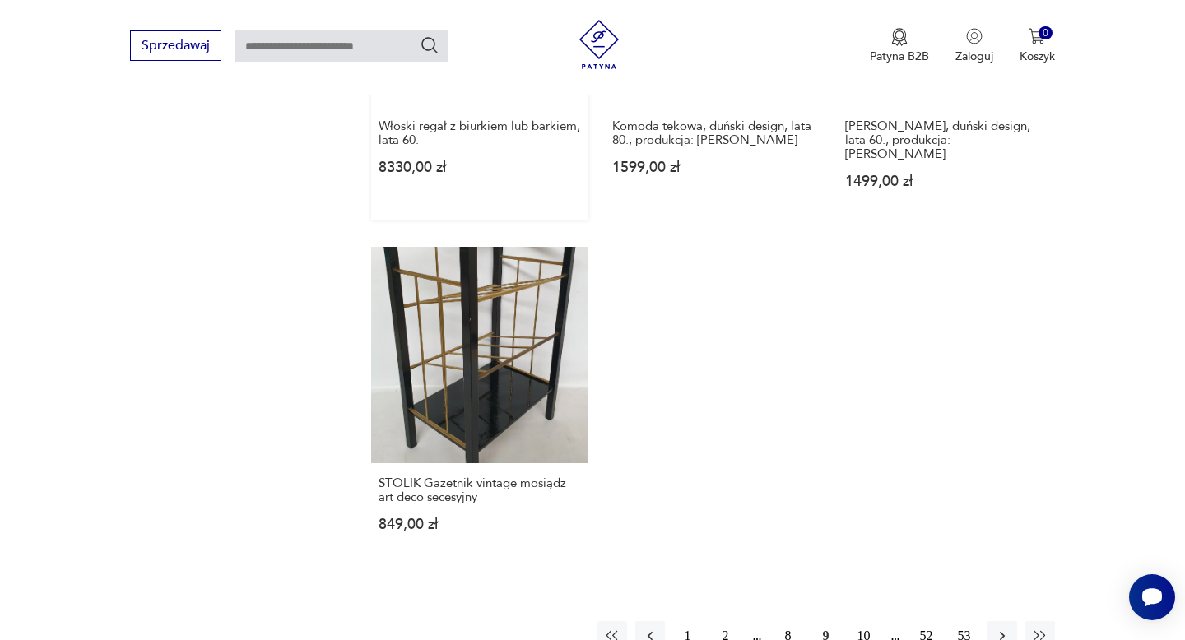
scroll to position [2310, 0]
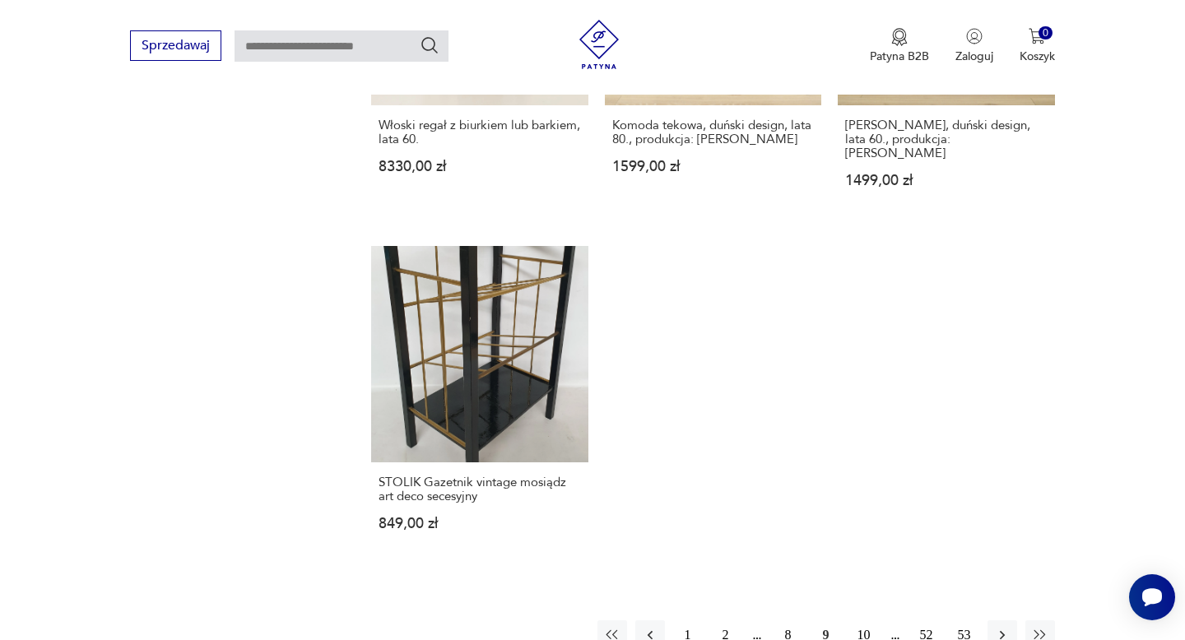
click at [865, 621] on button "10" at bounding box center [864, 636] width 30 height 30
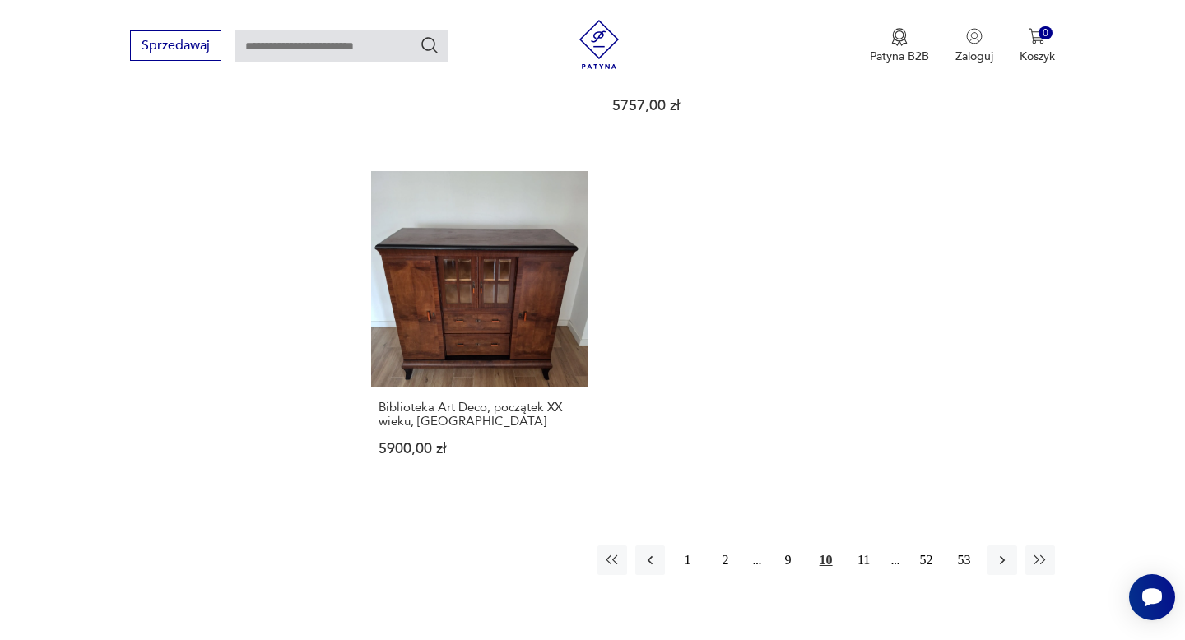
scroll to position [2460, 0]
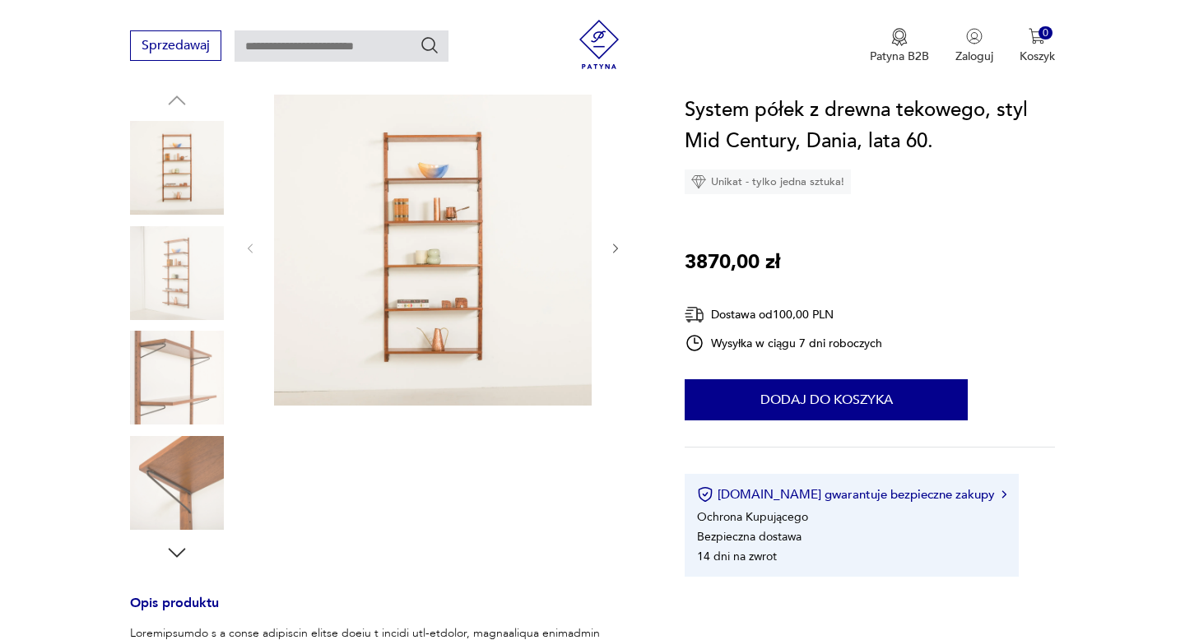
click at [179, 258] on img at bounding box center [177, 273] width 94 height 94
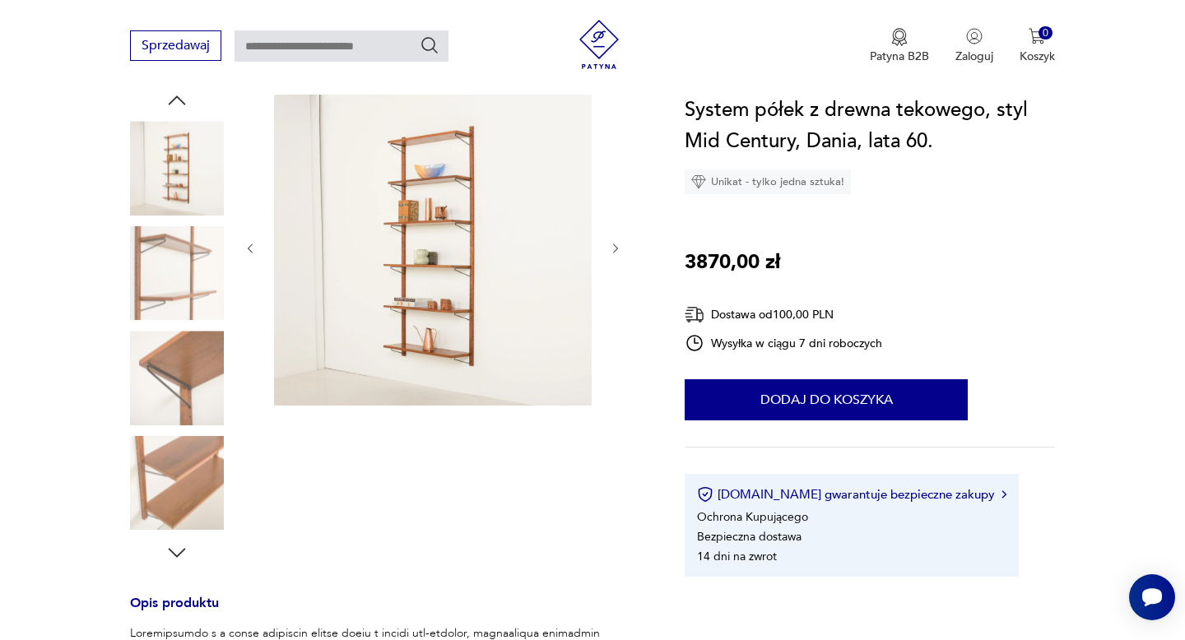
click at [184, 351] on img at bounding box center [177, 378] width 94 height 94
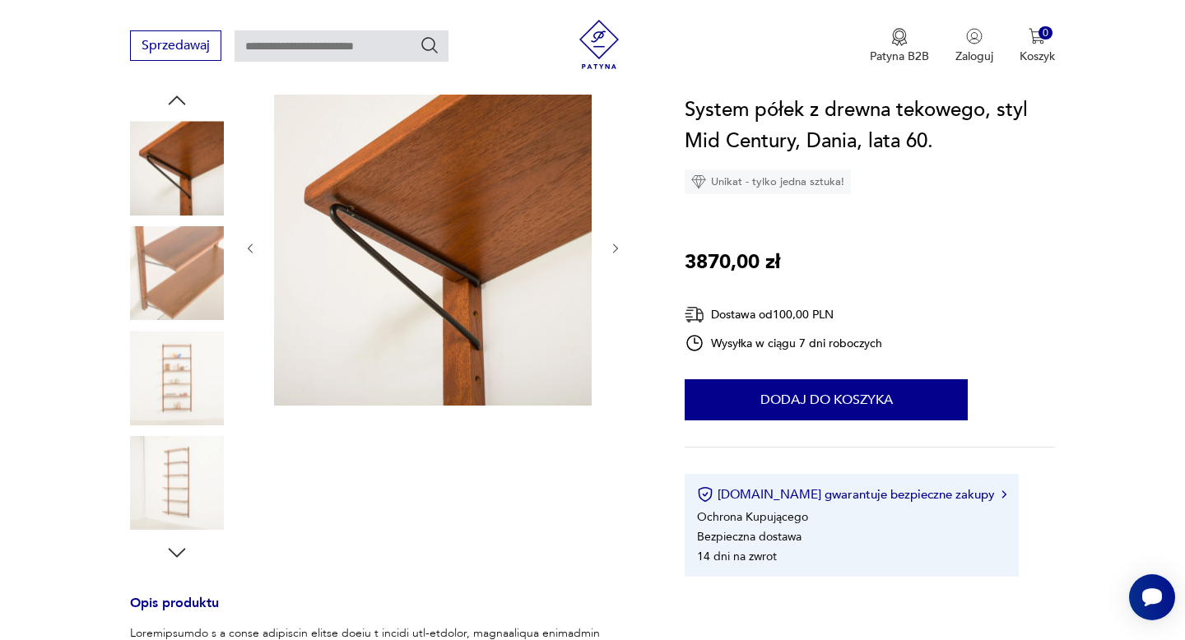
click at [190, 257] on img at bounding box center [177, 273] width 94 height 94
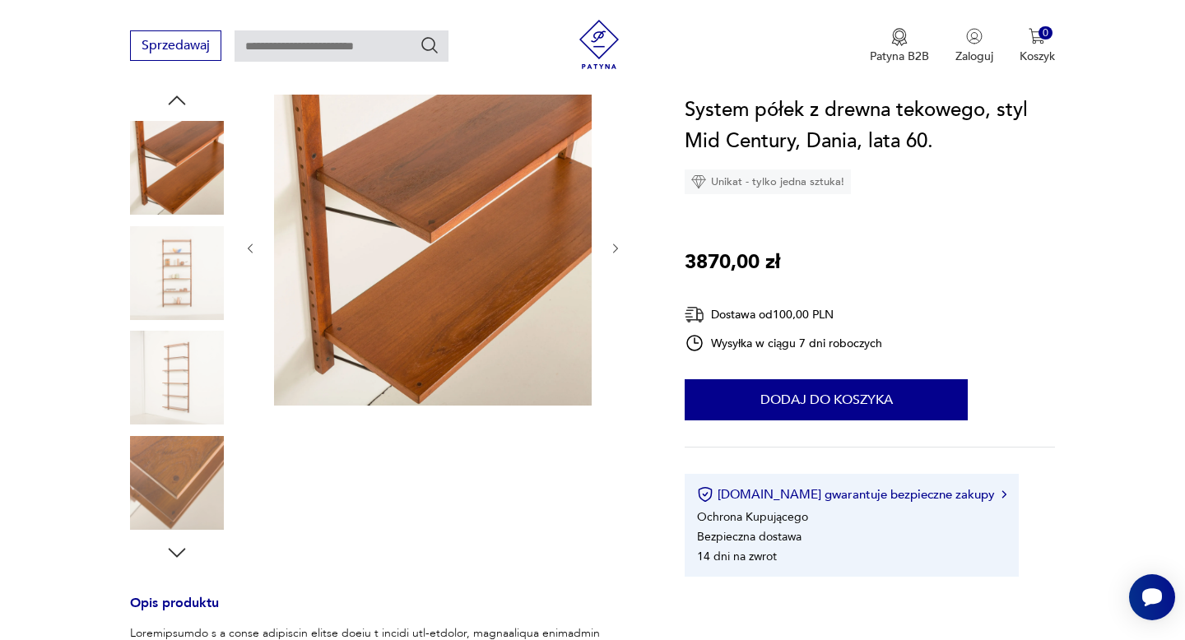
click at [183, 295] on img at bounding box center [177, 273] width 94 height 94
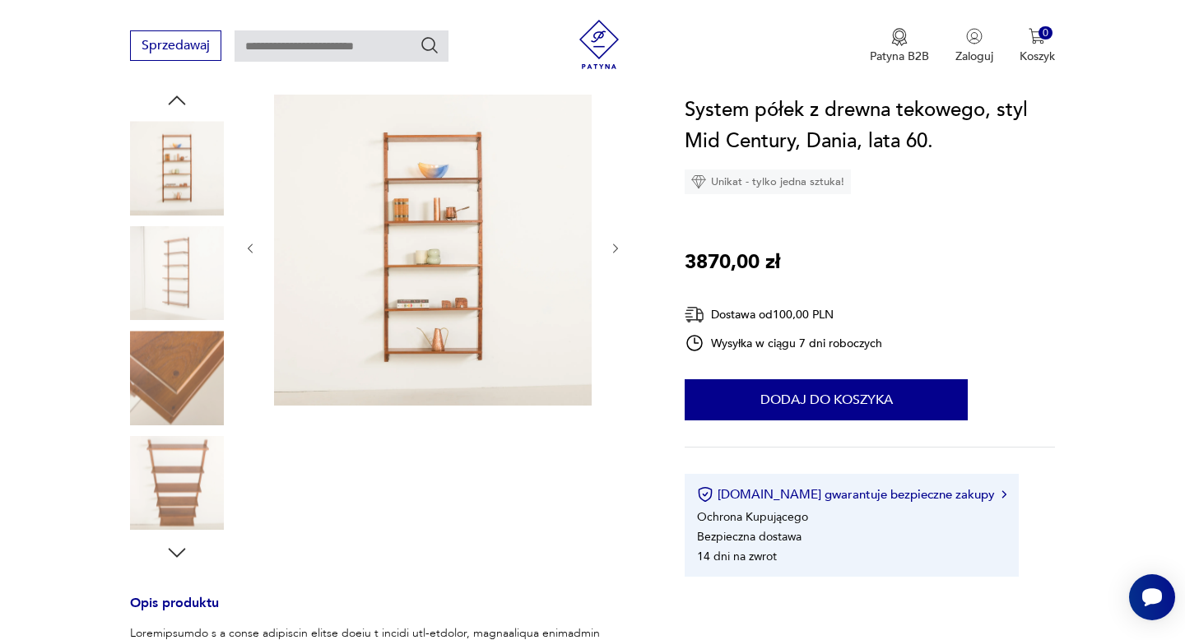
click at [189, 328] on div at bounding box center [177, 327] width 94 height 412
click at [191, 354] on img at bounding box center [177, 378] width 94 height 94
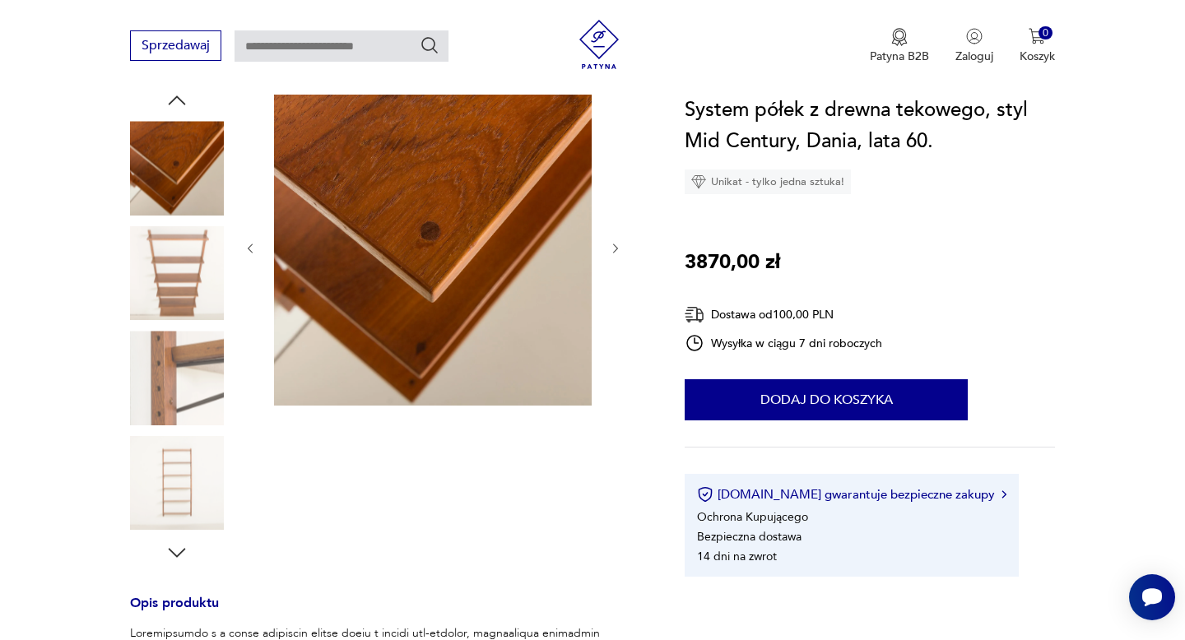
click at [209, 455] on img at bounding box center [177, 483] width 94 height 94
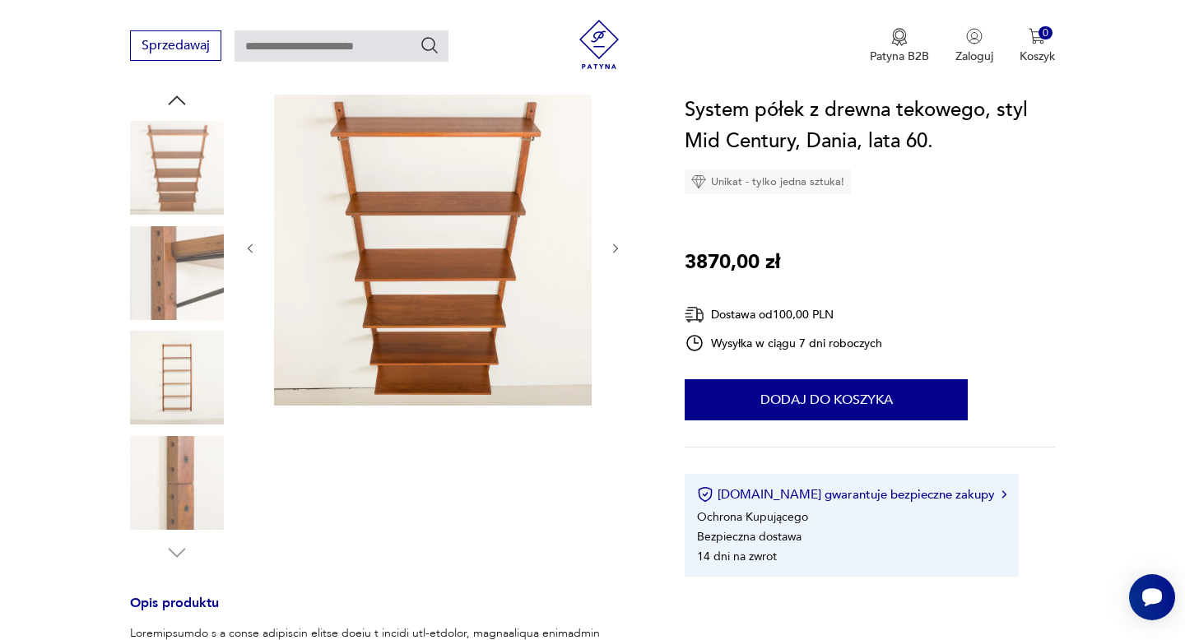
click at [209, 455] on img at bounding box center [177, 483] width 94 height 94
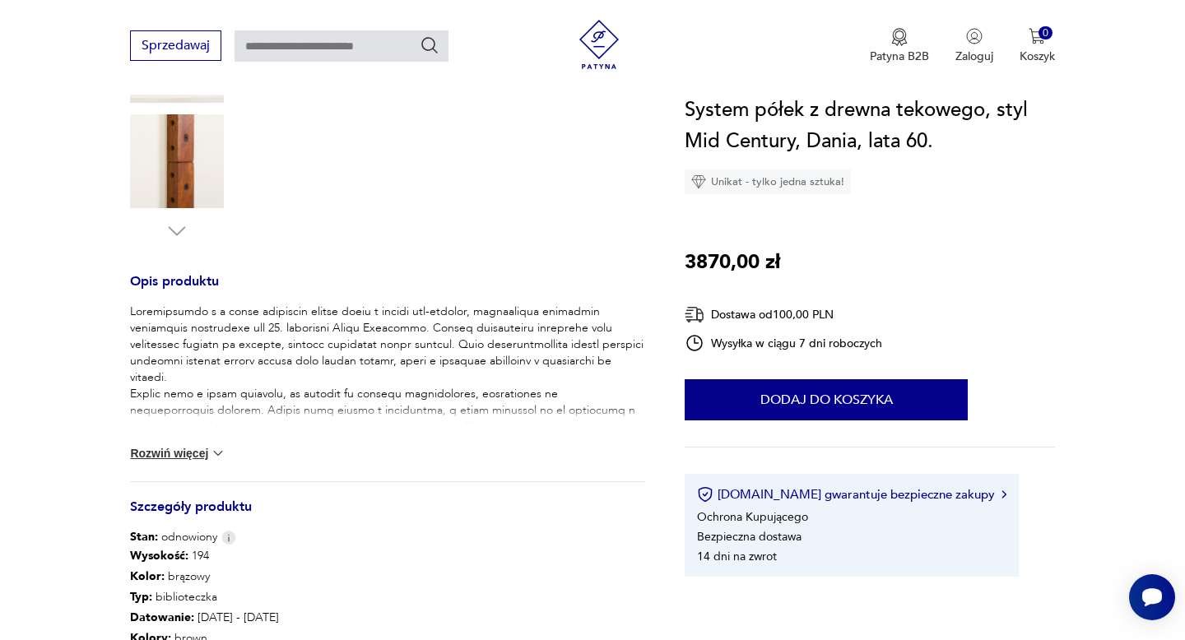
scroll to position [500, 0]
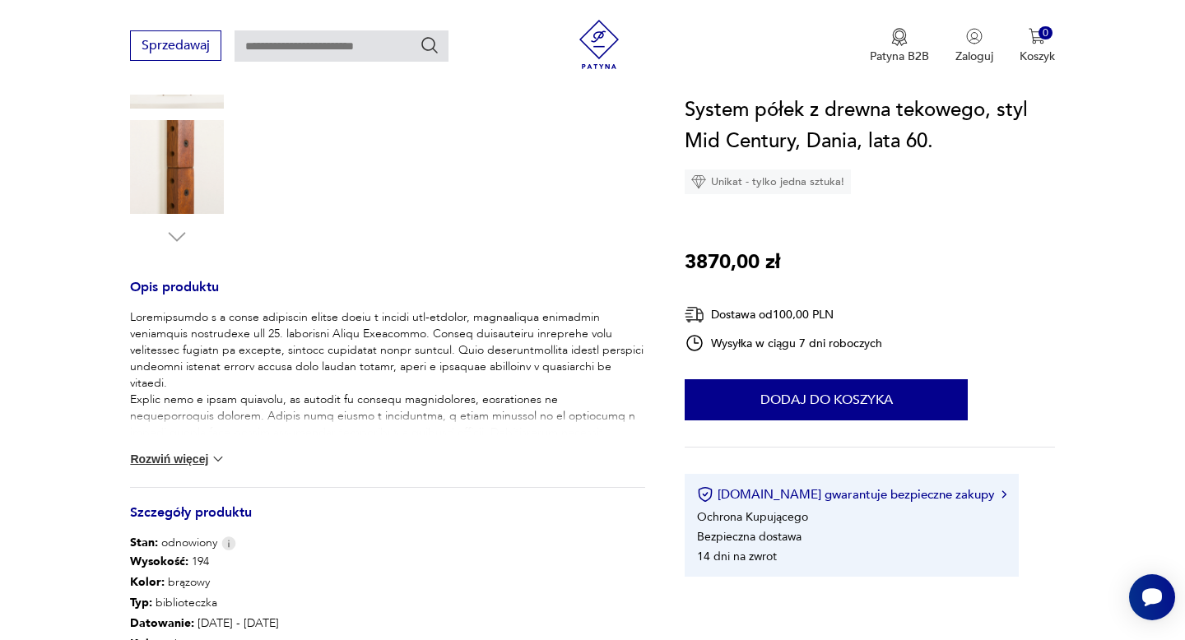
click at [199, 459] on button "Rozwiń więcej" at bounding box center [177, 459] width 95 height 16
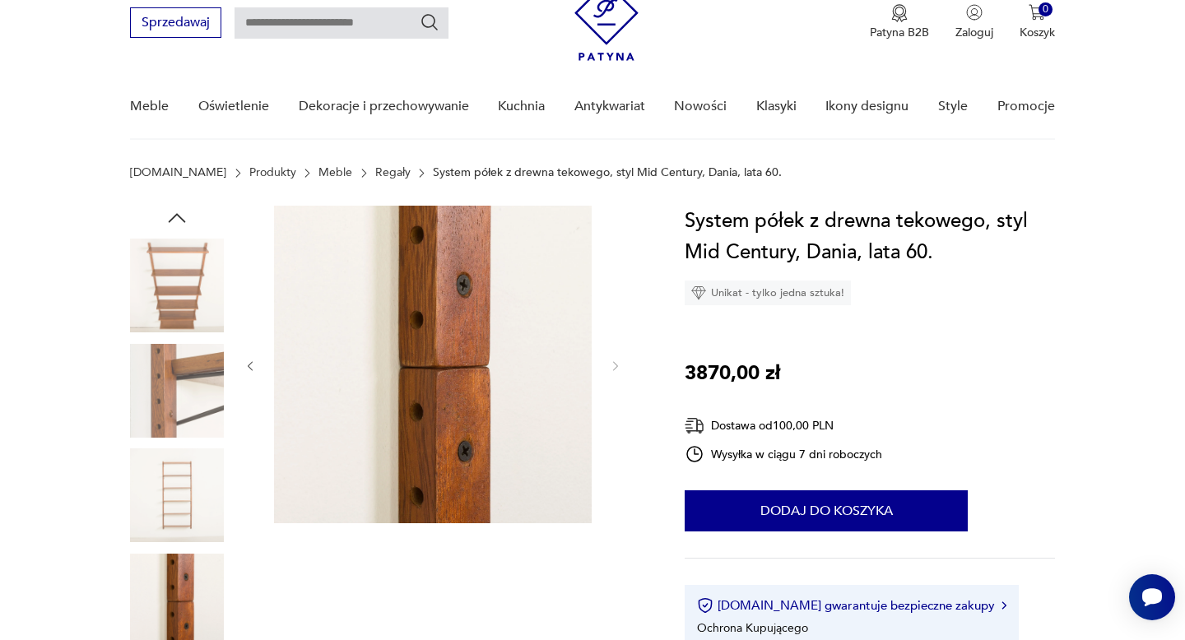
scroll to position [61, 0]
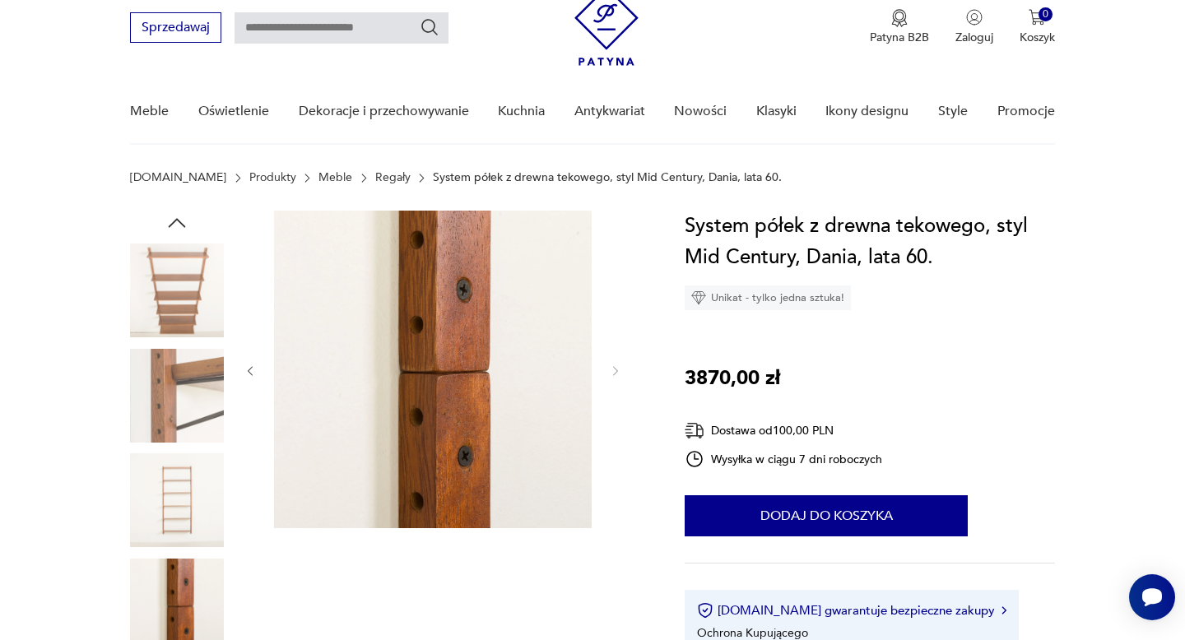
click at [179, 309] on img at bounding box center [177, 291] width 94 height 94
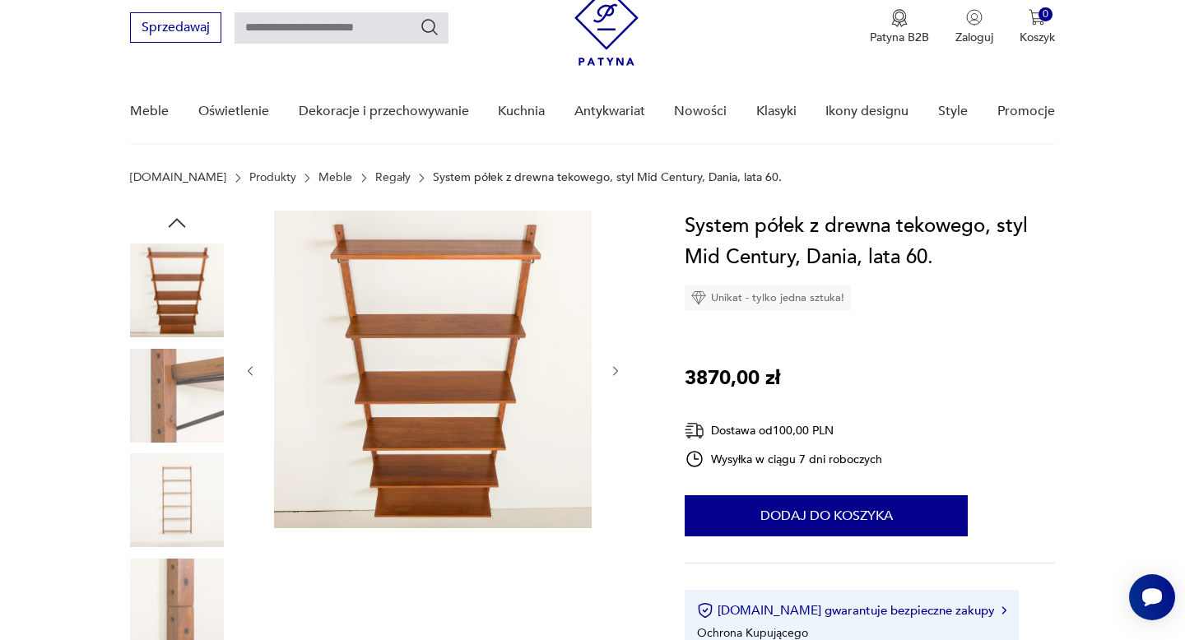
click at [186, 216] on icon "button" at bounding box center [177, 223] width 25 height 25
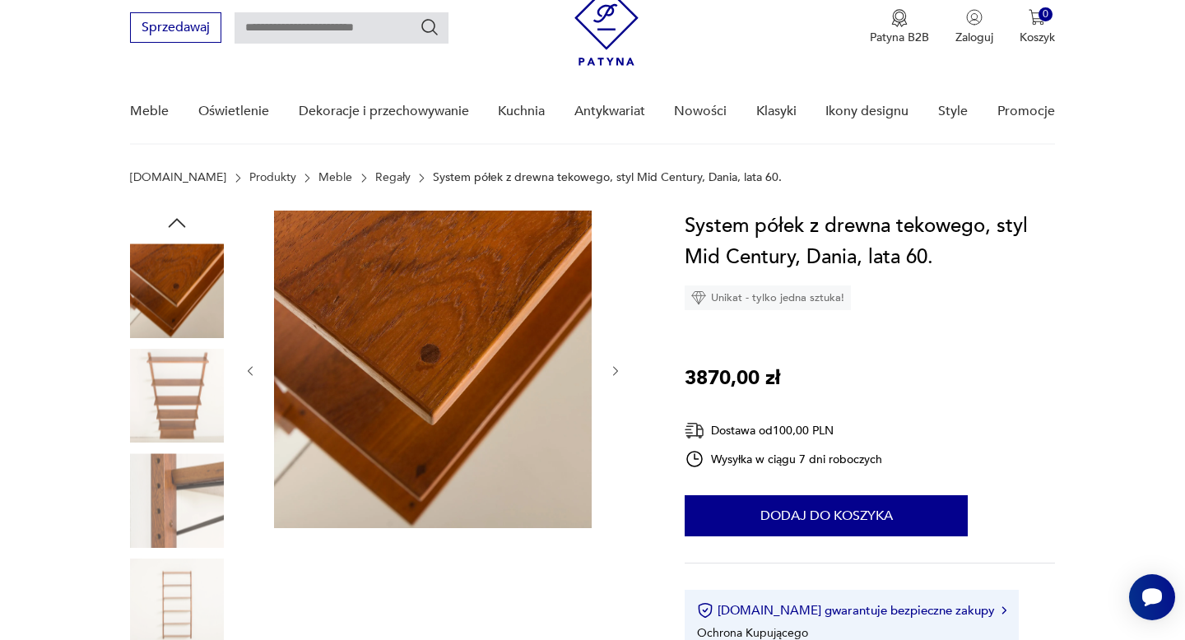
click at [179, 227] on icon "button" at bounding box center [177, 223] width 25 height 25
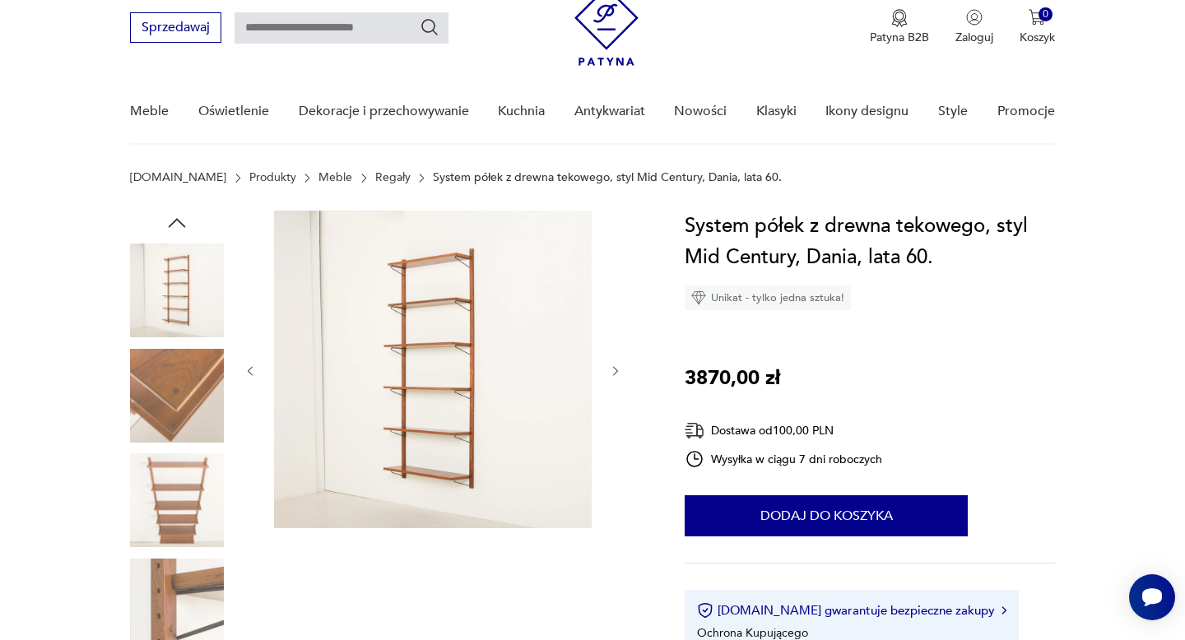
click at [342, 352] on img at bounding box center [433, 370] width 318 height 318
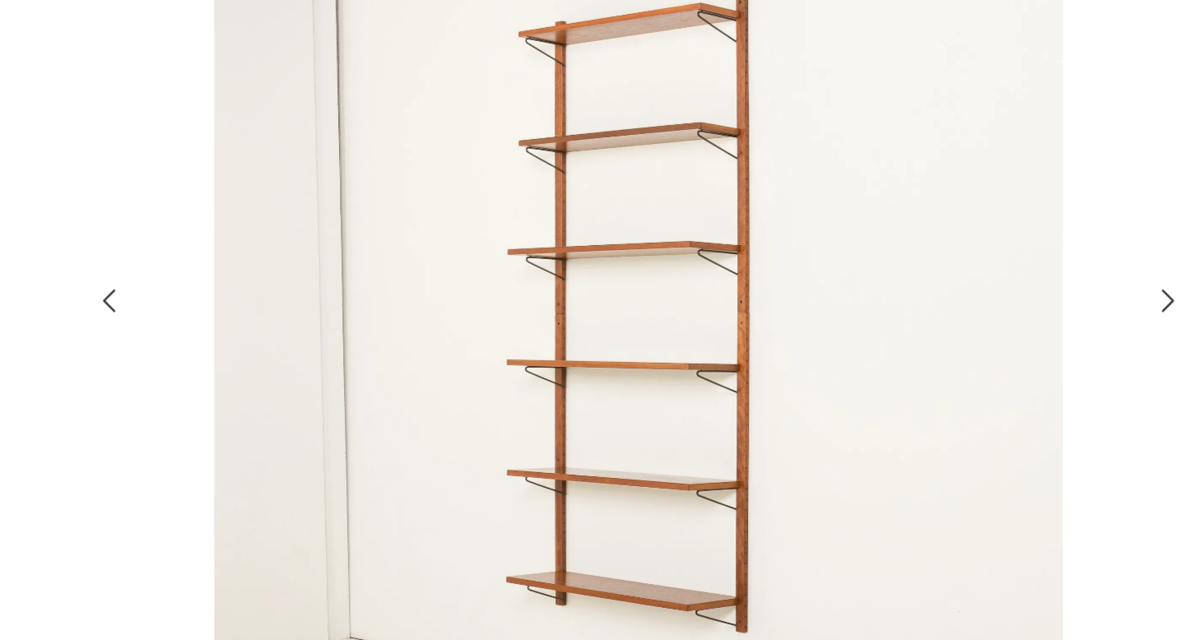
click at [493, 353] on img at bounding box center [593, 319] width 586 height 512
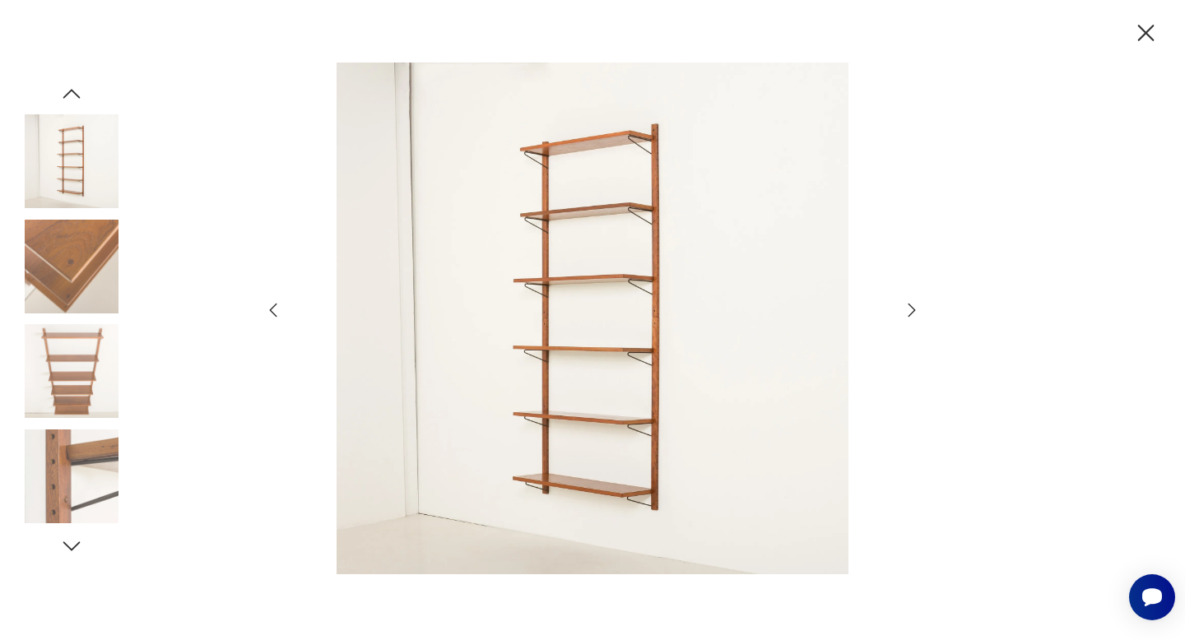
click at [1152, 30] on icon "button" at bounding box center [1146, 33] width 29 height 29
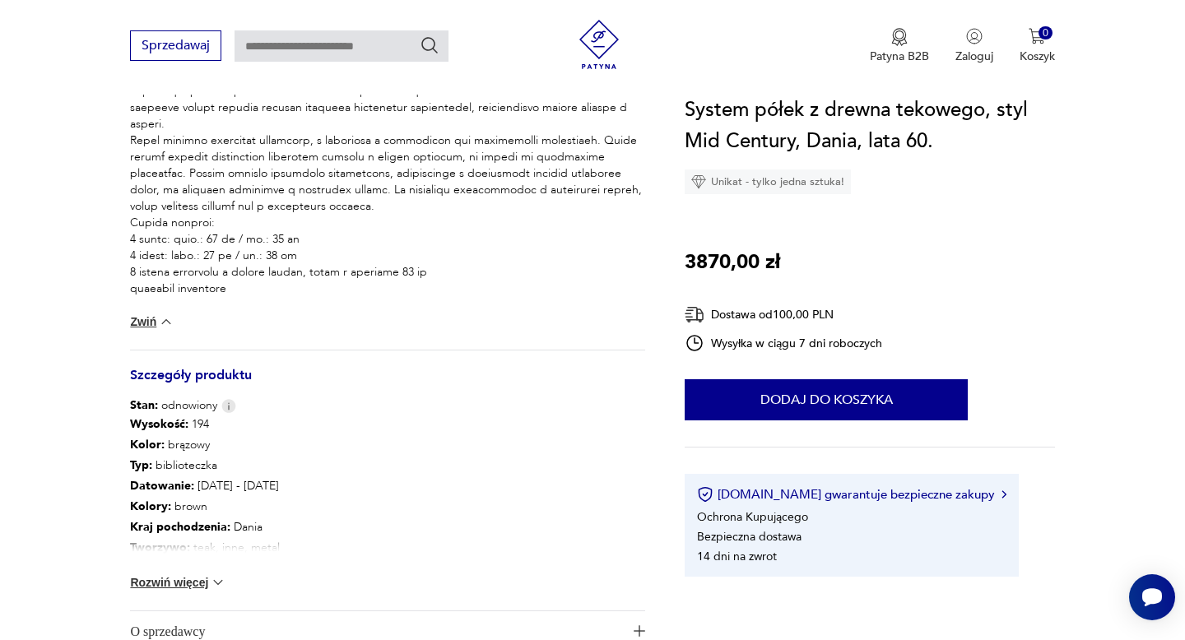
scroll to position [940, 0]
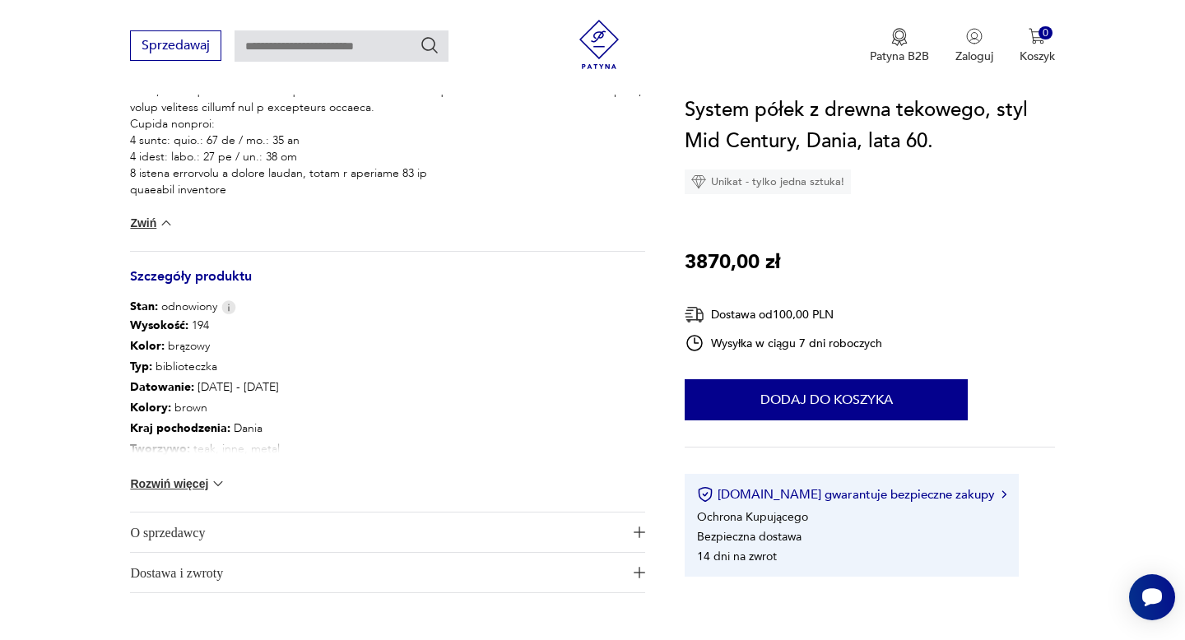
click at [189, 485] on button "Rozwiń więcej" at bounding box center [177, 484] width 95 height 16
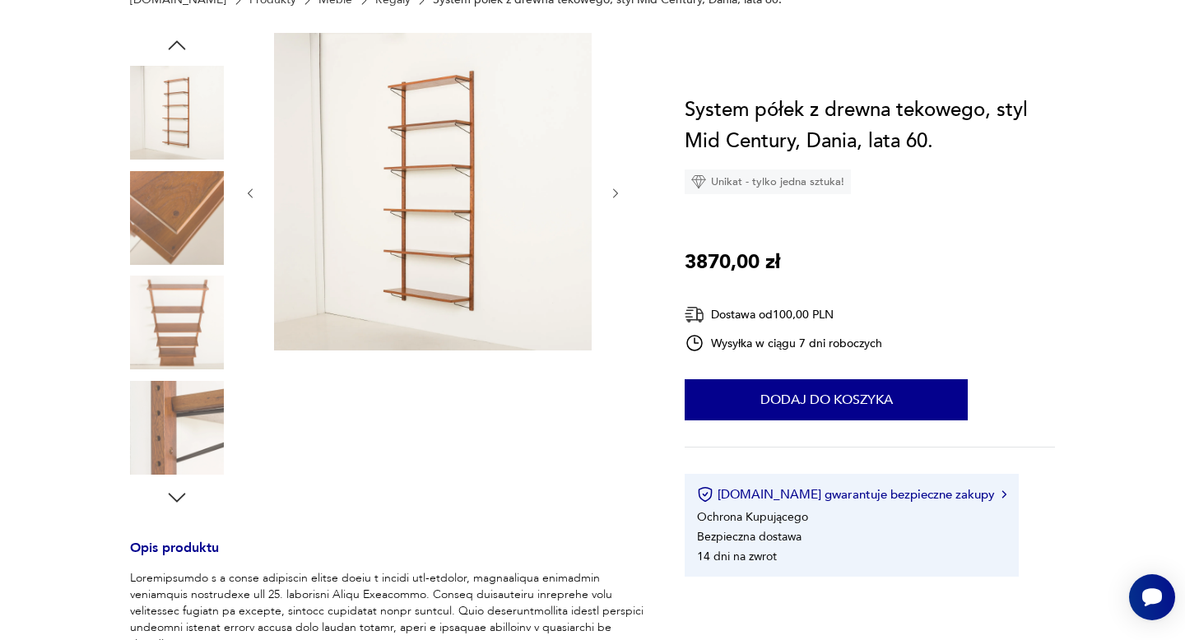
scroll to position [0, 0]
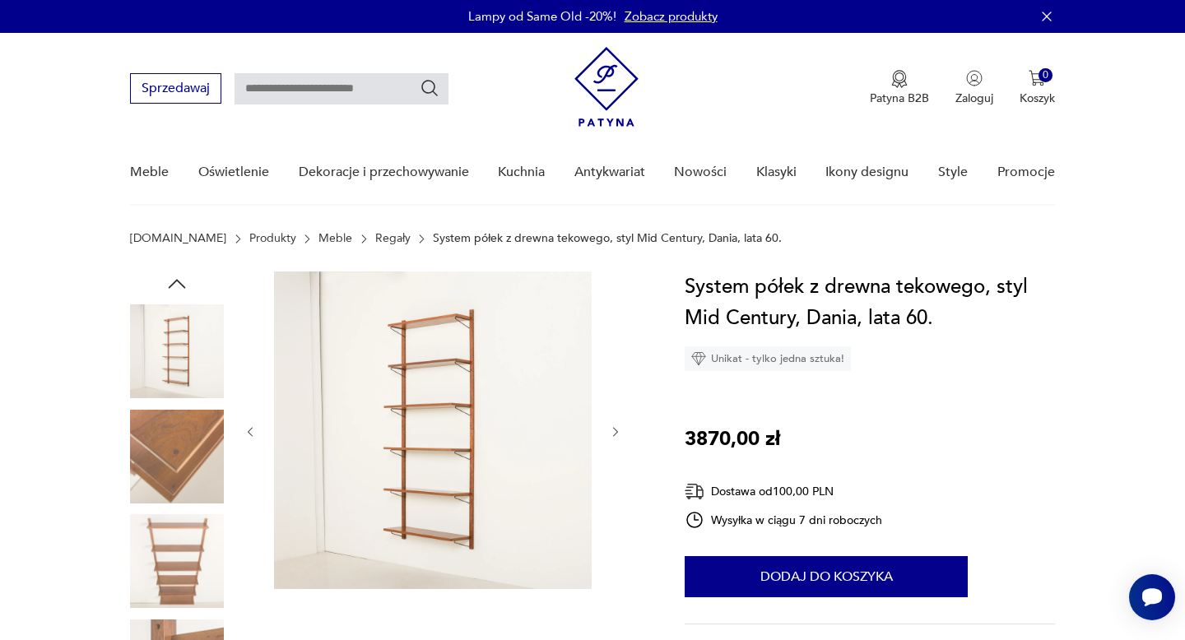
click at [291, 83] on input "text" at bounding box center [342, 88] width 214 height 31
type input "**********"
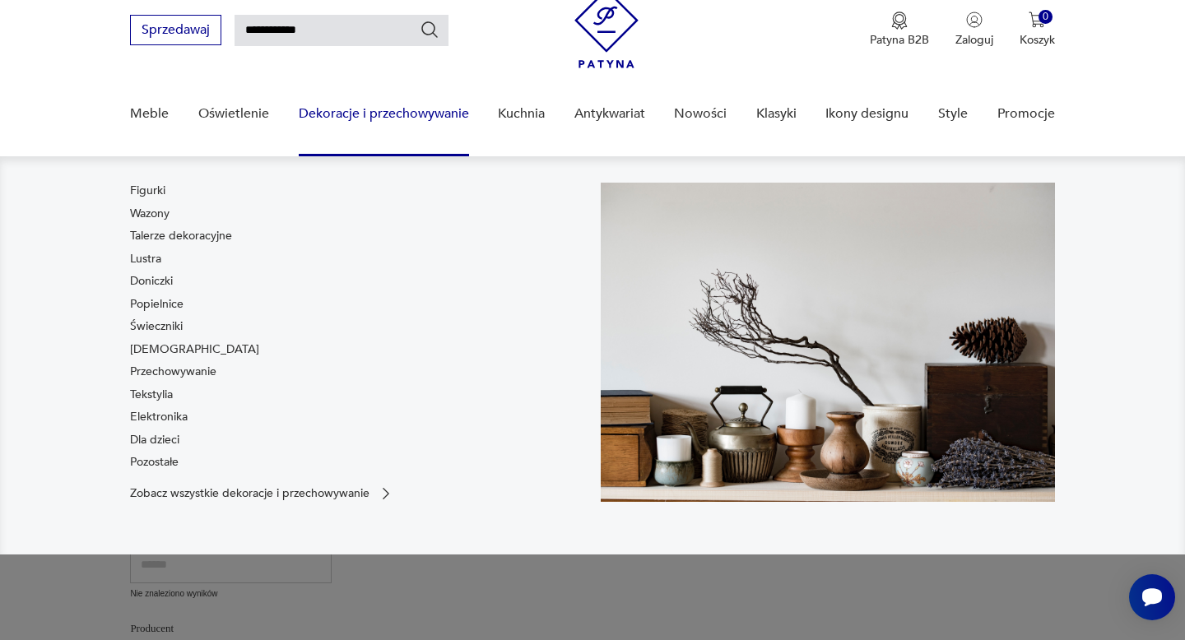
scroll to position [69, 0]
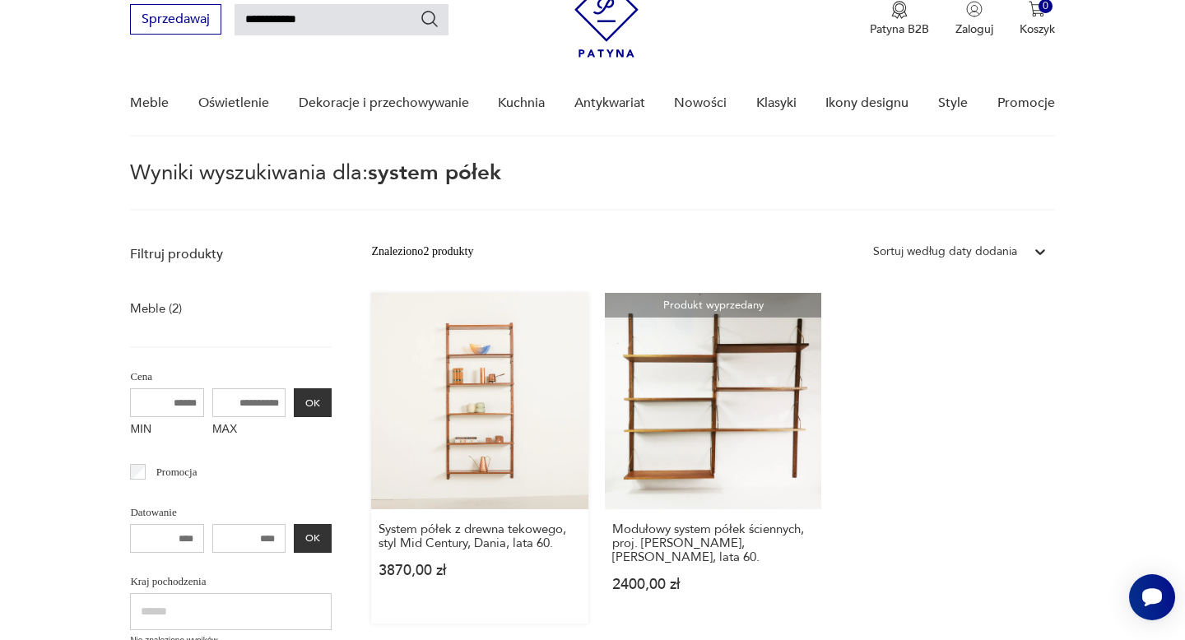
click at [527, 434] on link "System półek z drewna tekowego, styl Mid Century, Dania, lata 60. 3870,00 zł" at bounding box center [479, 458] width 216 height 331
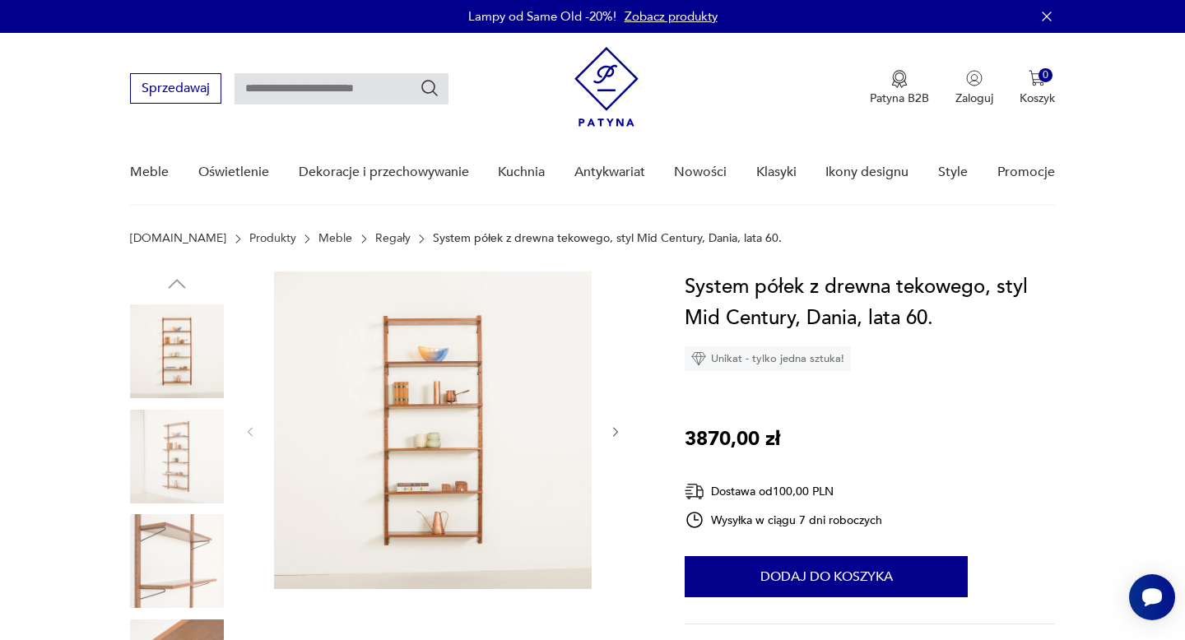
click at [184, 432] on img at bounding box center [177, 457] width 94 height 94
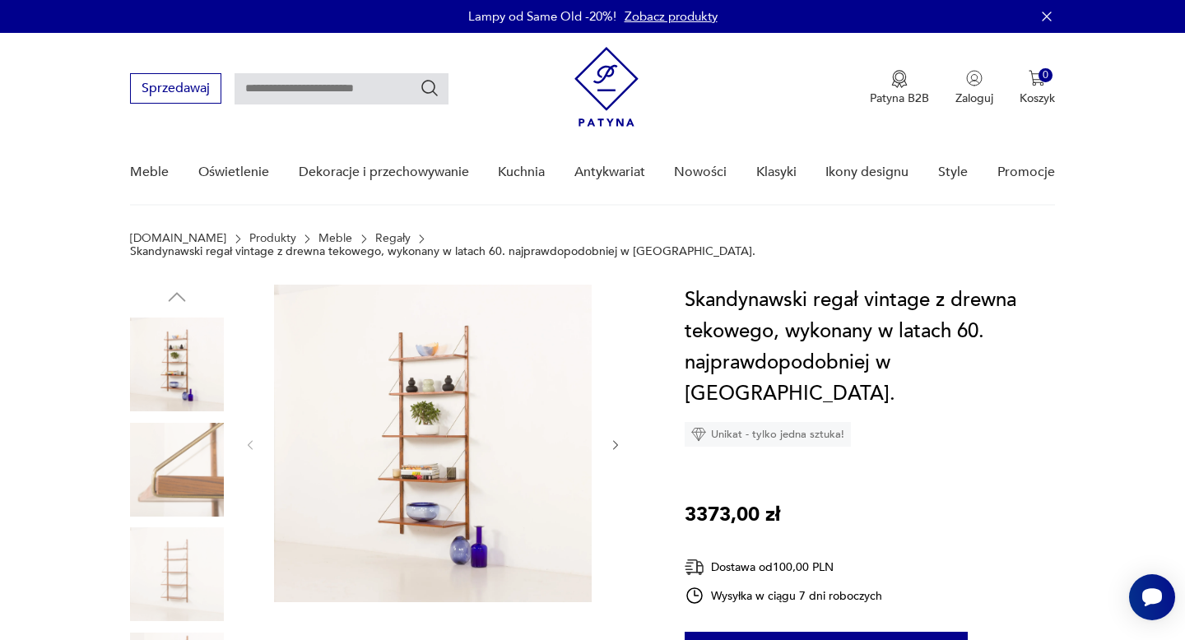
click at [184, 461] on img at bounding box center [177, 470] width 94 height 94
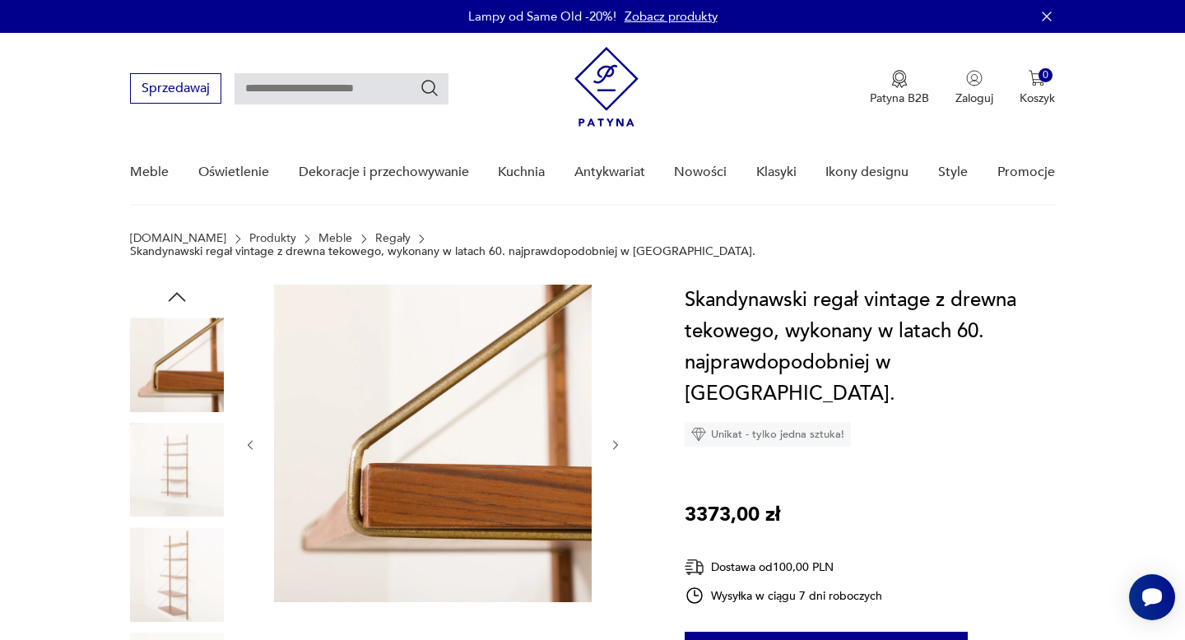
click at [188, 468] on img at bounding box center [177, 470] width 94 height 94
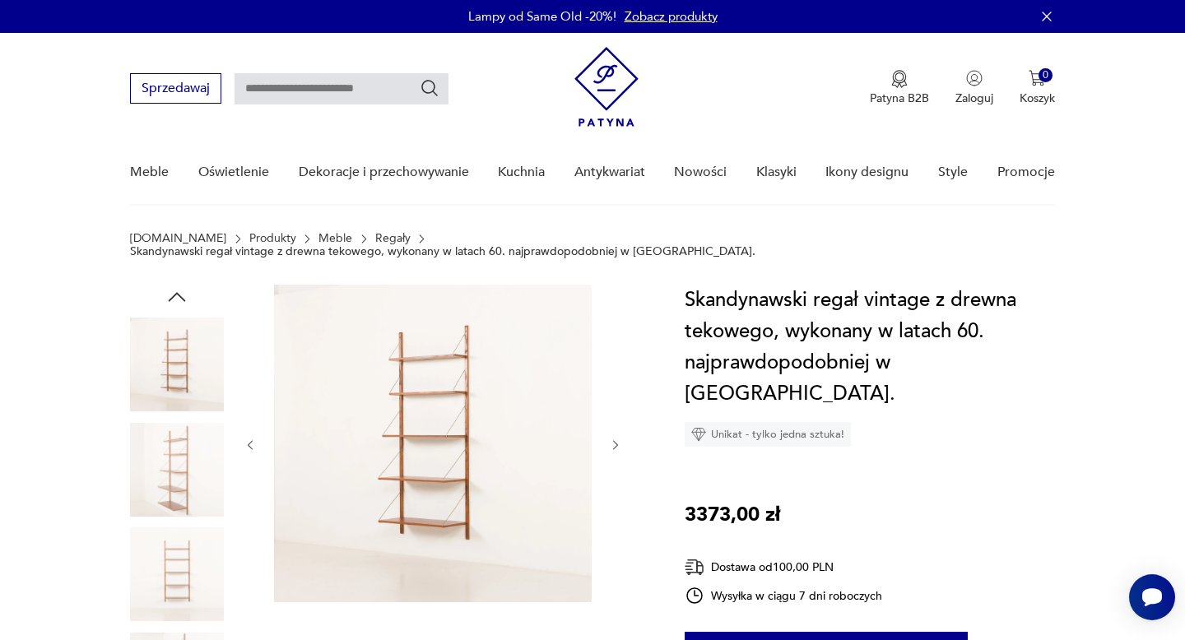
click at [188, 471] on img at bounding box center [177, 470] width 94 height 94
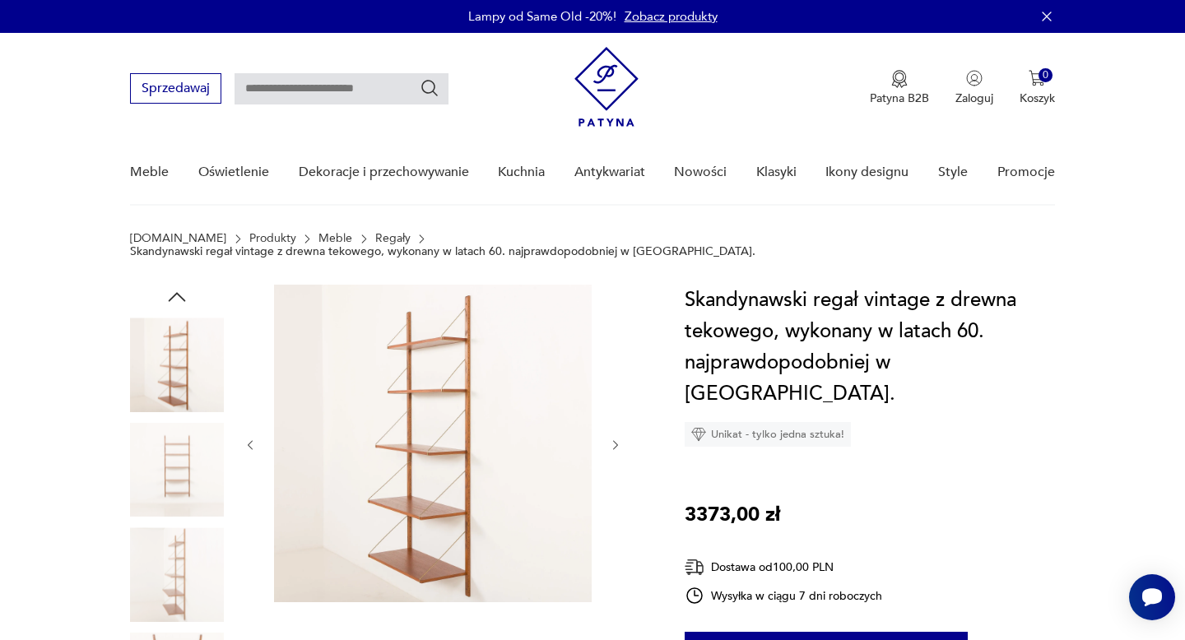
click at [188, 488] on img at bounding box center [177, 470] width 94 height 94
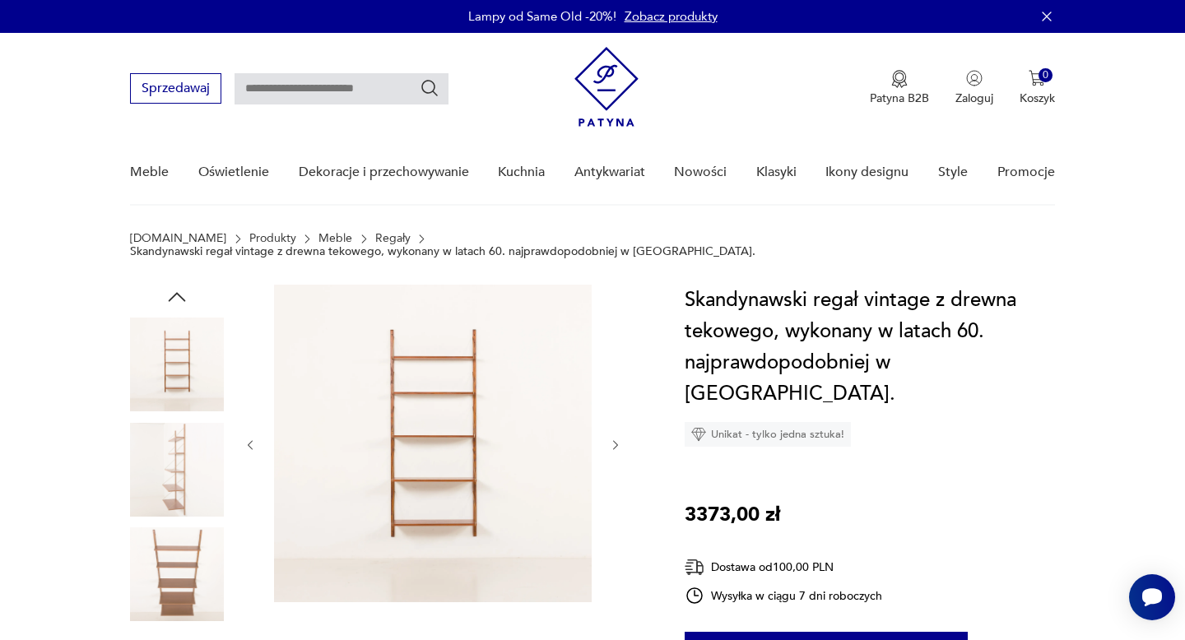
click at [188, 491] on img at bounding box center [177, 470] width 94 height 94
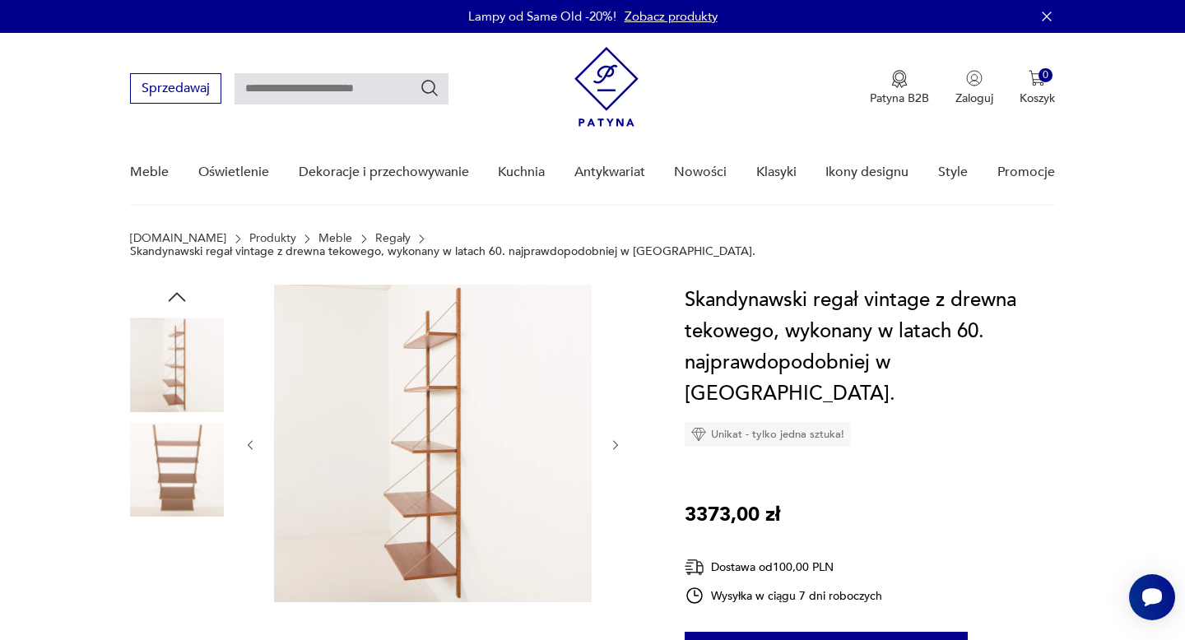
click at [187, 486] on img at bounding box center [177, 470] width 94 height 94
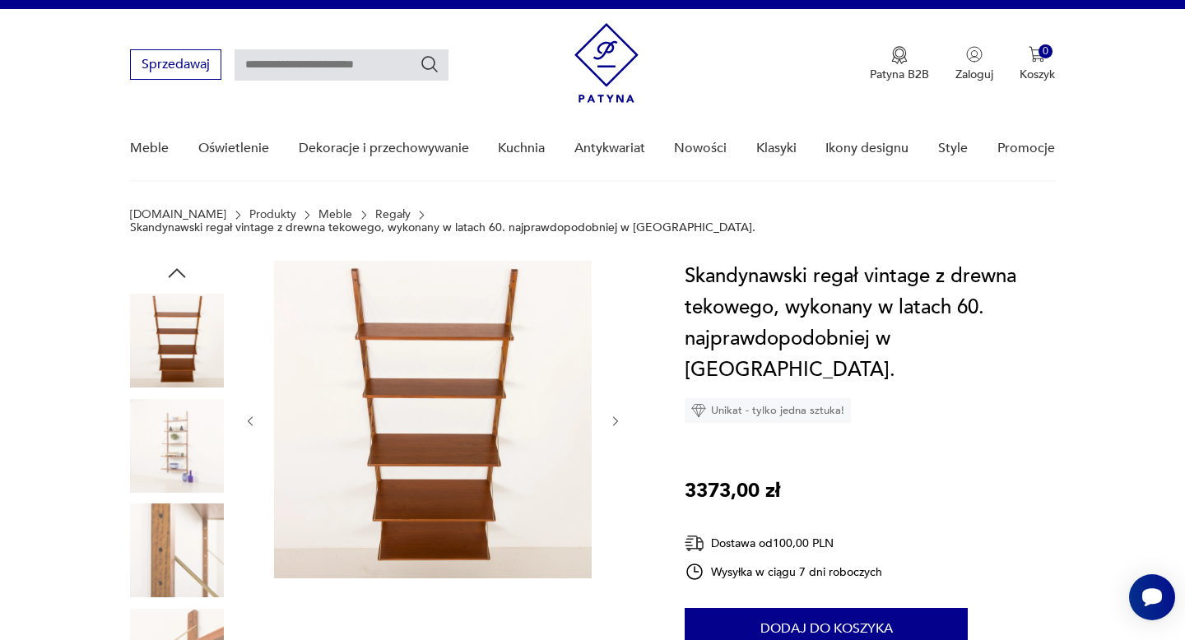
scroll to position [26, 0]
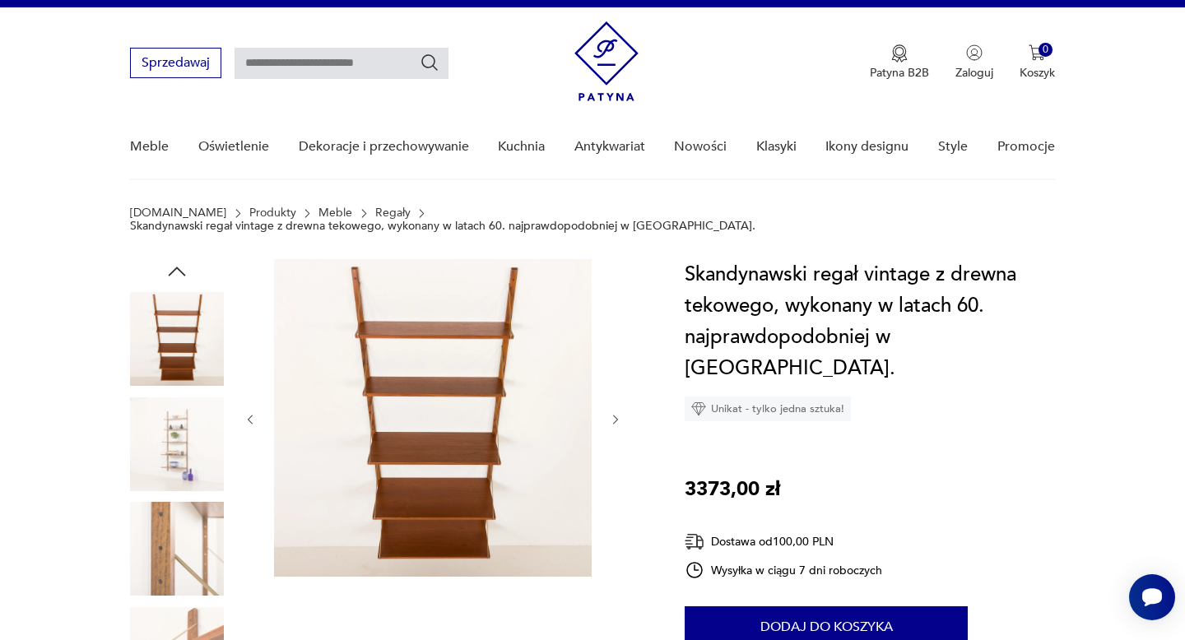
click at [184, 427] on img at bounding box center [177, 445] width 94 height 94
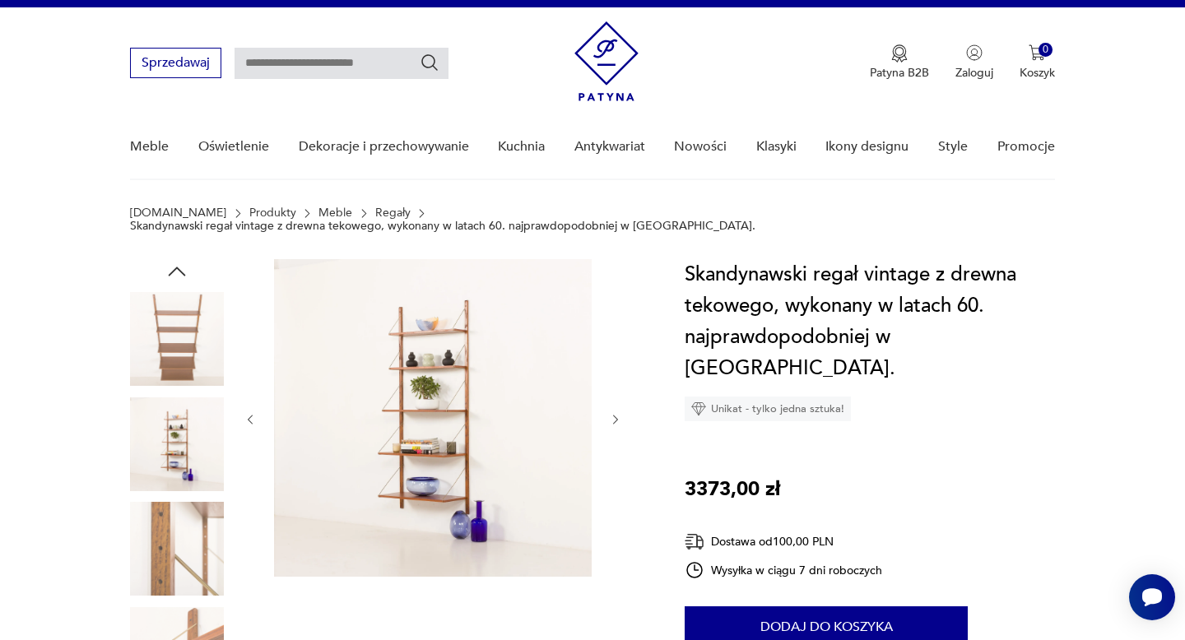
click at [190, 536] on img at bounding box center [177, 549] width 94 height 94
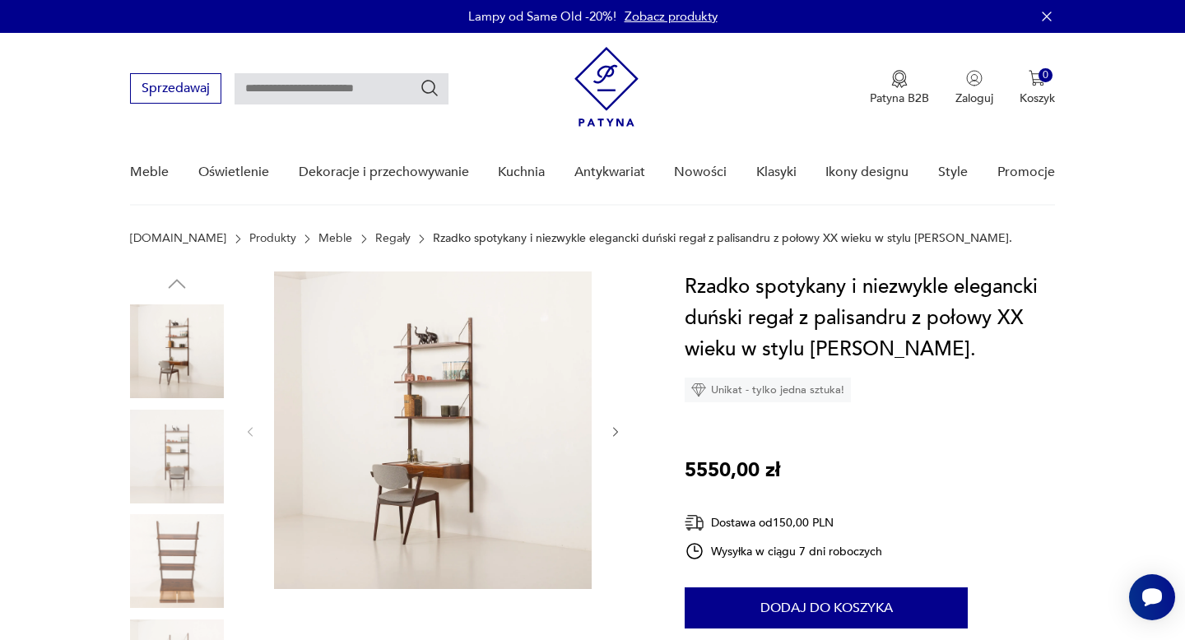
click at [187, 439] on img at bounding box center [177, 457] width 94 height 94
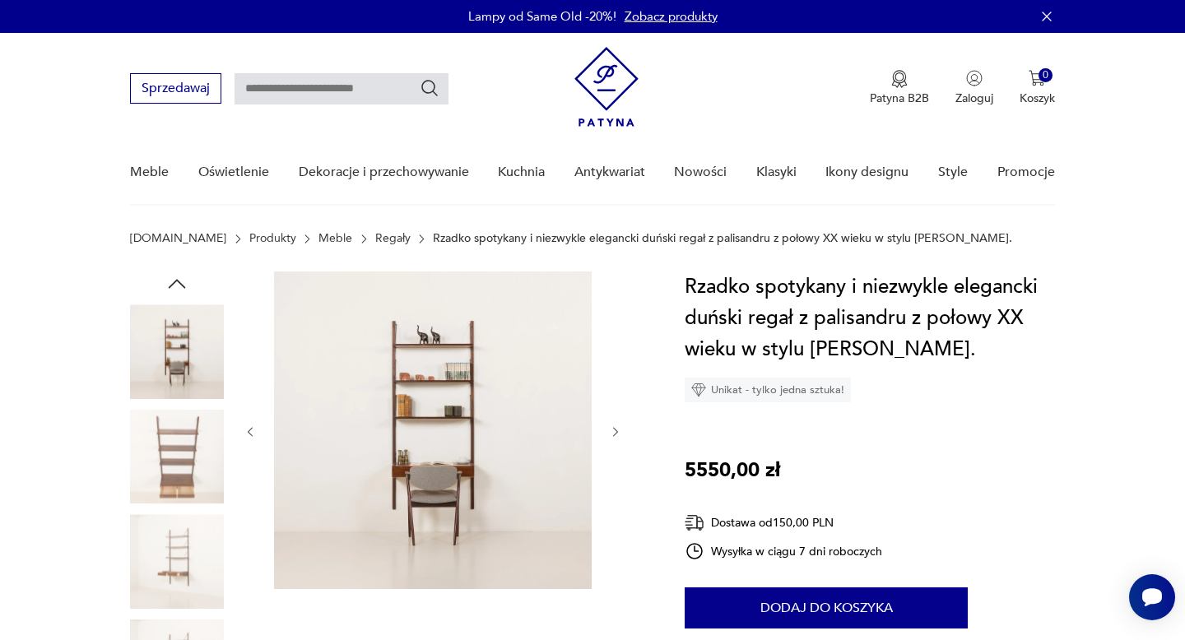
click at [178, 475] on img at bounding box center [177, 457] width 94 height 94
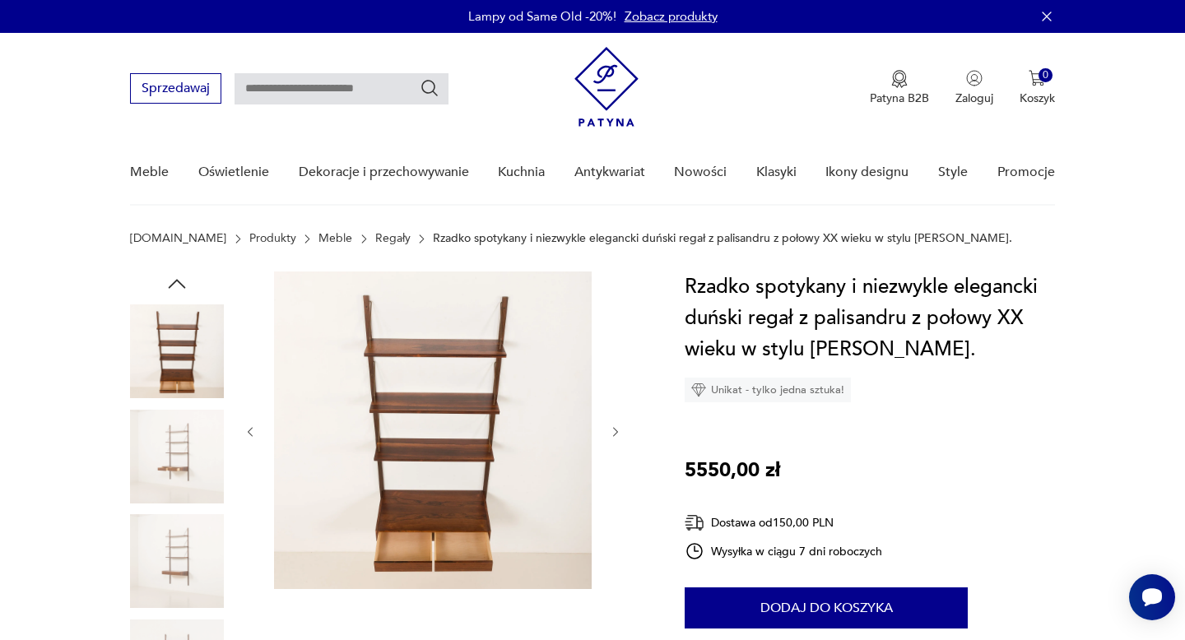
click at [193, 479] on img at bounding box center [177, 457] width 94 height 94
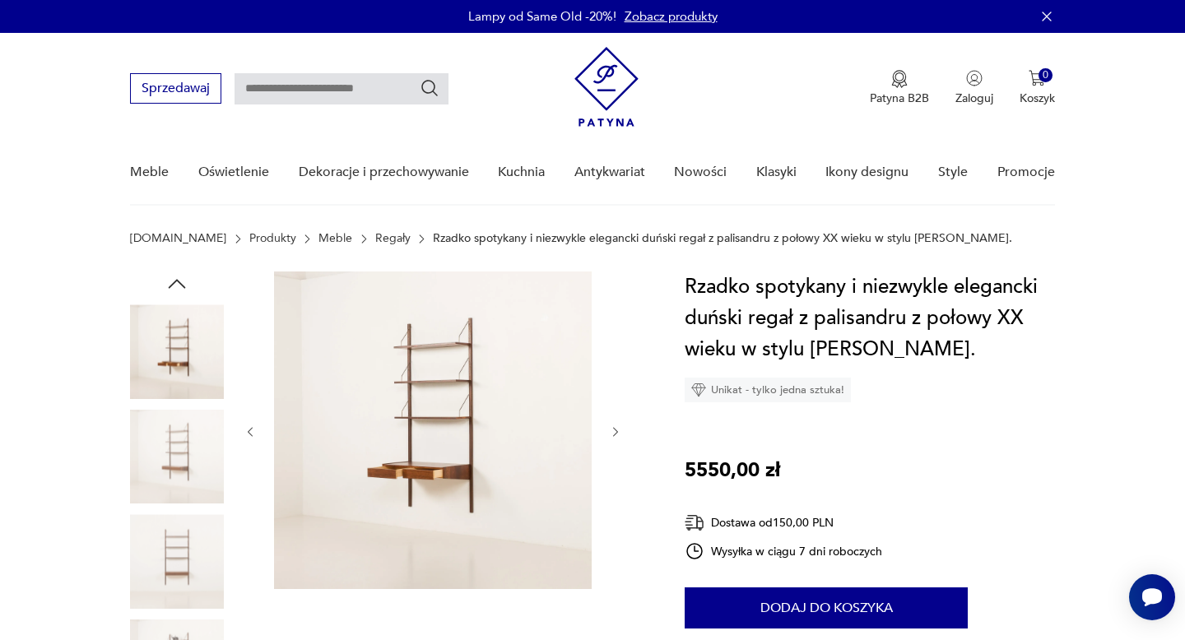
click at [201, 488] on img at bounding box center [177, 457] width 94 height 94
click at [200, 488] on img at bounding box center [177, 457] width 94 height 94
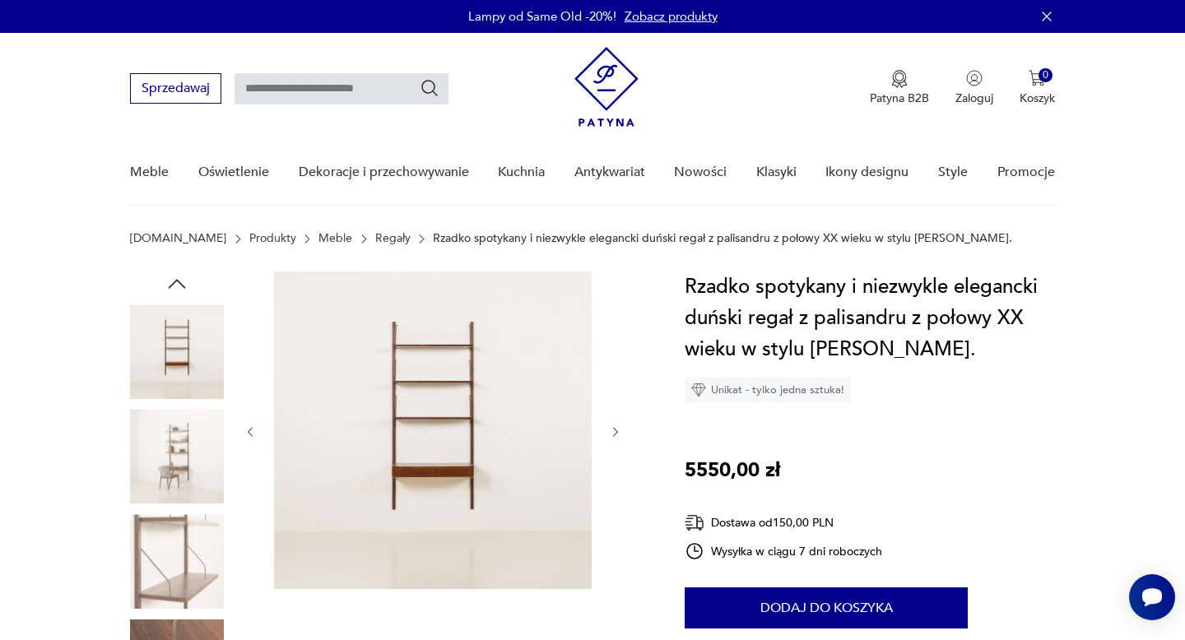
click at [200, 486] on img at bounding box center [177, 457] width 94 height 94
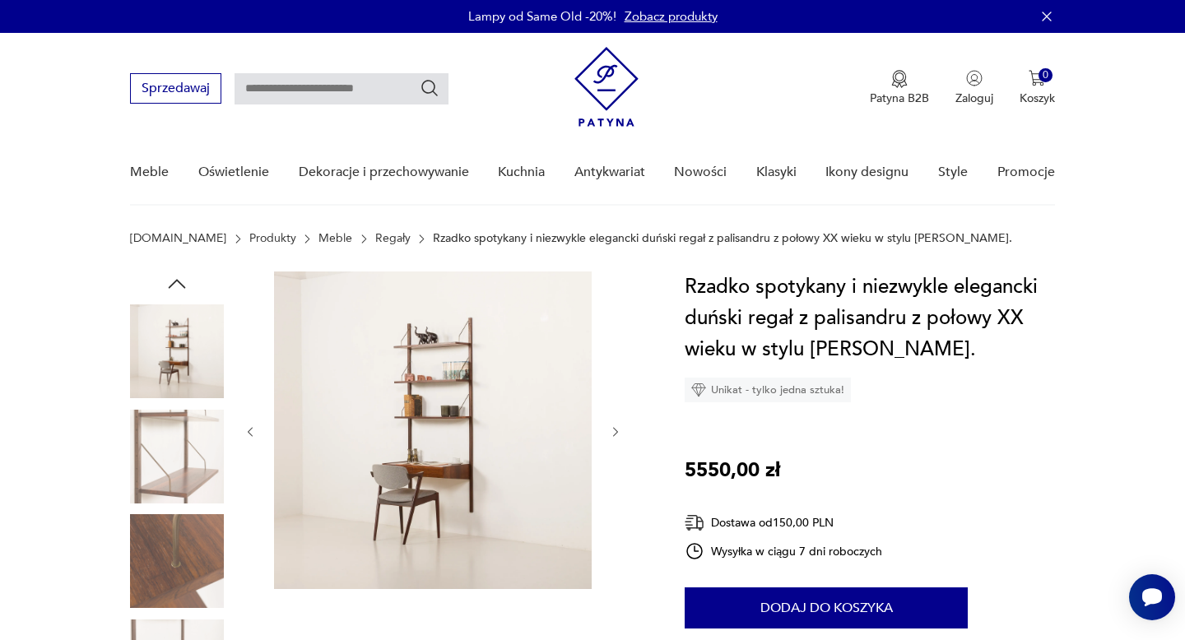
click at [200, 486] on img at bounding box center [177, 457] width 94 height 94
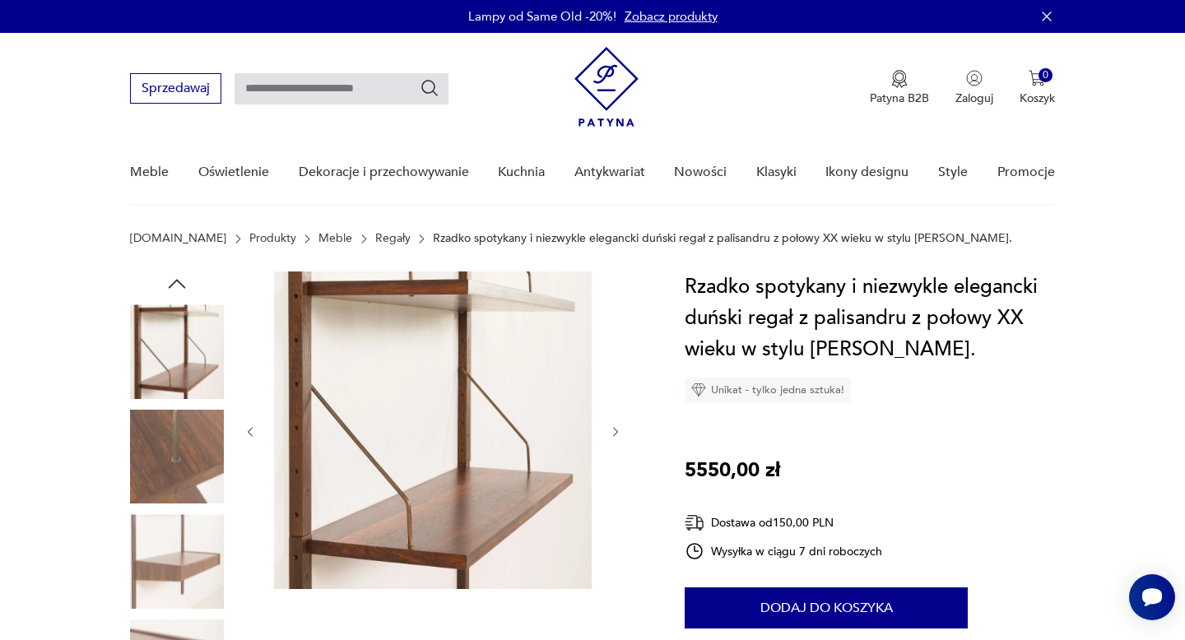
click at [200, 486] on img at bounding box center [177, 457] width 94 height 94
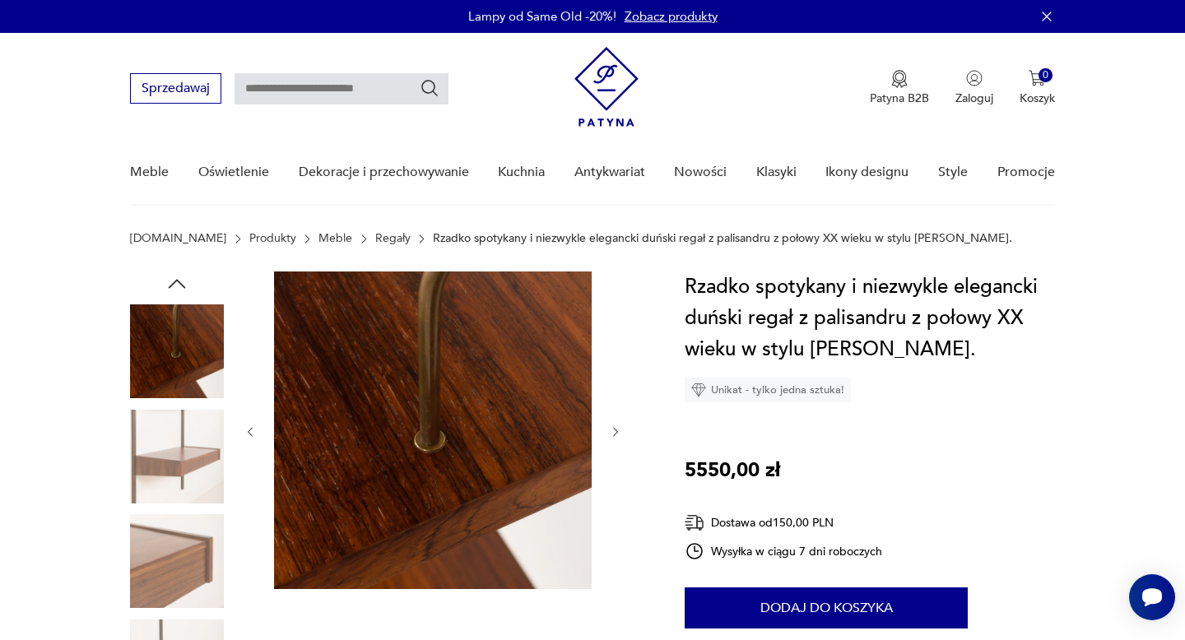
click at [201, 489] on img at bounding box center [177, 457] width 94 height 94
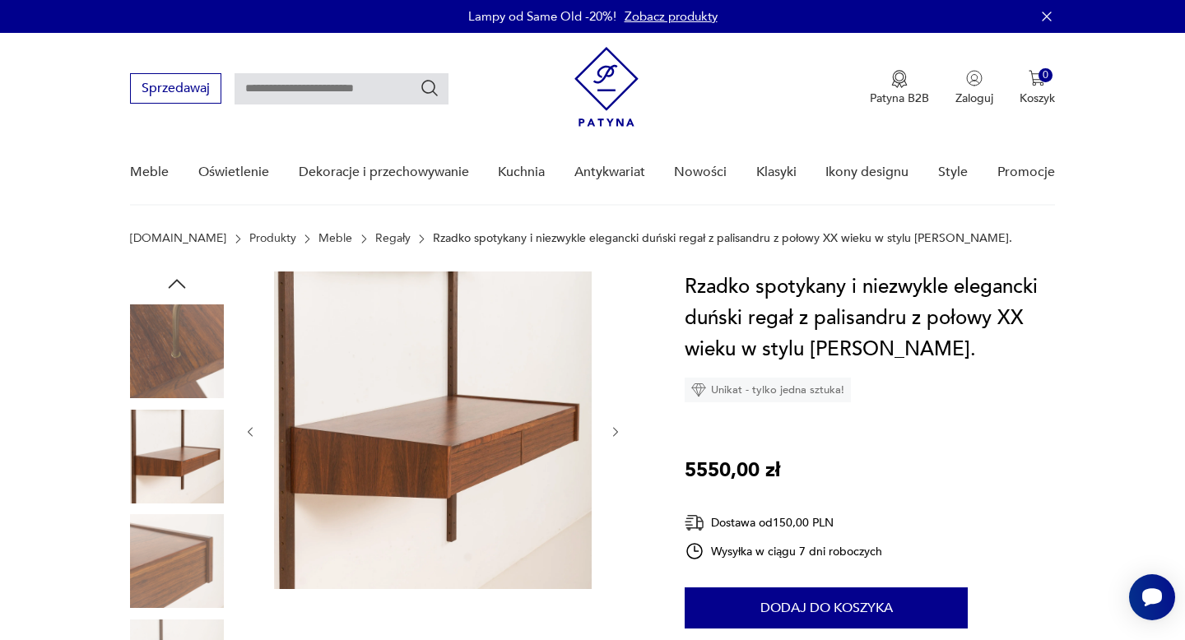
click at [202, 509] on div at bounding box center [177, 511] width 94 height 412
click at [193, 538] on img at bounding box center [177, 561] width 94 height 94
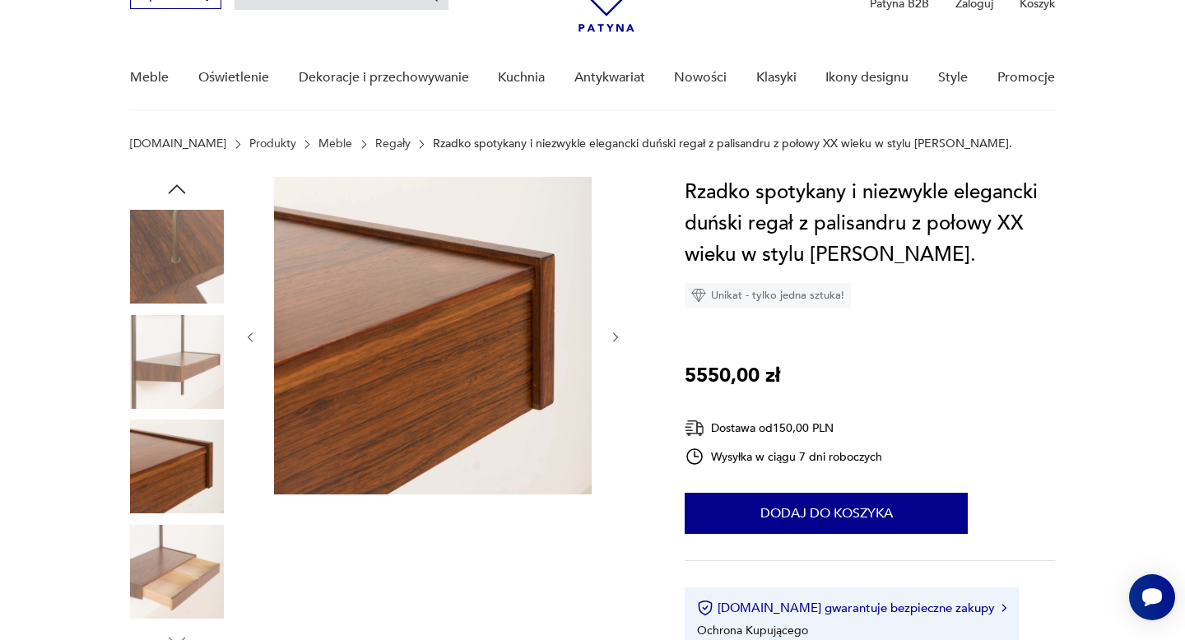
scroll to position [114, 0]
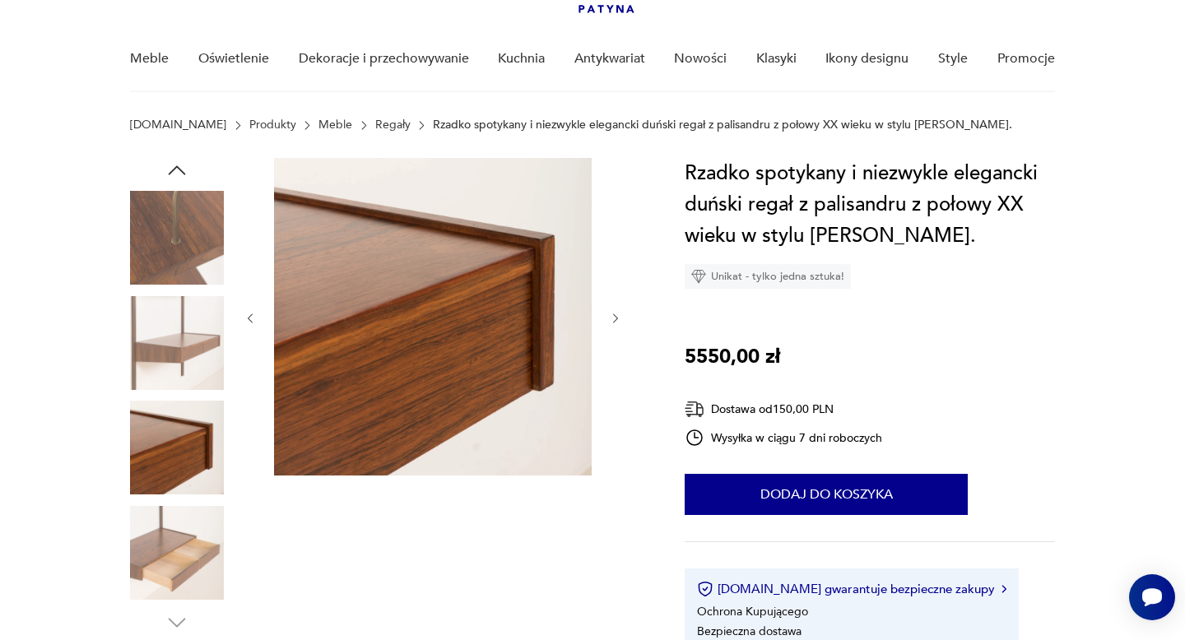
click at [193, 529] on img at bounding box center [177, 553] width 94 height 94
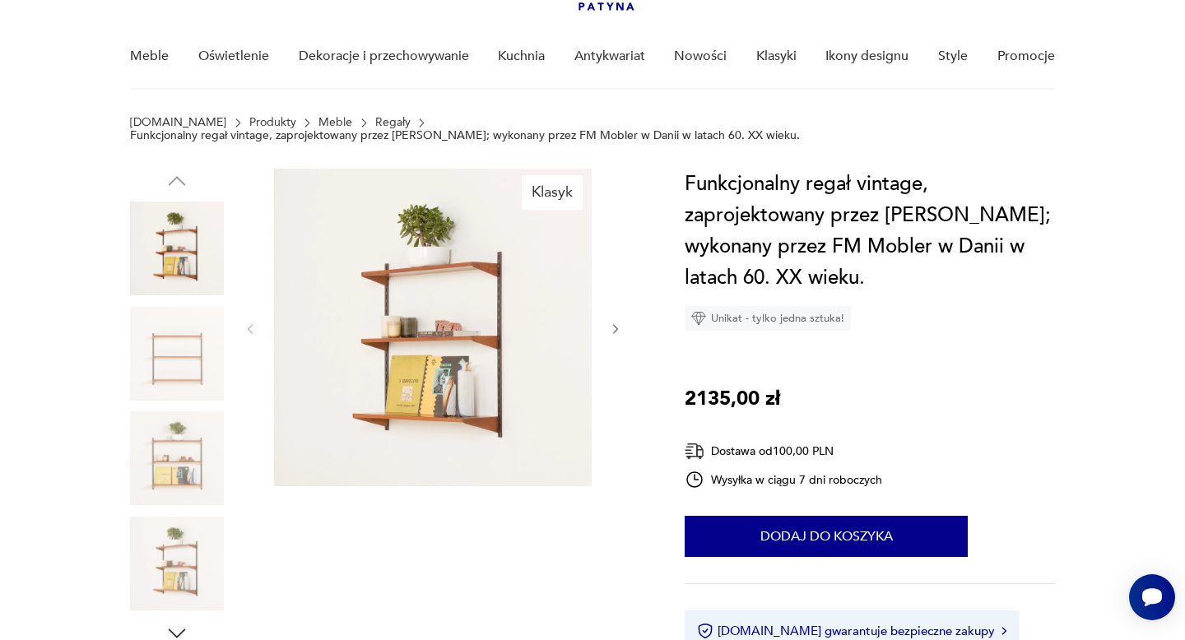
scroll to position [122, 0]
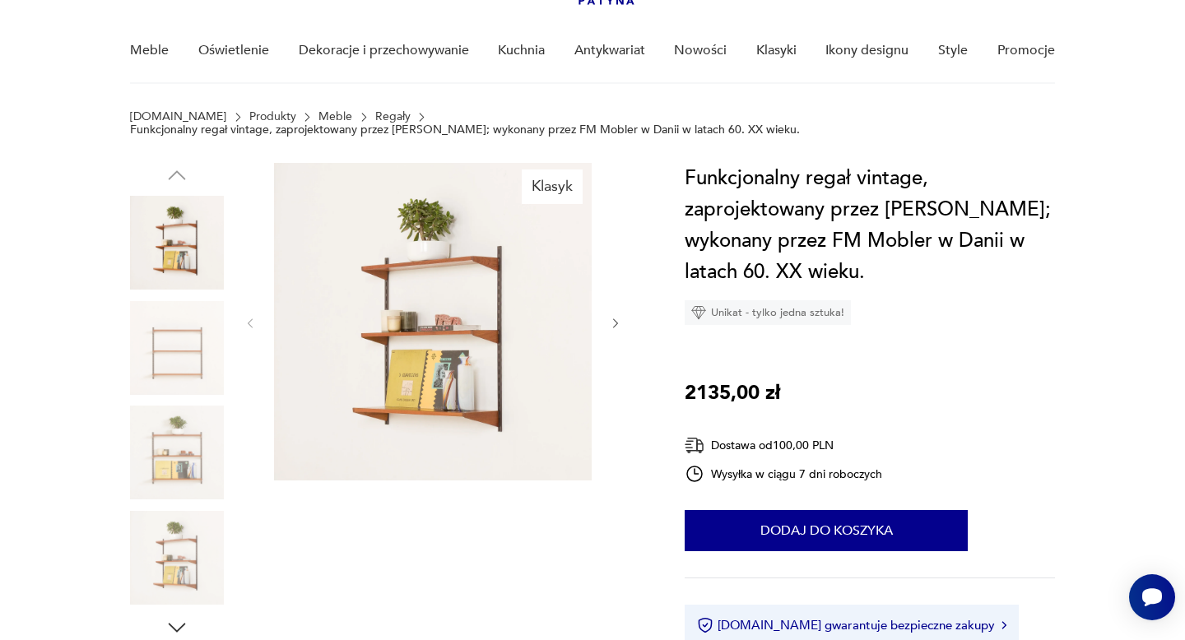
click at [179, 212] on img at bounding box center [177, 243] width 94 height 94
click at [161, 305] on img at bounding box center [177, 348] width 94 height 94
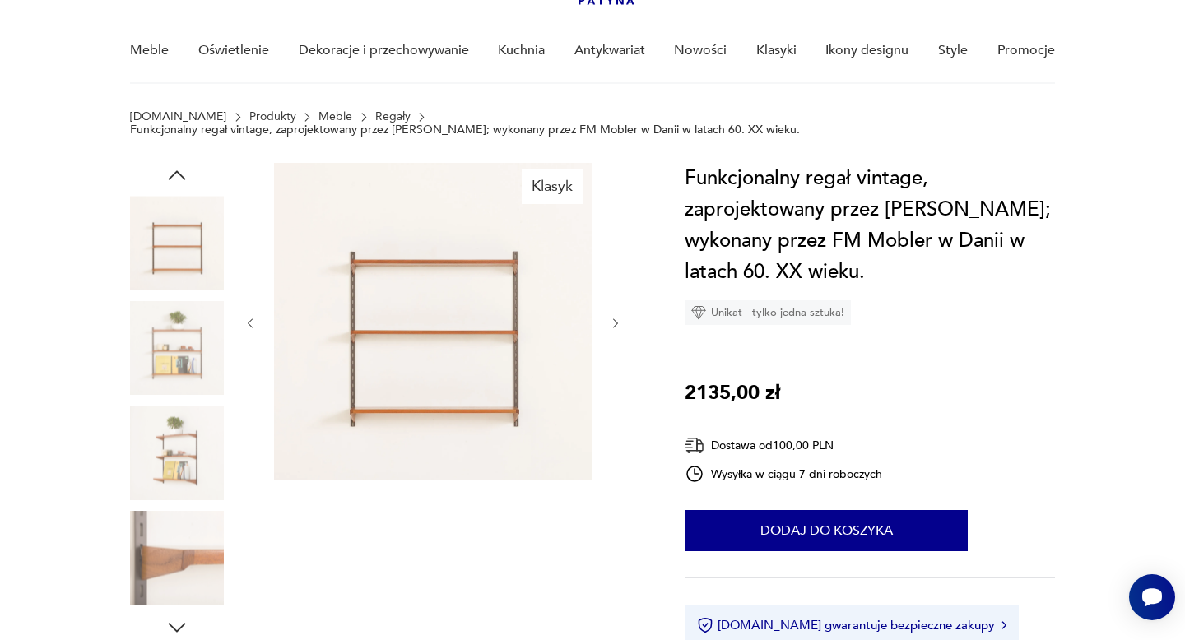
click at [194, 336] on img at bounding box center [177, 348] width 94 height 94
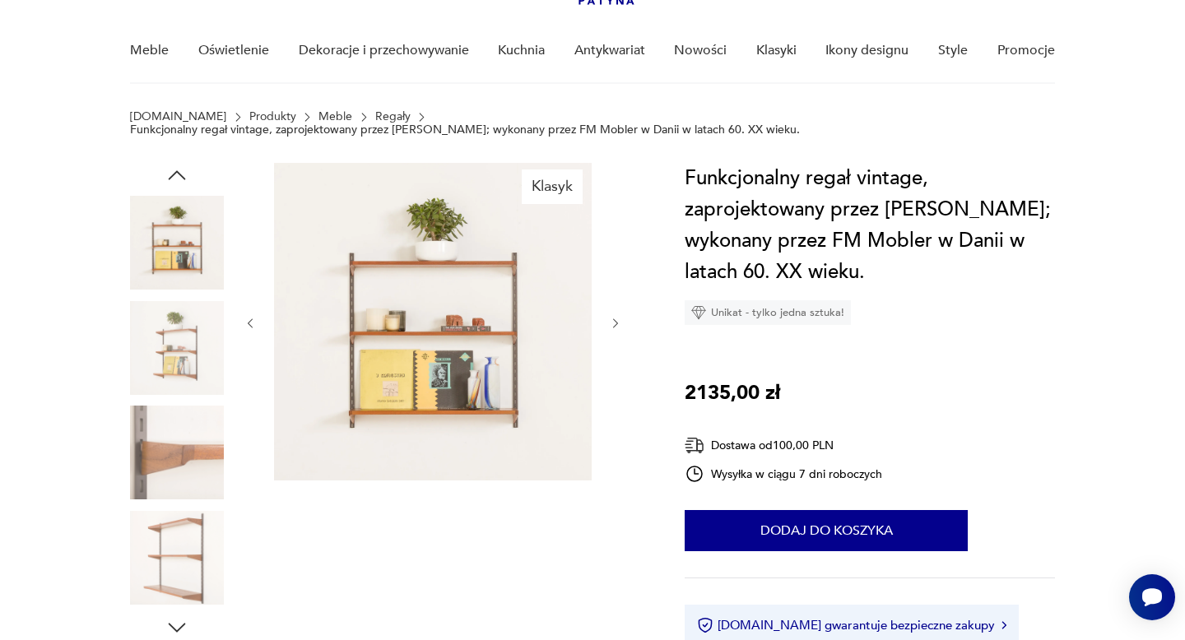
click at [198, 371] on img at bounding box center [177, 348] width 94 height 94
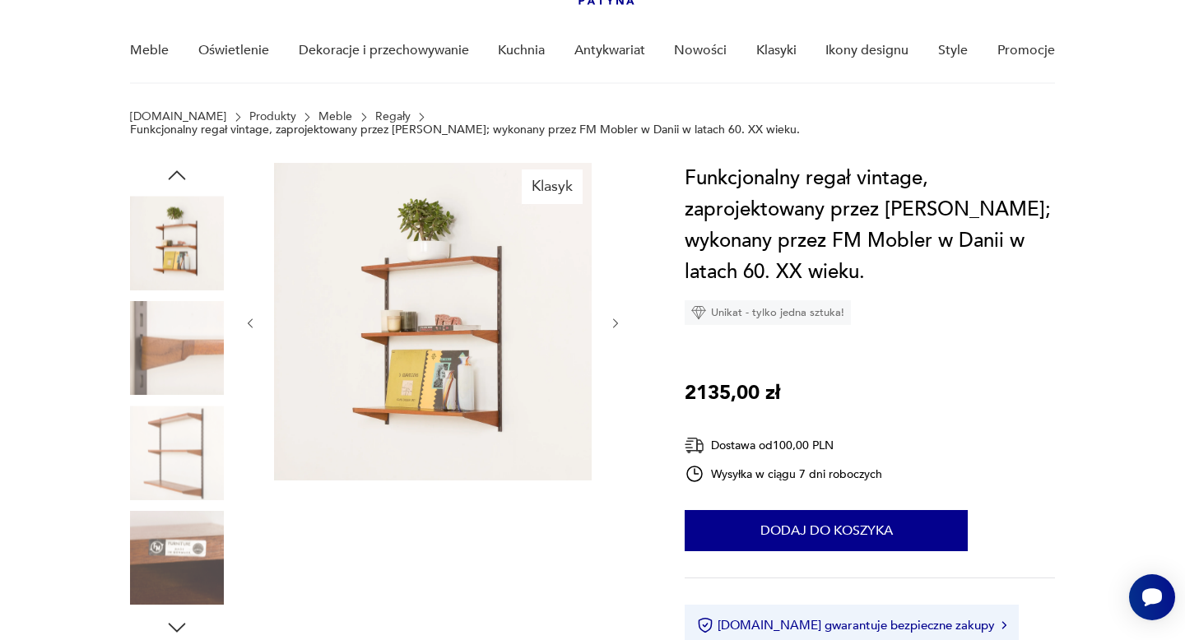
click at [198, 374] on img at bounding box center [177, 348] width 94 height 94
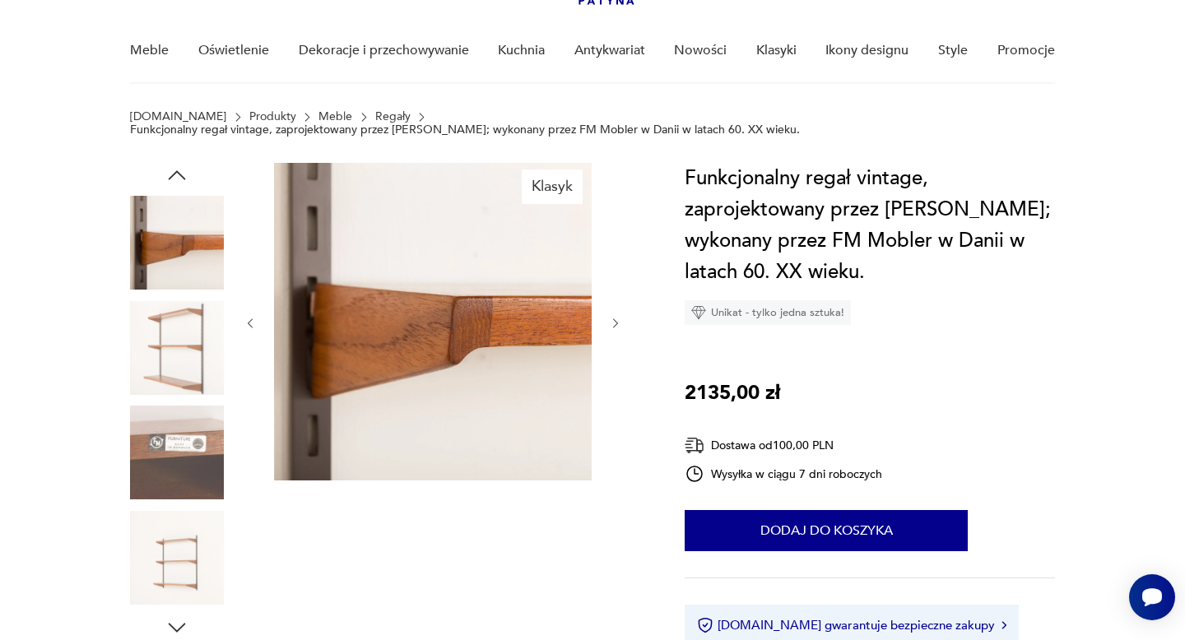
click at [195, 345] on img at bounding box center [177, 348] width 94 height 94
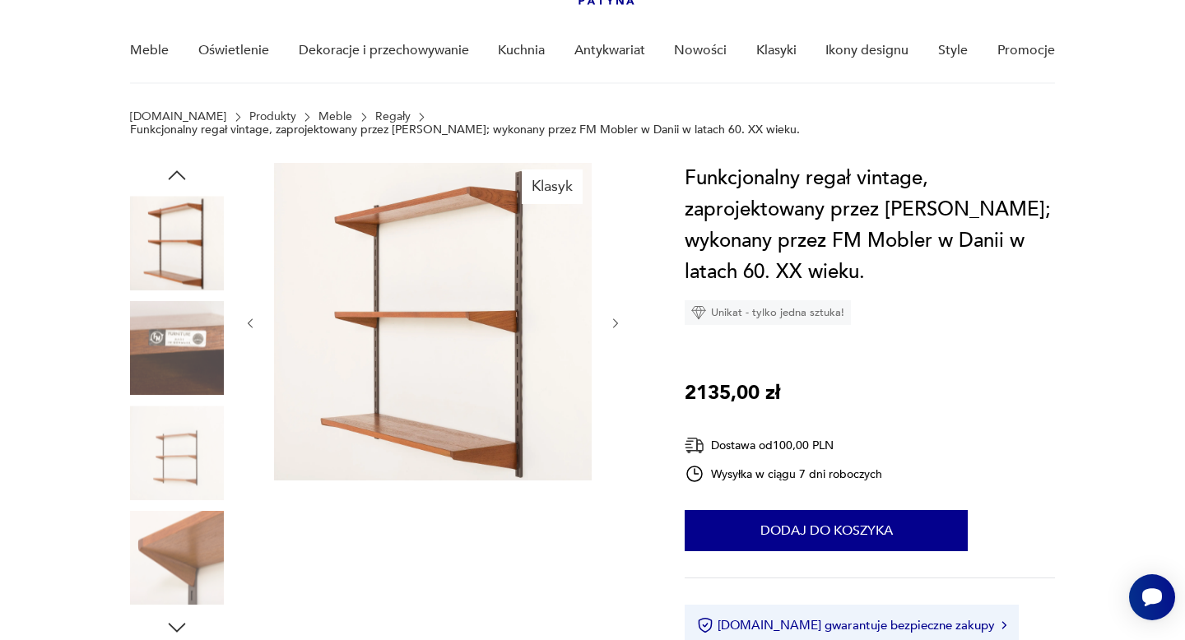
click at [193, 343] on img at bounding box center [177, 348] width 94 height 94
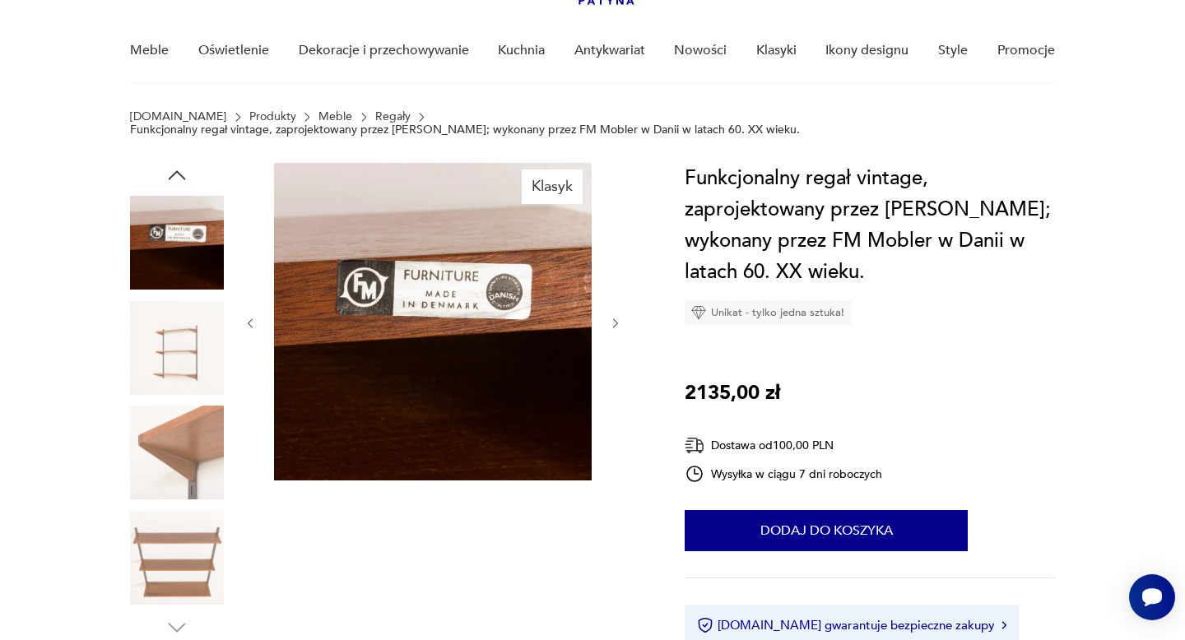
click at [193, 342] on img at bounding box center [177, 348] width 94 height 94
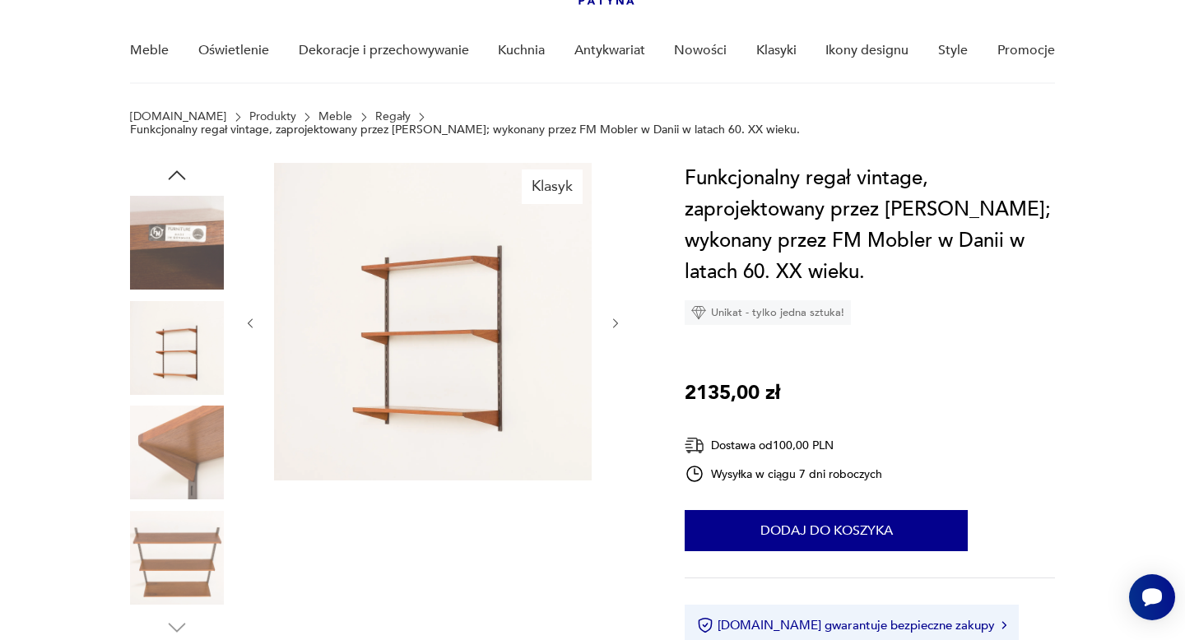
click at [192, 427] on img at bounding box center [177, 453] width 94 height 94
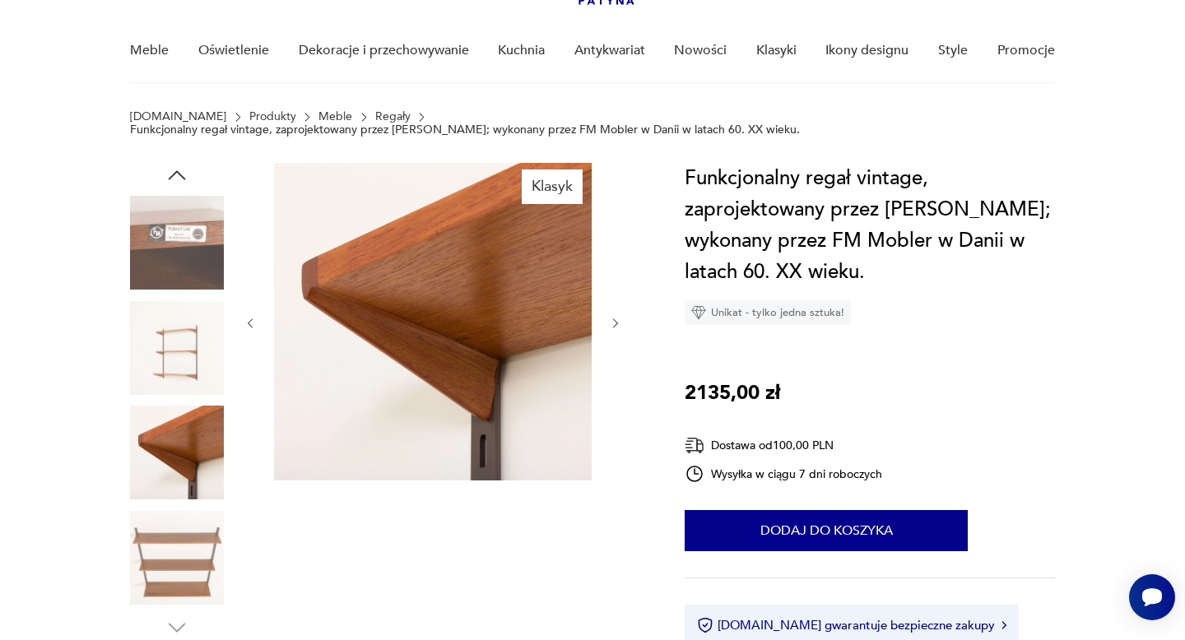
click at [193, 532] on img at bounding box center [177, 558] width 94 height 94
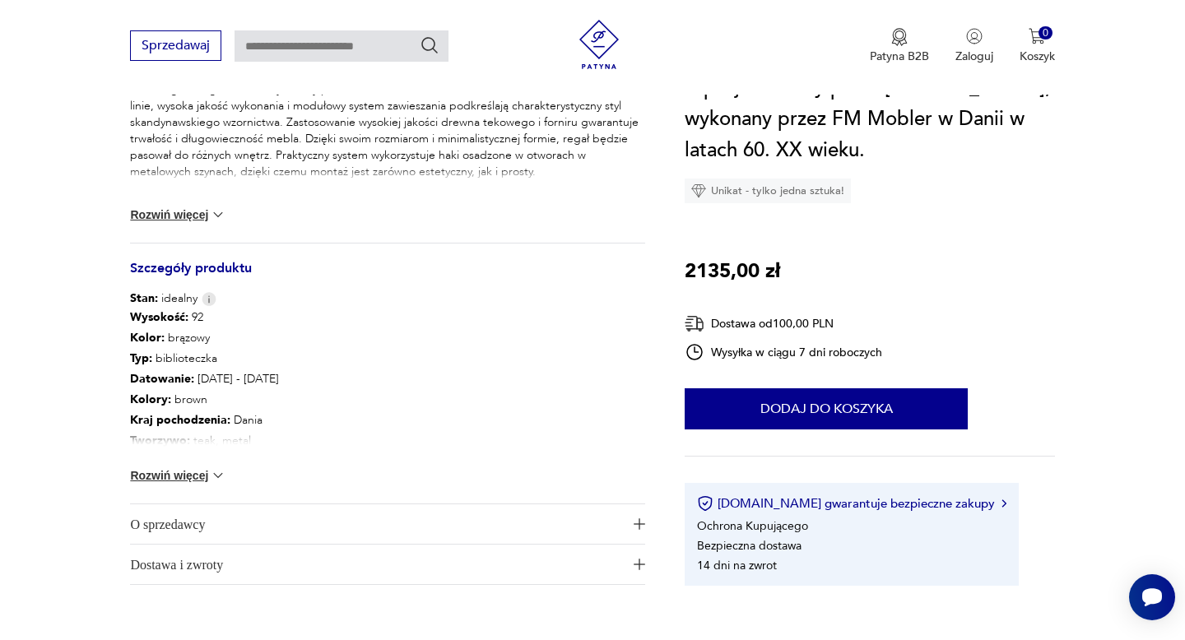
scroll to position [756, 0]
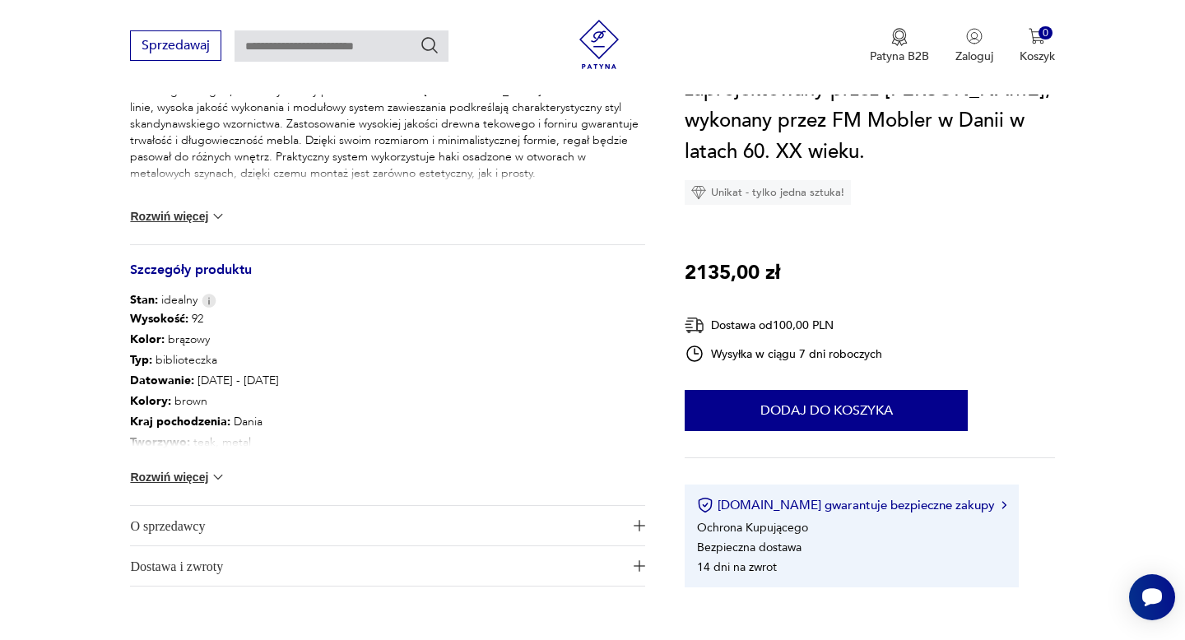
click at [196, 469] on button "Rozwiń więcej" at bounding box center [177, 477] width 95 height 16
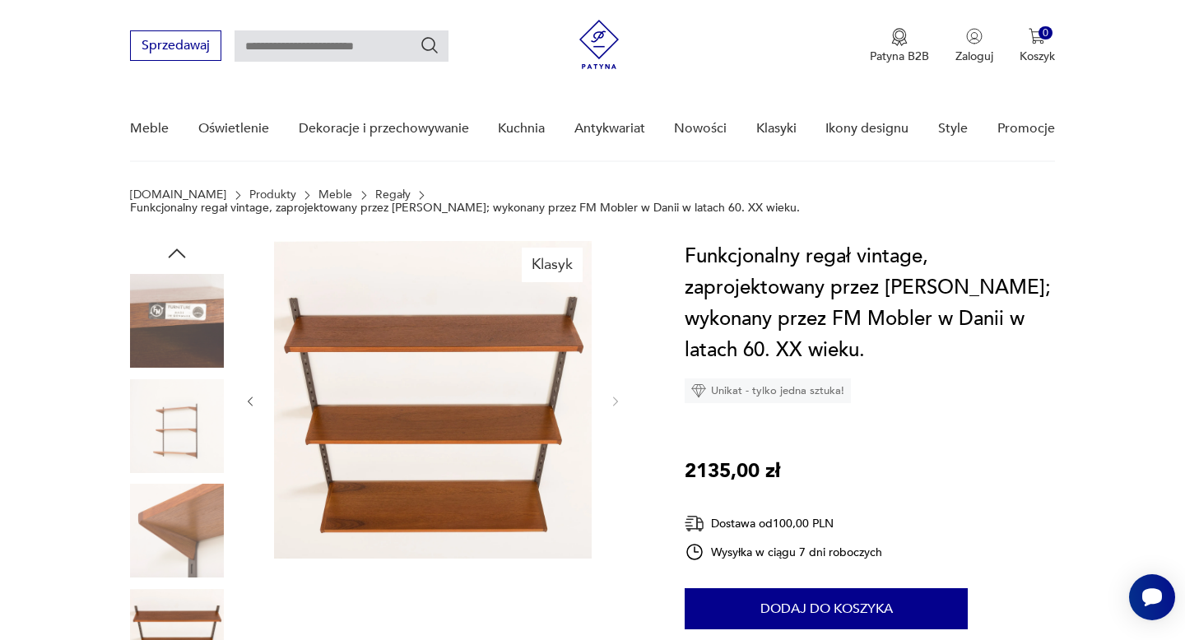
scroll to position [0, 0]
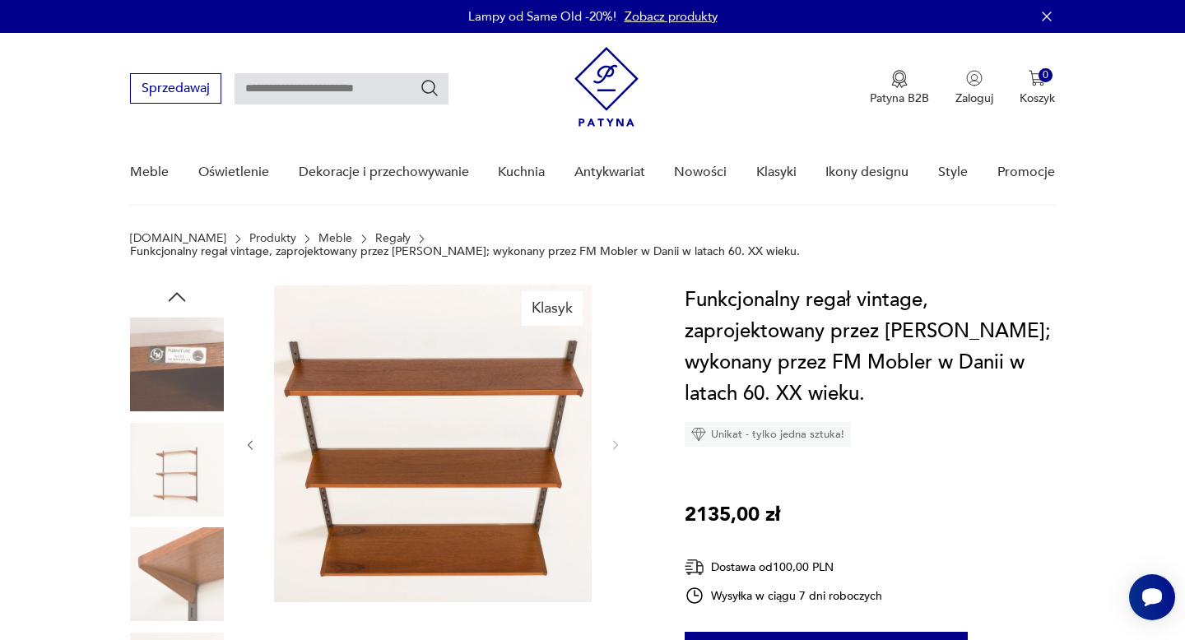
click at [192, 378] on img at bounding box center [177, 365] width 94 height 94
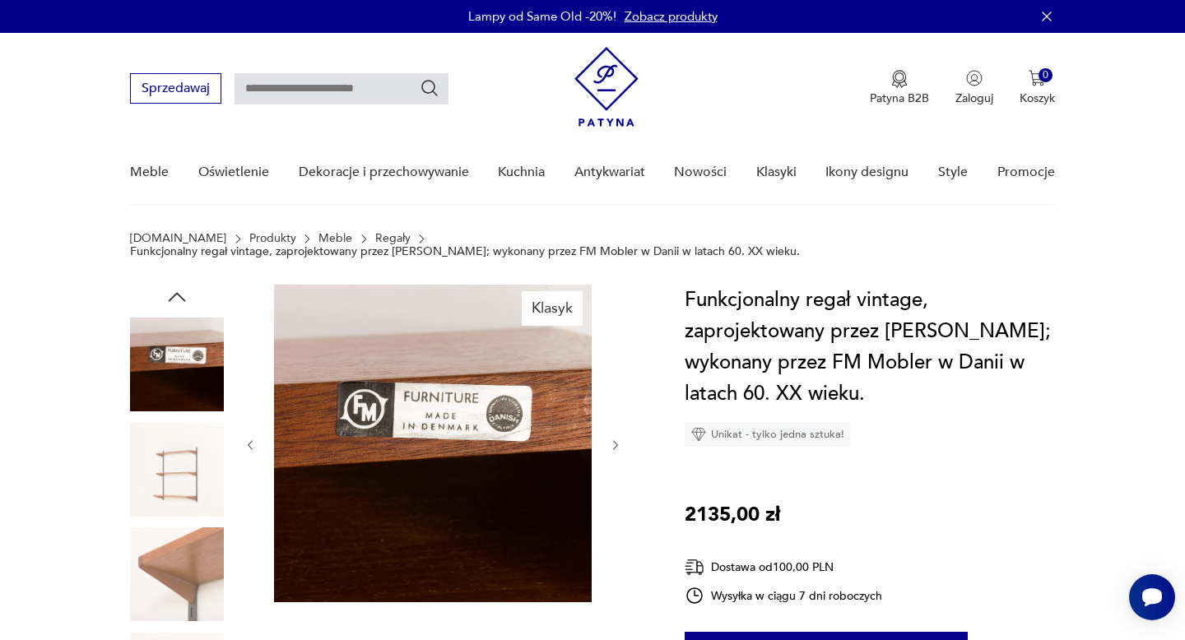
click at [181, 458] on img at bounding box center [177, 470] width 94 height 94
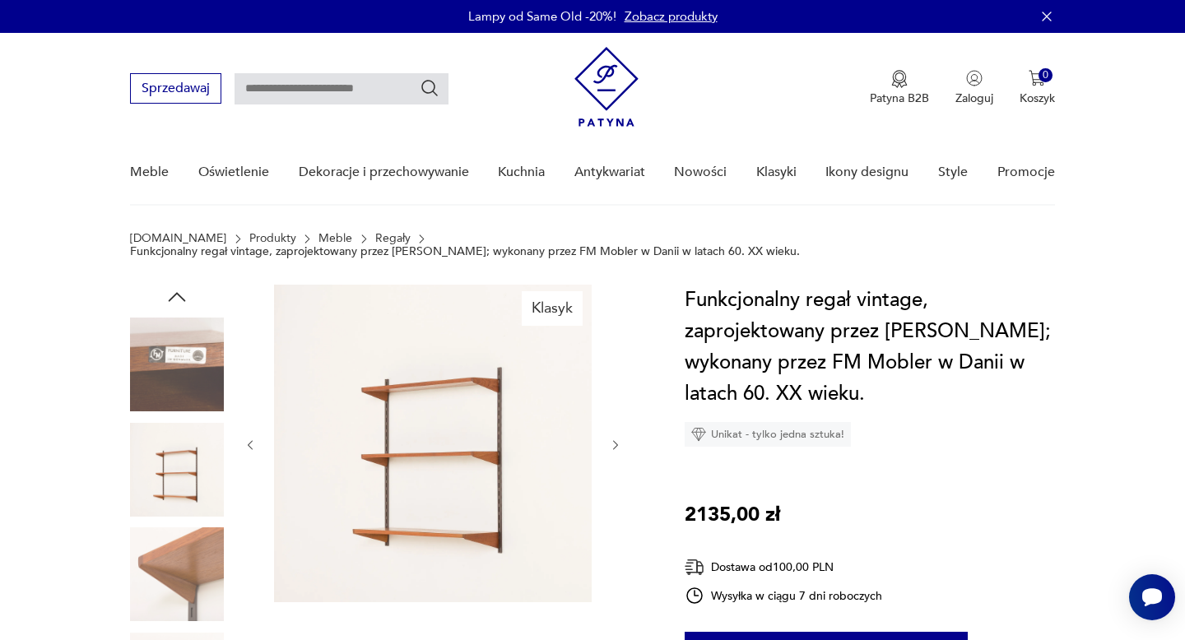
click at [189, 528] on img at bounding box center [177, 575] width 94 height 94
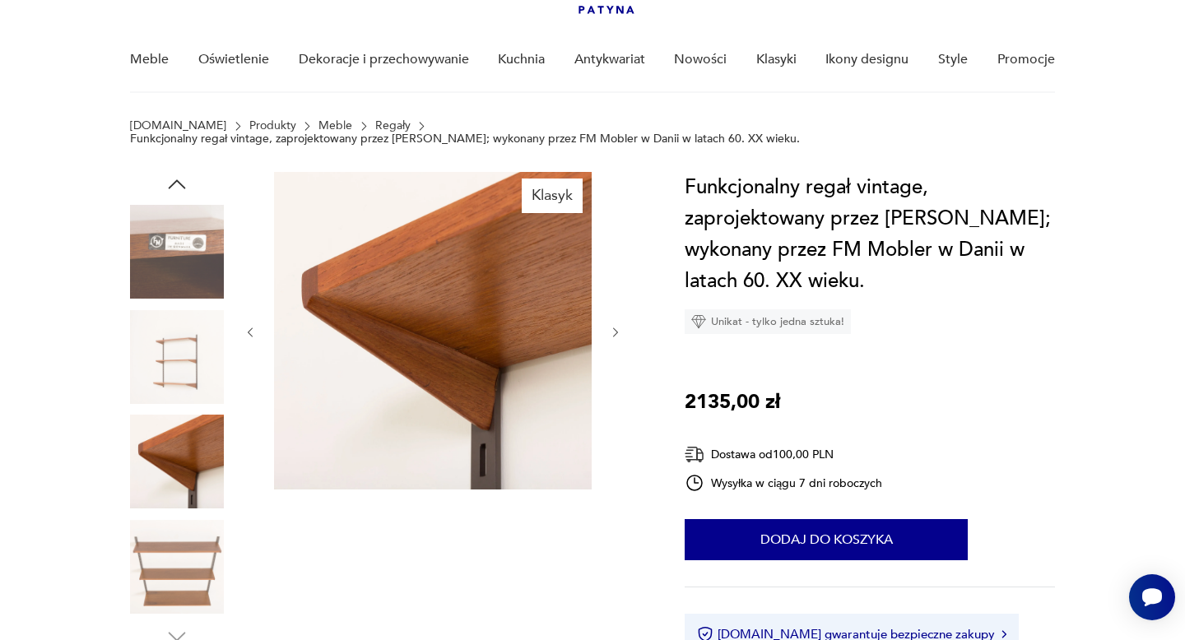
scroll to position [116, 0]
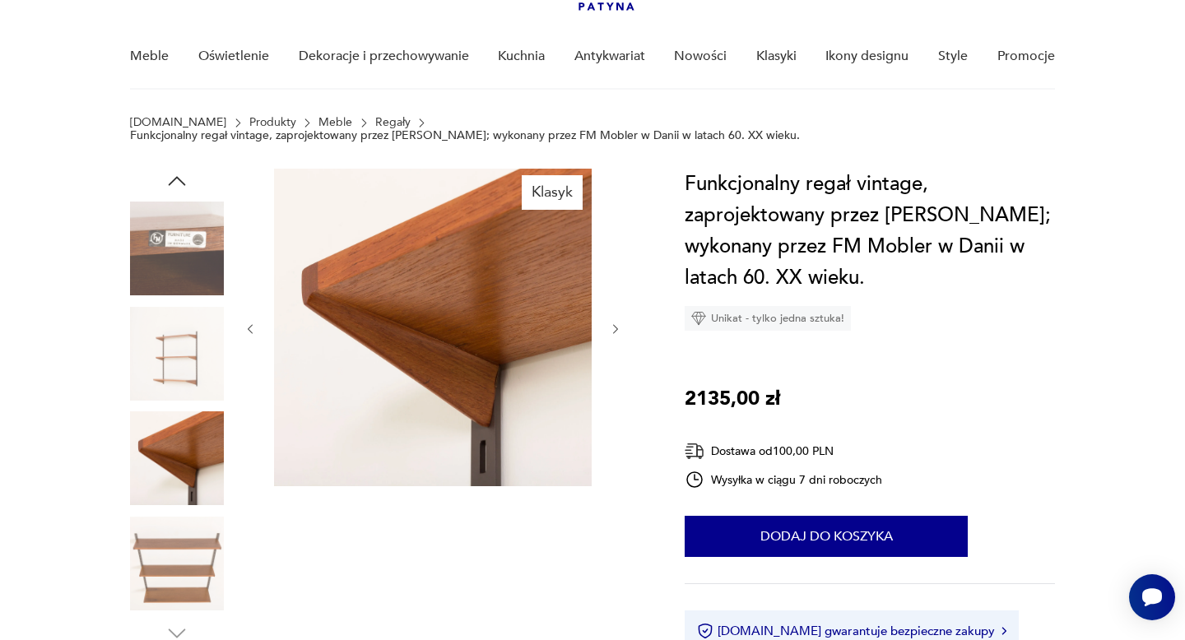
click at [190, 528] on img at bounding box center [177, 564] width 94 height 94
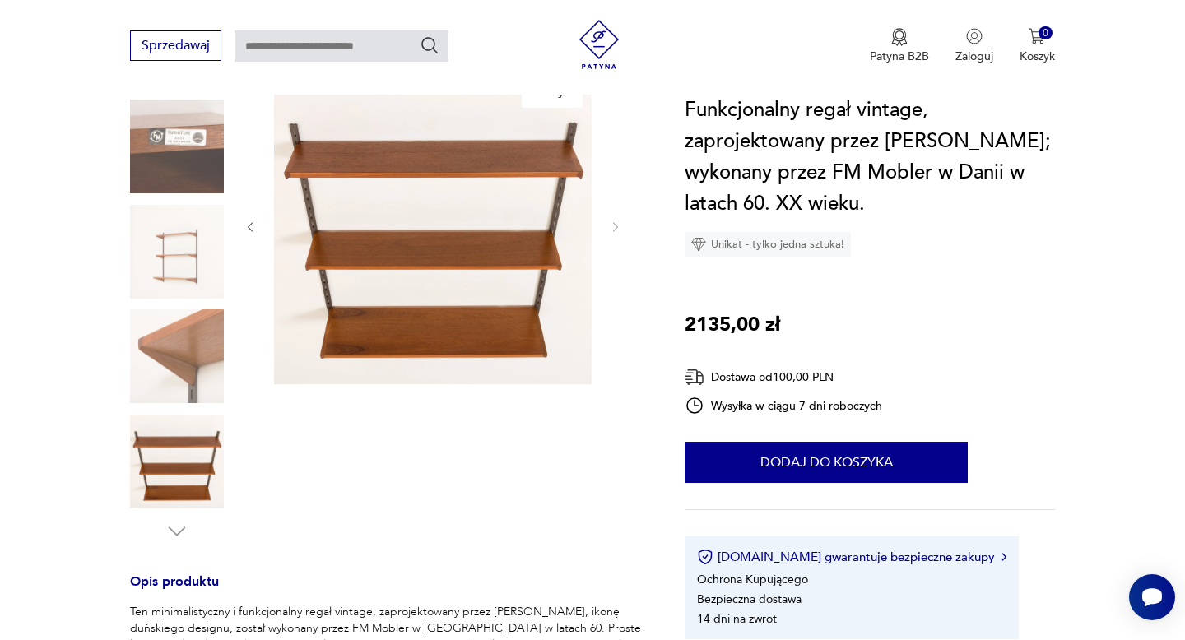
scroll to position [222, 0]
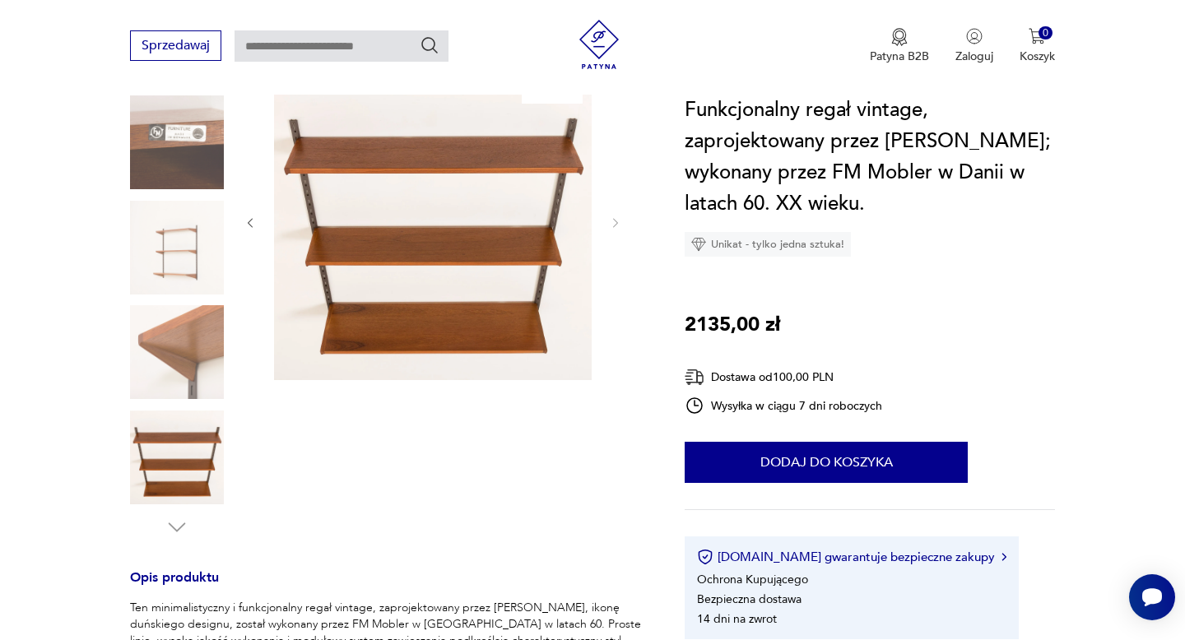
click at [175, 467] on img at bounding box center [177, 458] width 94 height 94
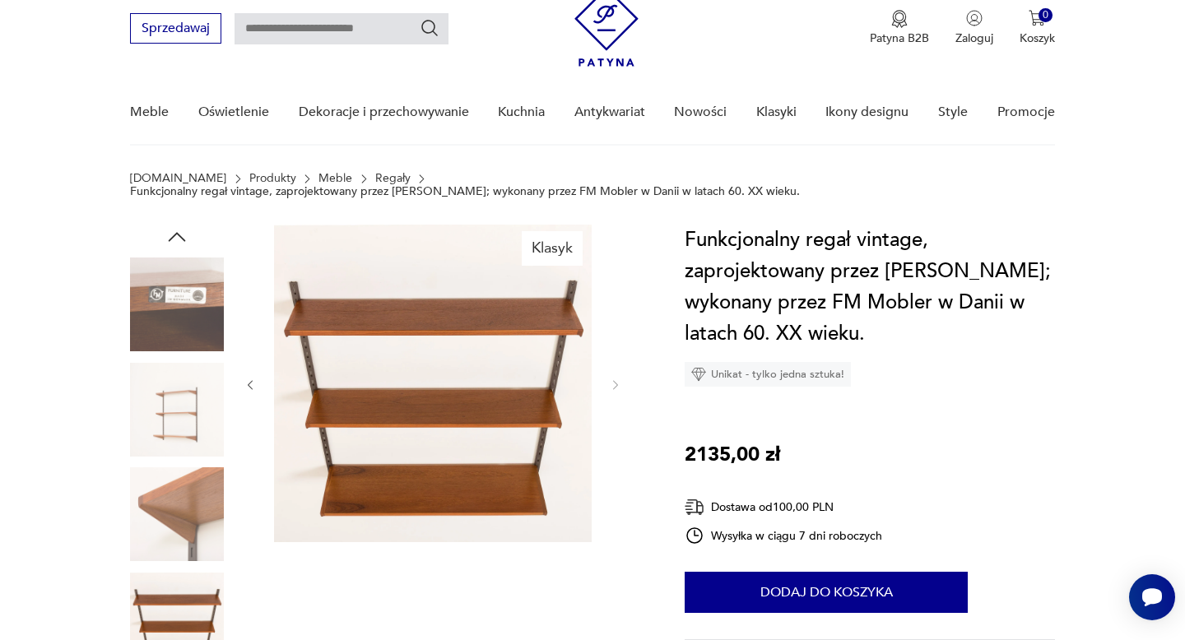
scroll to position [0, 0]
